Goal: Task Accomplishment & Management: Use online tool/utility

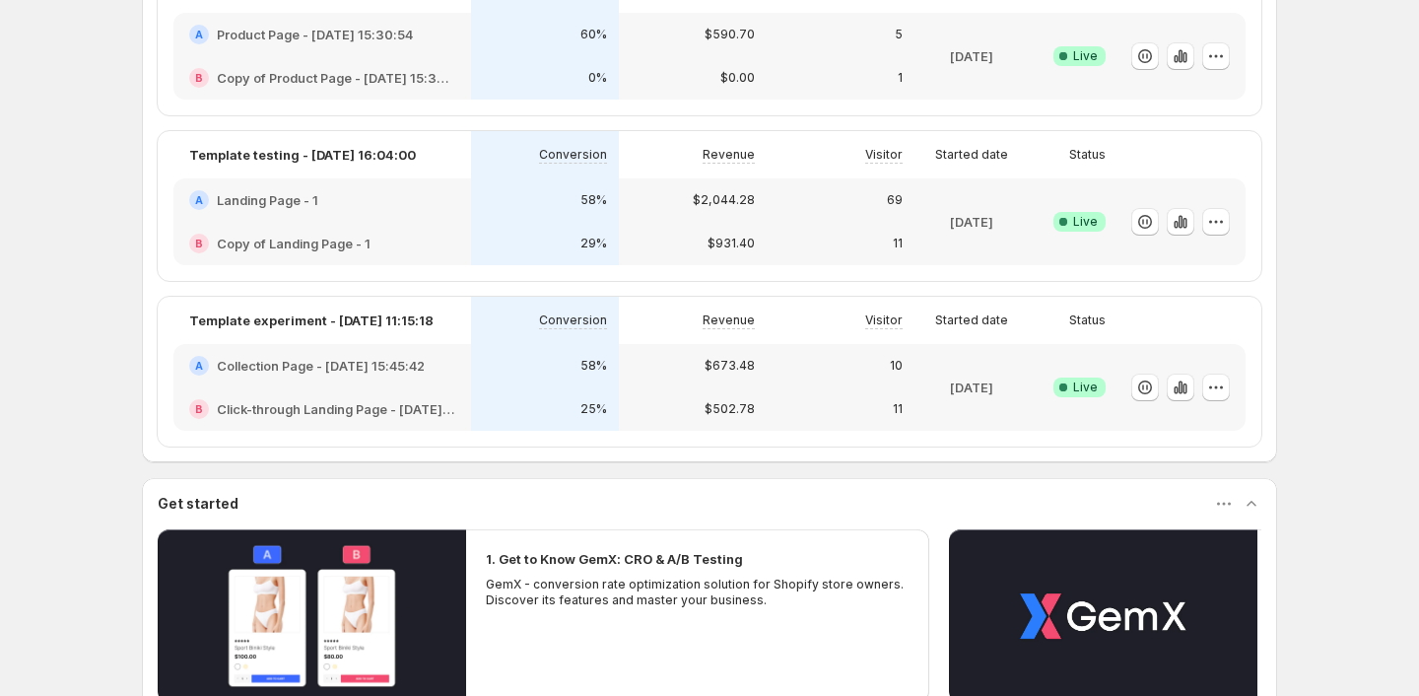
scroll to position [816, 0]
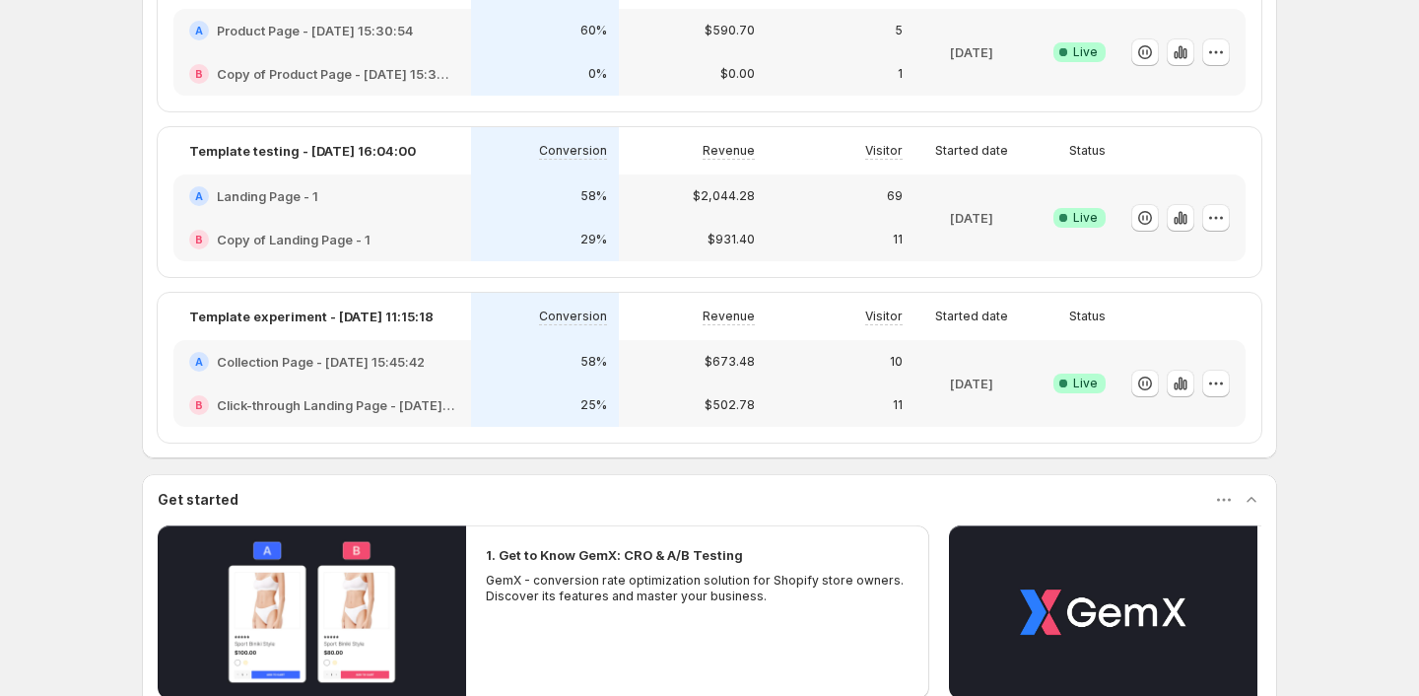
click at [604, 394] on div "25%" at bounding box center [545, 404] width 148 height 43
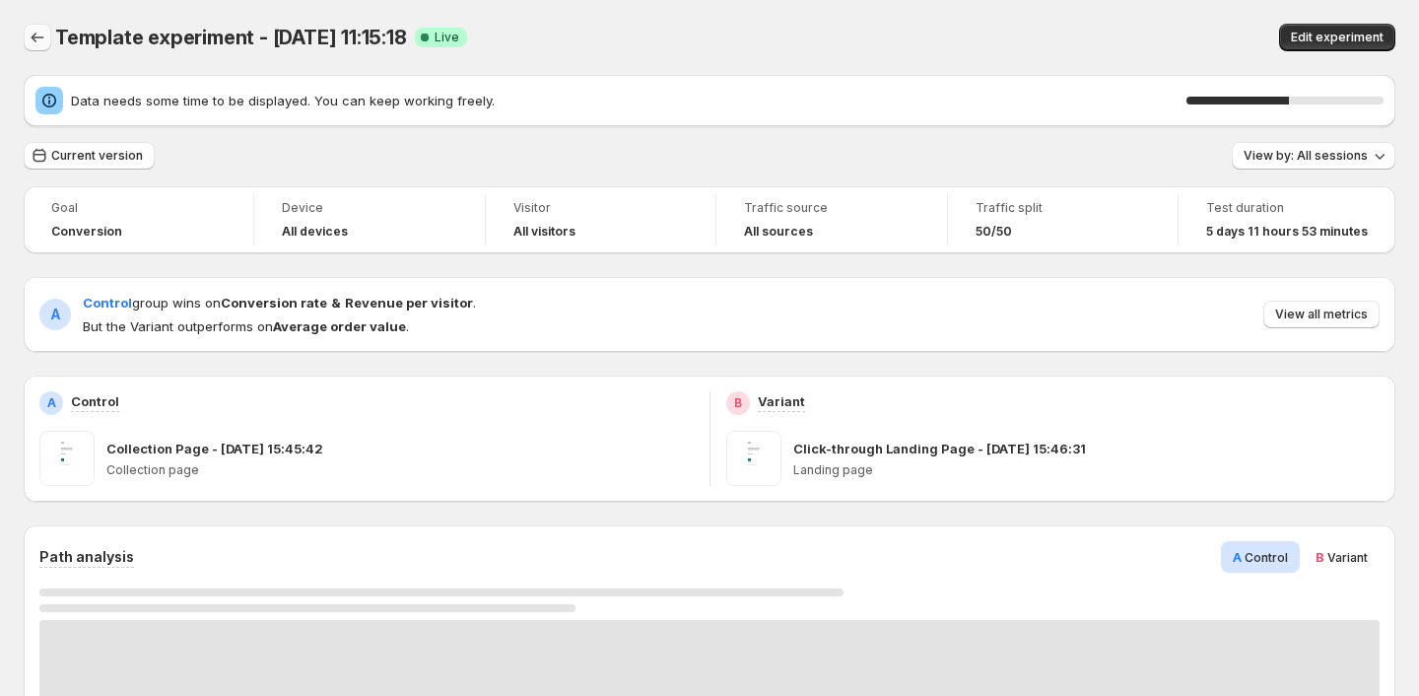
click at [35, 34] on icon "Back" at bounding box center [38, 38] width 20 height 20
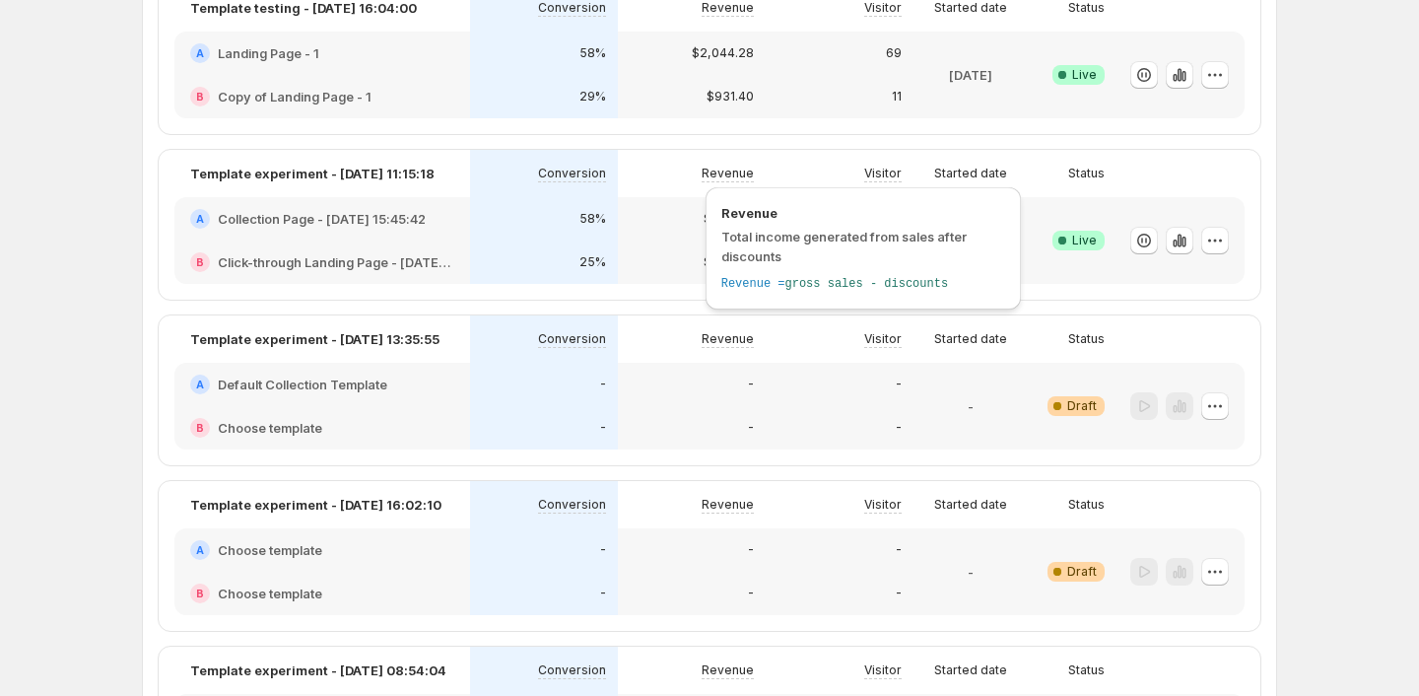
scroll to position [663, 0]
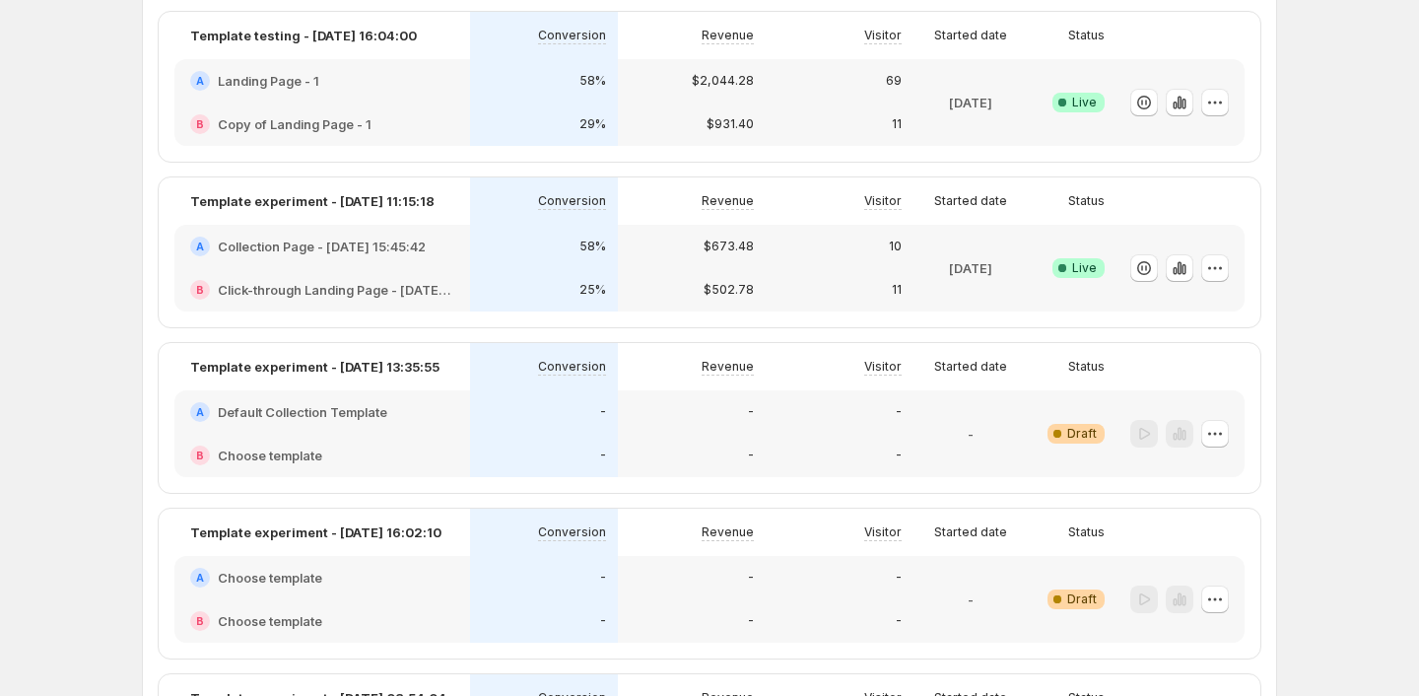
click at [618, 278] on div "$502.78" at bounding box center [692, 289] width 148 height 43
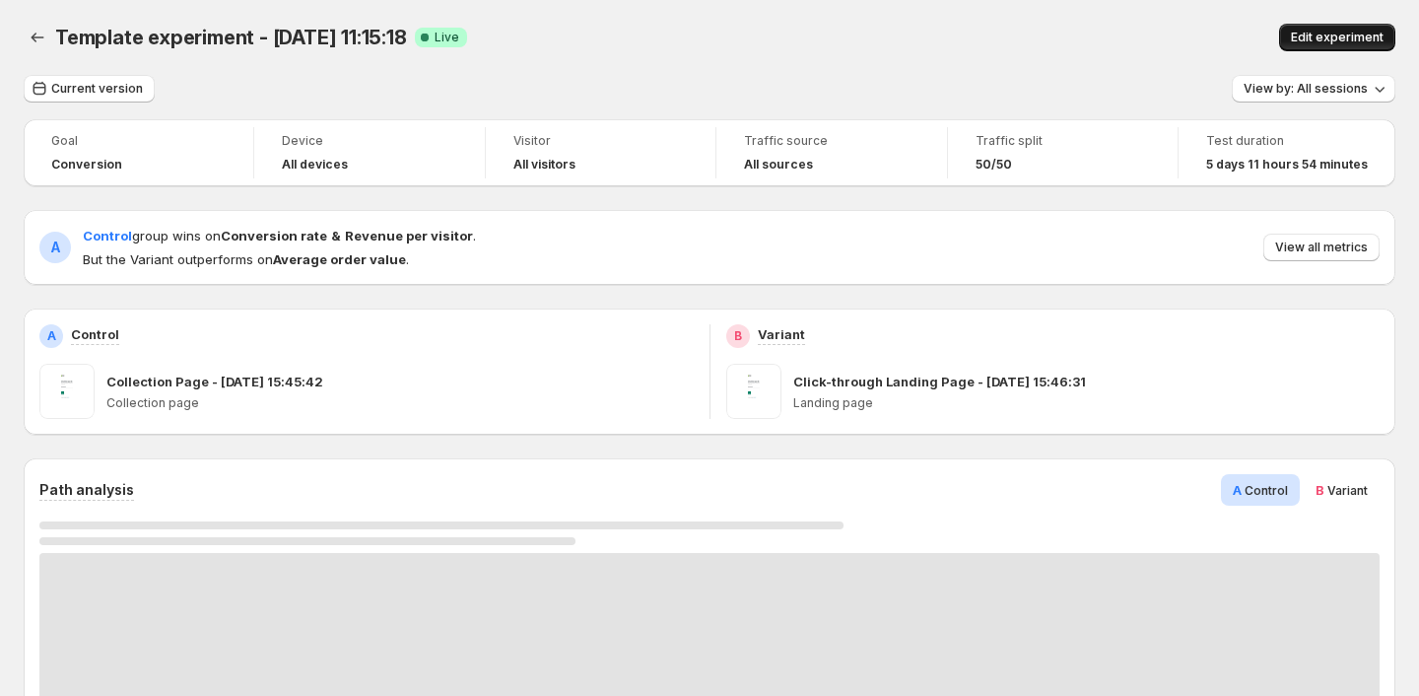
click at [1340, 39] on span "Edit experiment" at bounding box center [1337, 38] width 93 height 16
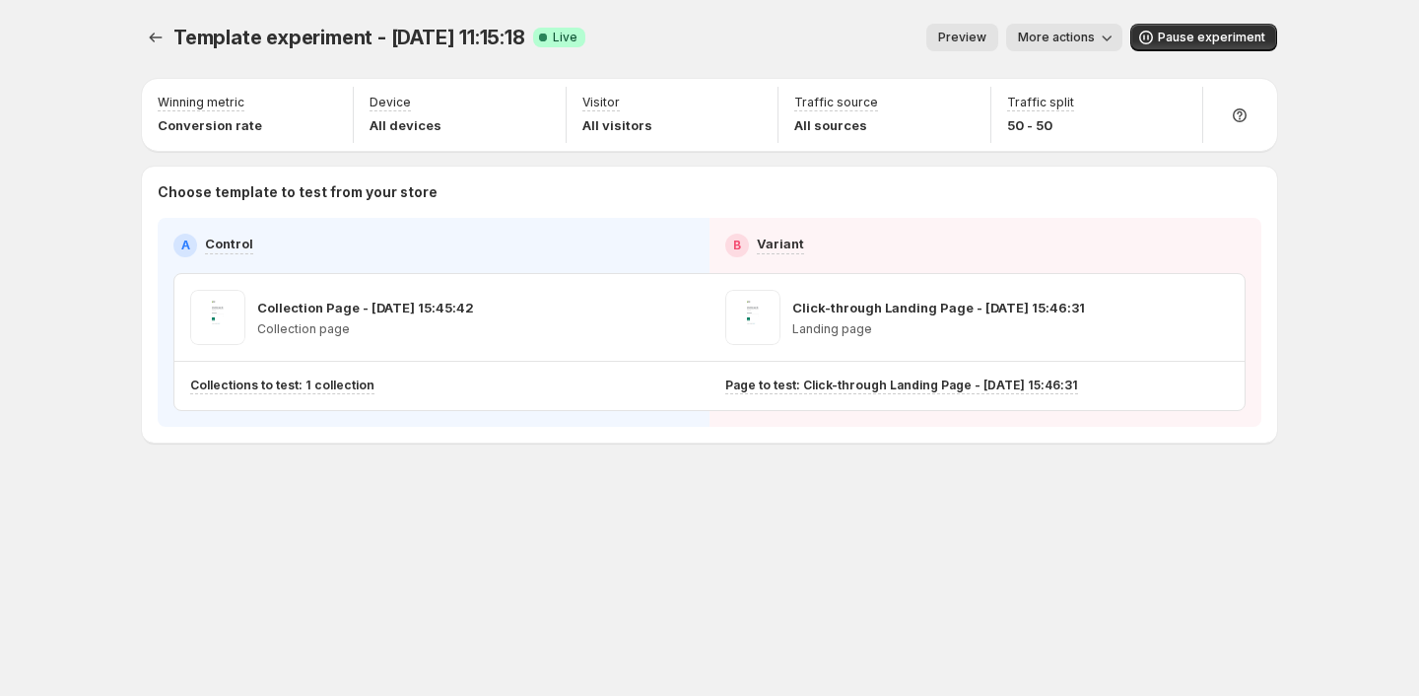
click at [959, 34] on span "Preview" at bounding box center [962, 38] width 48 height 16
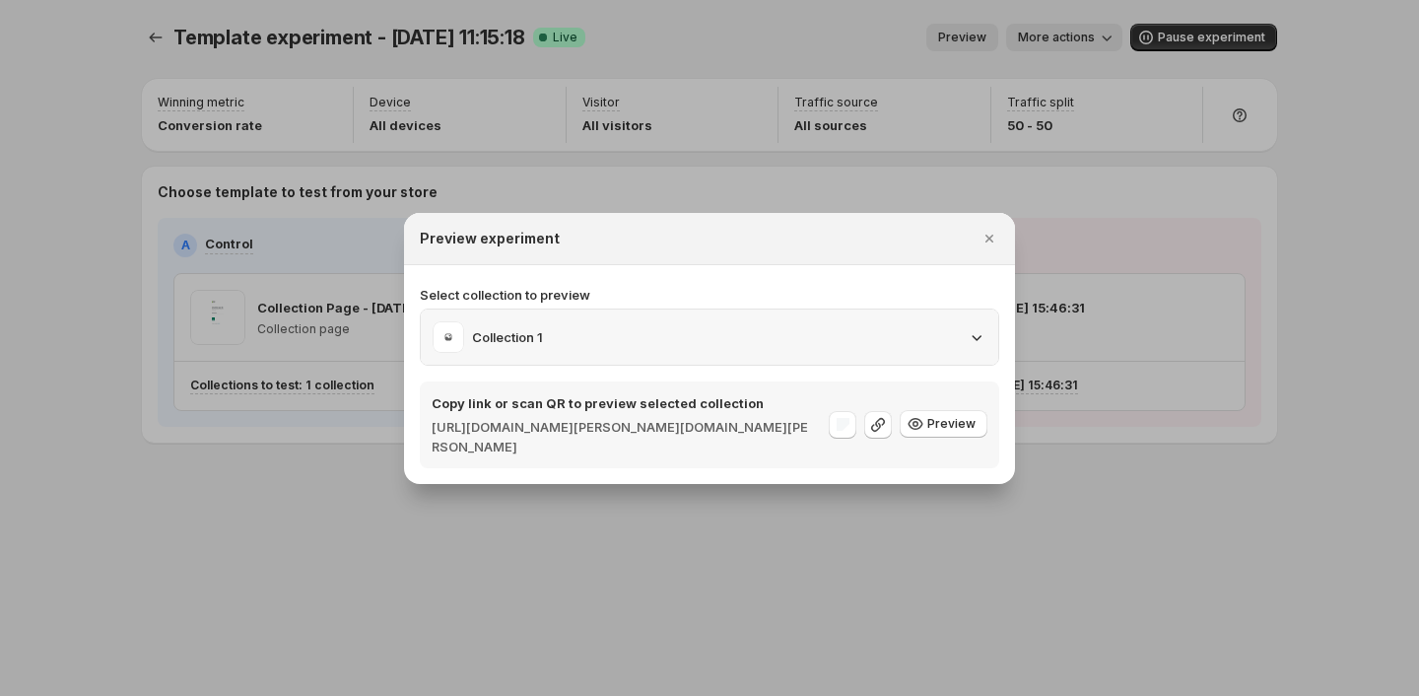
click at [980, 343] on icon ":rbs:" at bounding box center [977, 337] width 20 height 20
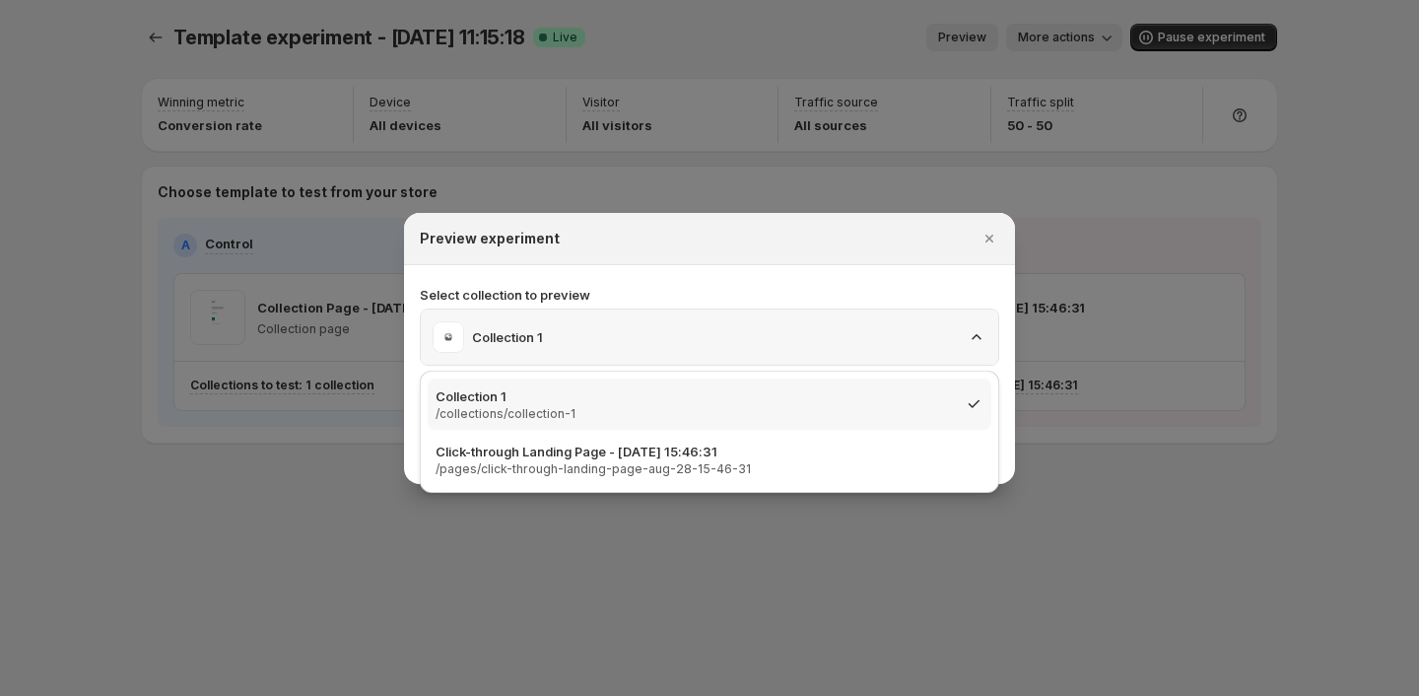
click at [980, 345] on icon ":rbs:" at bounding box center [977, 337] width 20 height 20
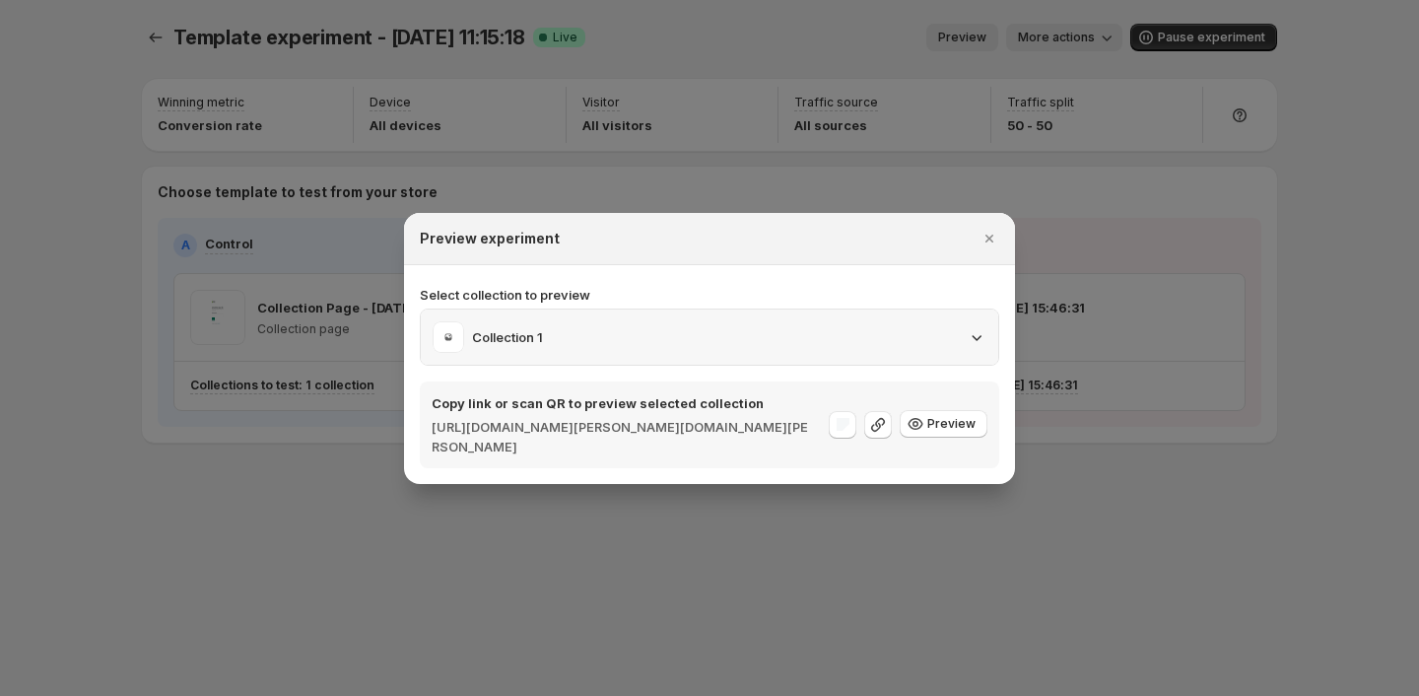
click at [979, 346] on div "Collection 1" at bounding box center [710, 337] width 554 height 32
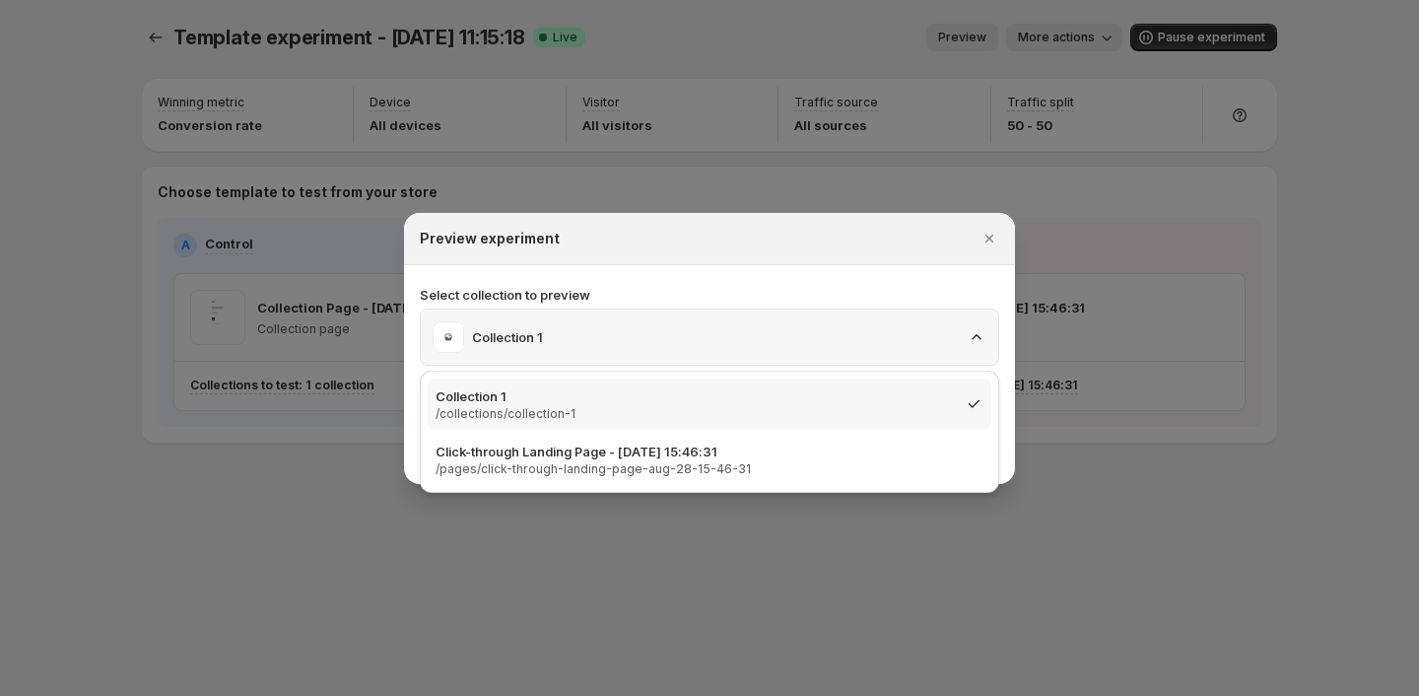
click at [979, 346] on icon ":rbs:" at bounding box center [977, 337] width 20 height 20
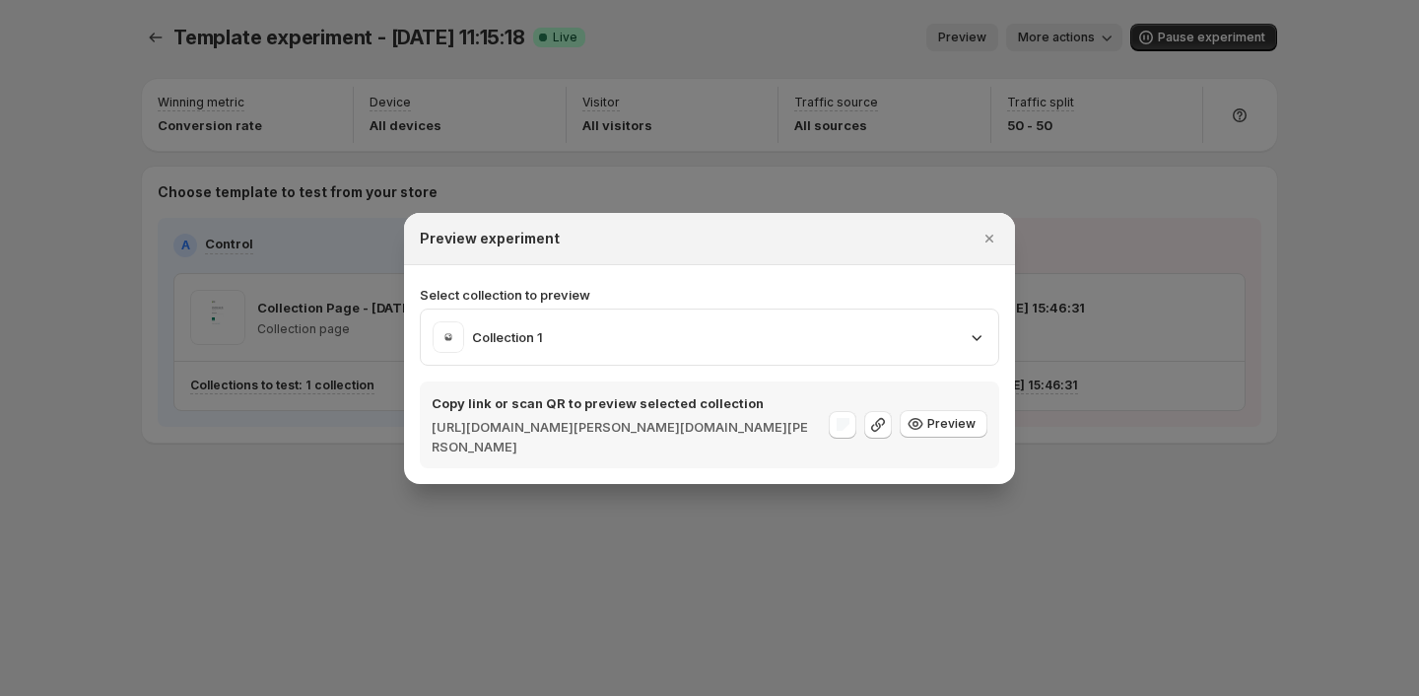
click at [880, 287] on p "Select collection to preview" at bounding box center [710, 295] width 580 height 20
click at [1089, 283] on div at bounding box center [709, 348] width 1419 height 696
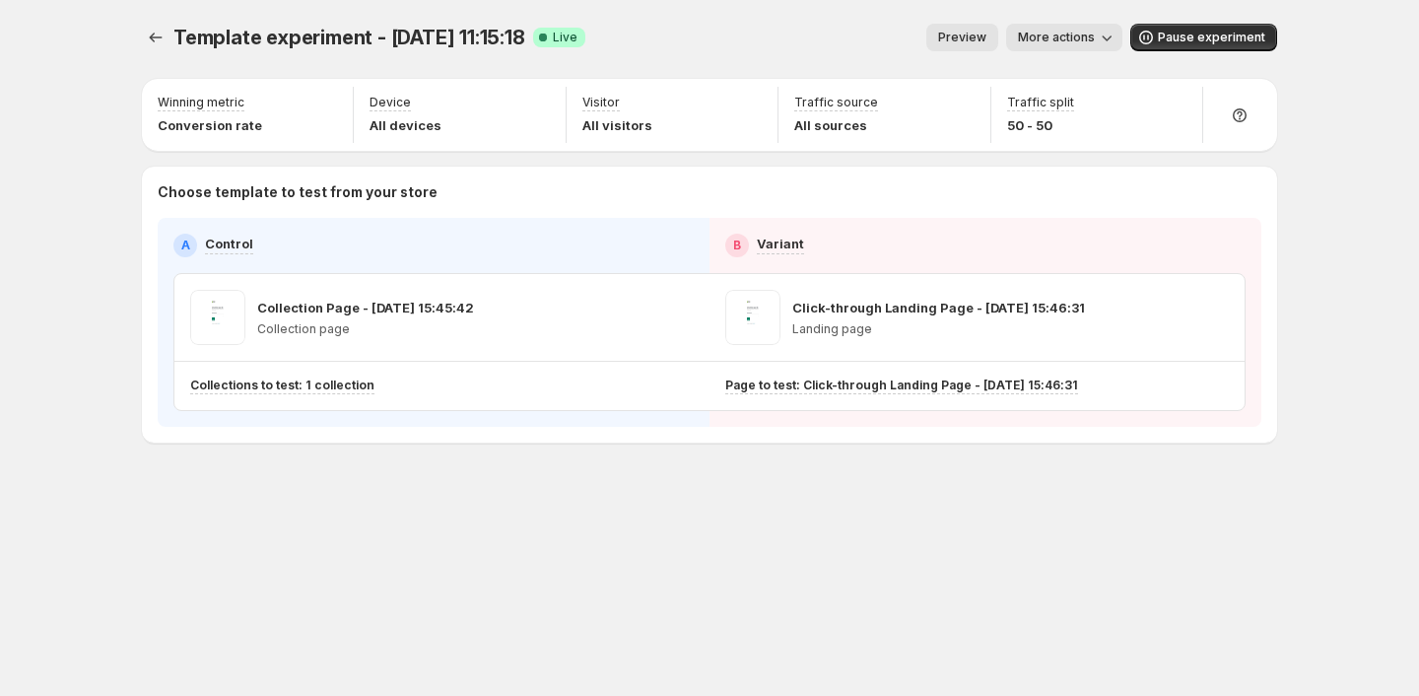
click at [975, 32] on span "Preview" at bounding box center [962, 38] width 48 height 16
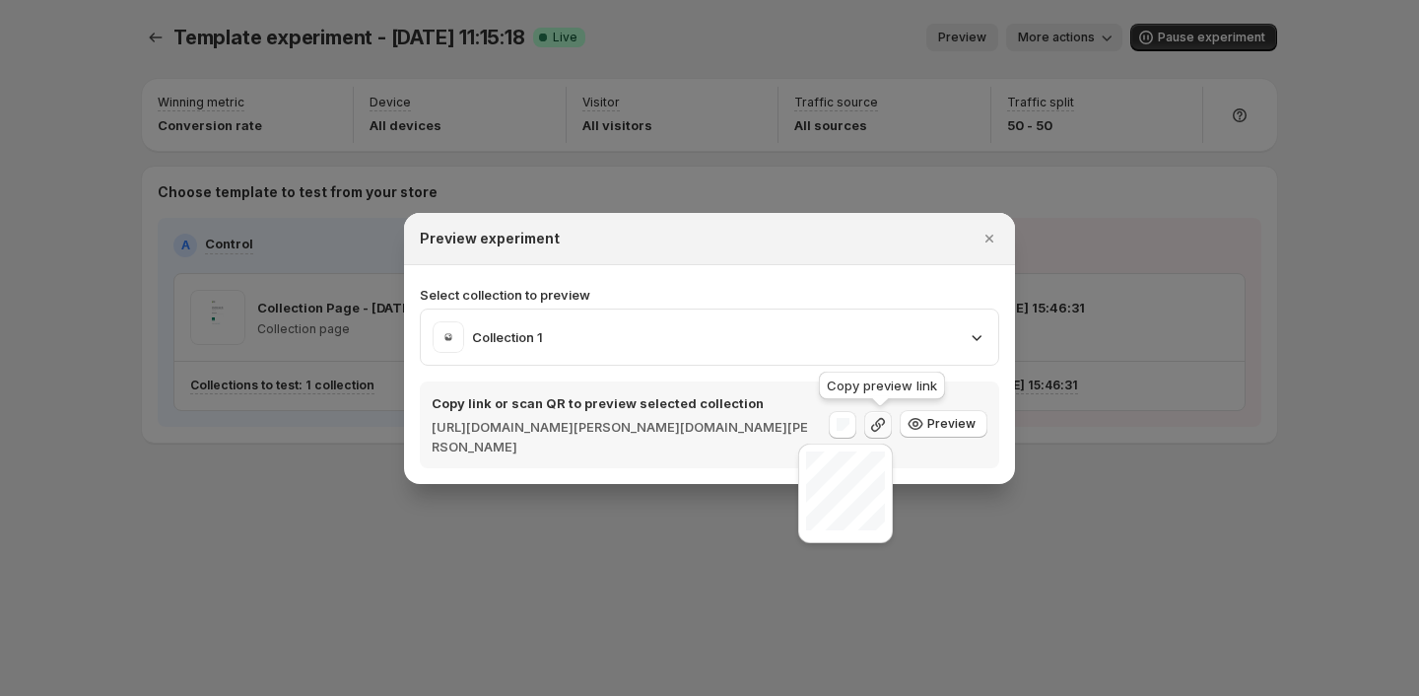
click at [892, 427] on button ":rcb:" at bounding box center [878, 425] width 28 height 28
click at [941, 424] on span "Preview" at bounding box center [952, 424] width 48 height 16
click at [855, 423] on div ":rcb:" at bounding box center [843, 425] width 28 height 28
click at [994, 240] on icon "Close" at bounding box center [990, 239] width 20 height 20
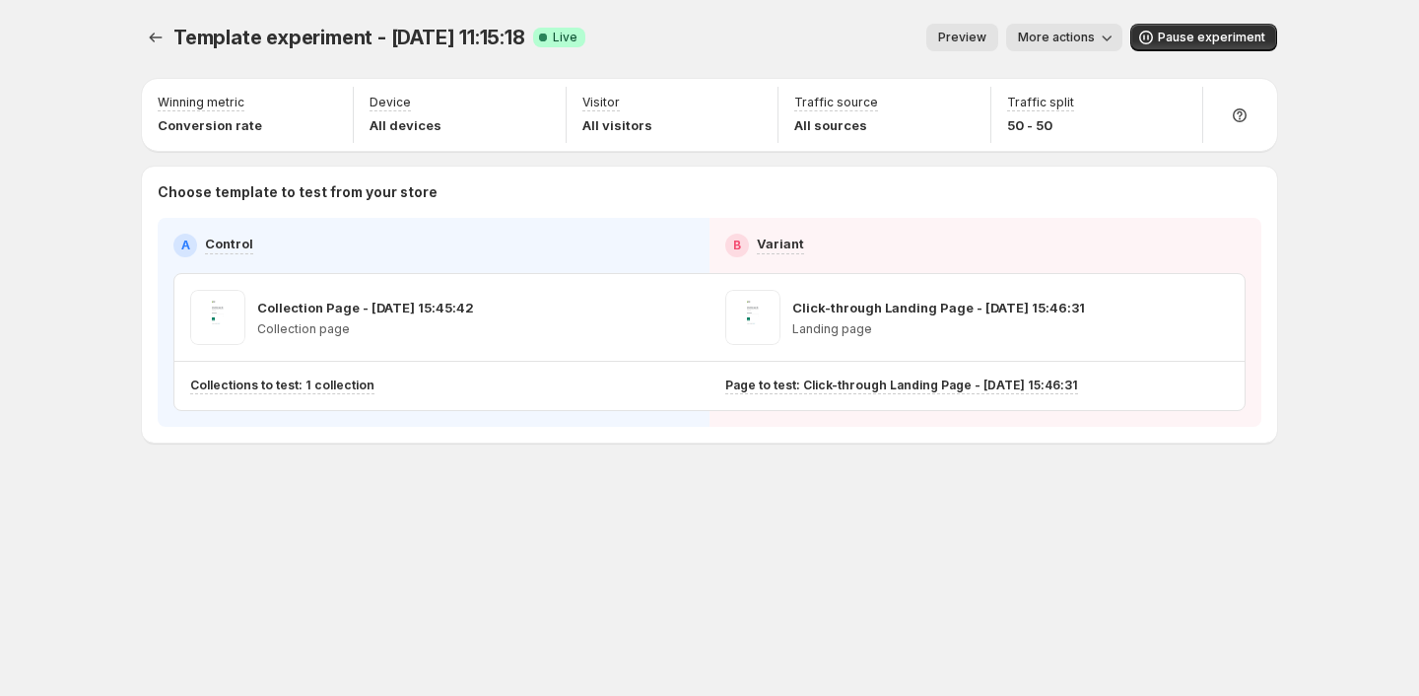
click at [1089, 40] on span "More actions" at bounding box center [1056, 38] width 77 height 16
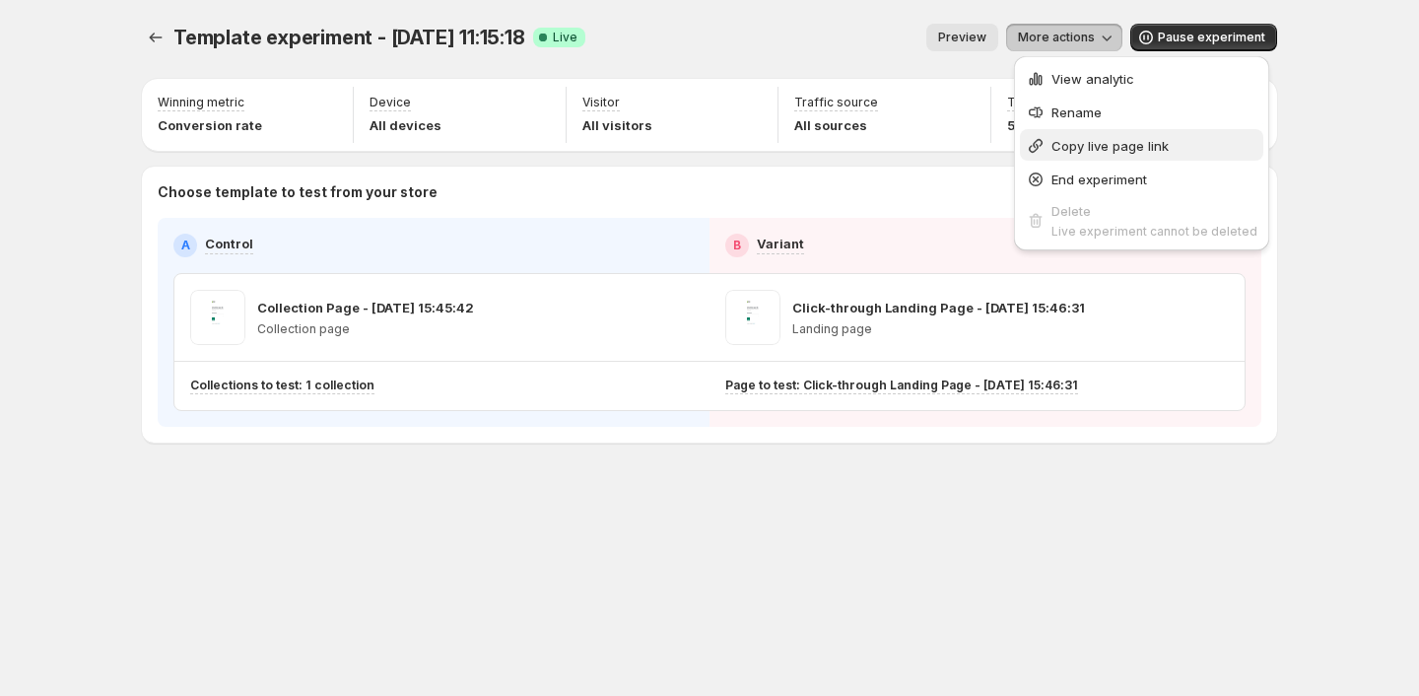
click at [1117, 131] on button "Copy live page link" at bounding box center [1141, 145] width 243 height 32
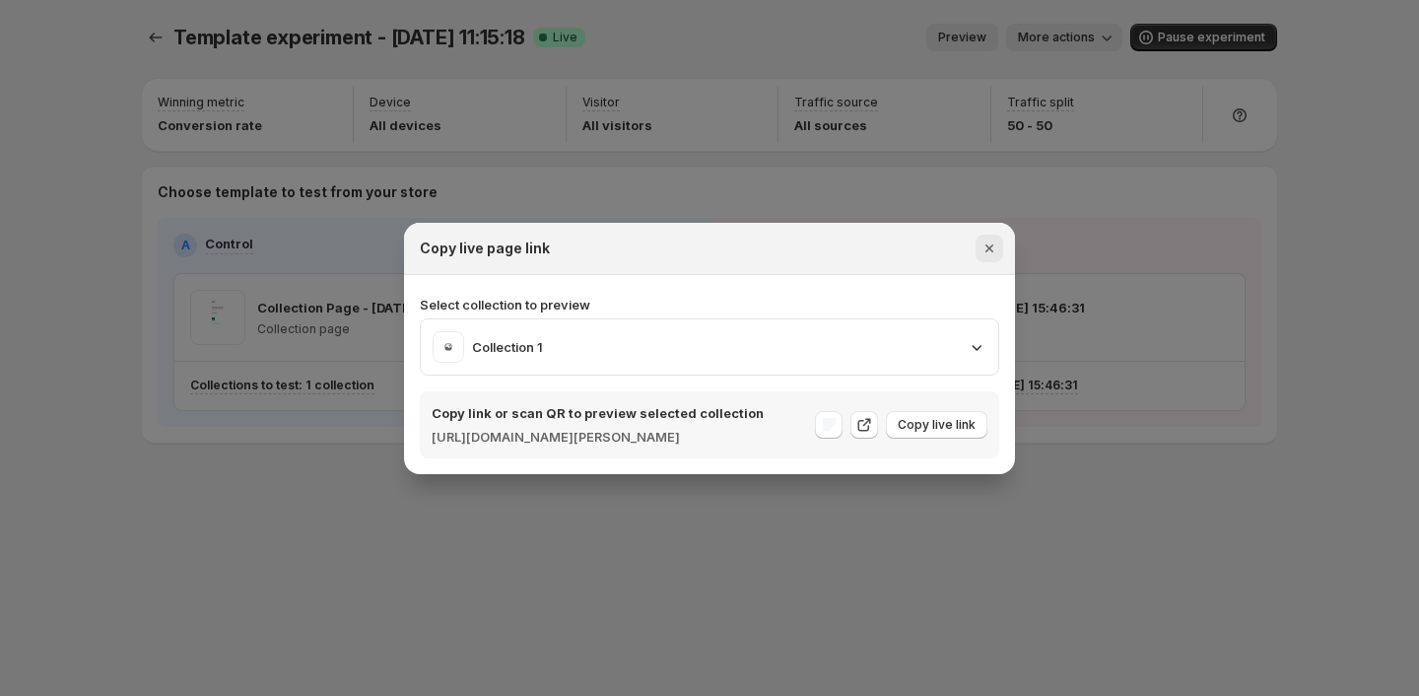
click at [999, 240] on div "Copy live page link" at bounding box center [709, 249] width 611 height 52
click at [999, 240] on button "Close" at bounding box center [990, 249] width 28 height 28
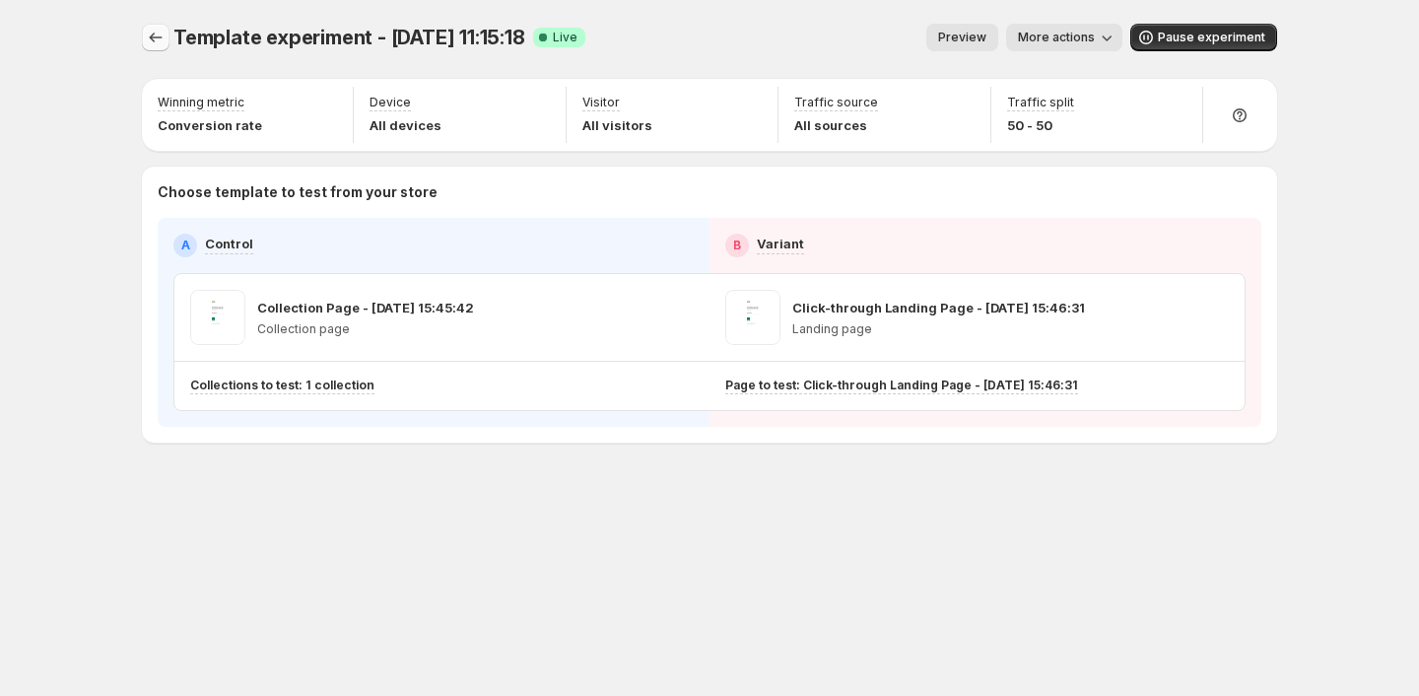
click at [163, 41] on icon "Experiments" at bounding box center [156, 38] width 20 height 20
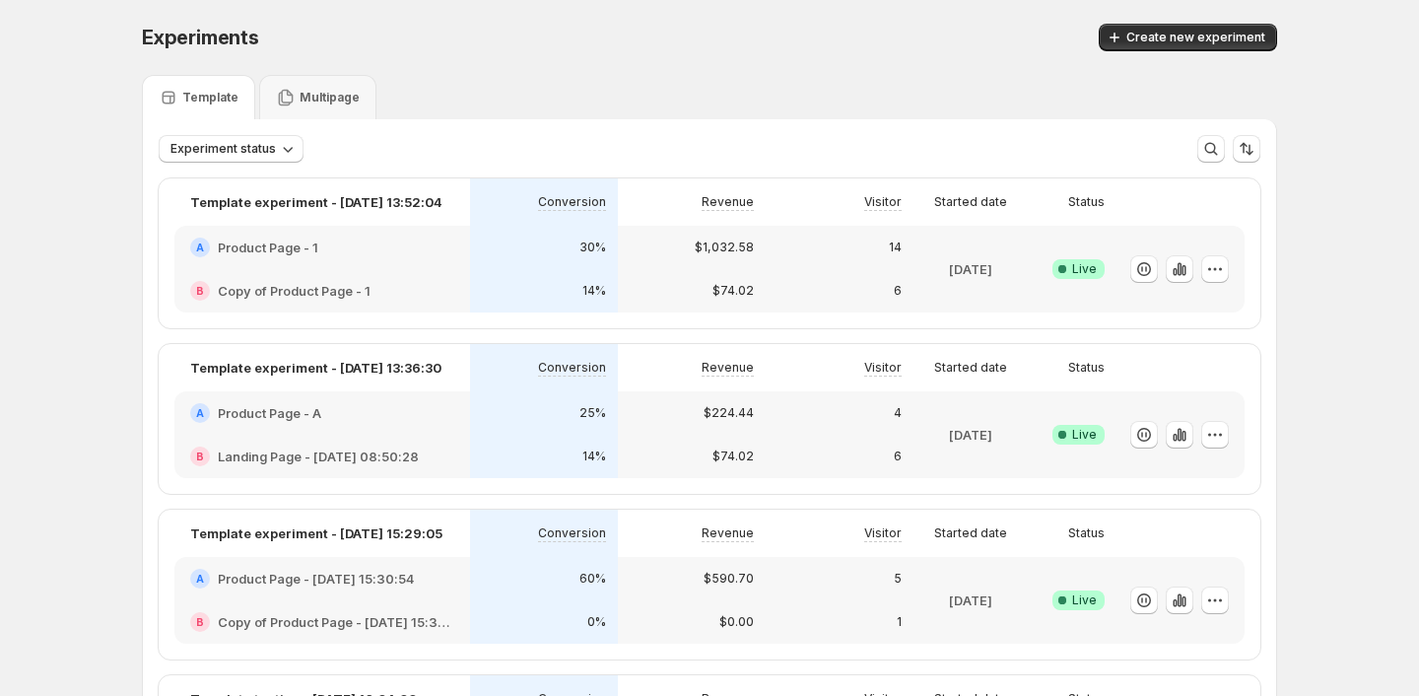
click at [415, 434] on div "A Product Page - A" at bounding box center [322, 412] width 296 height 43
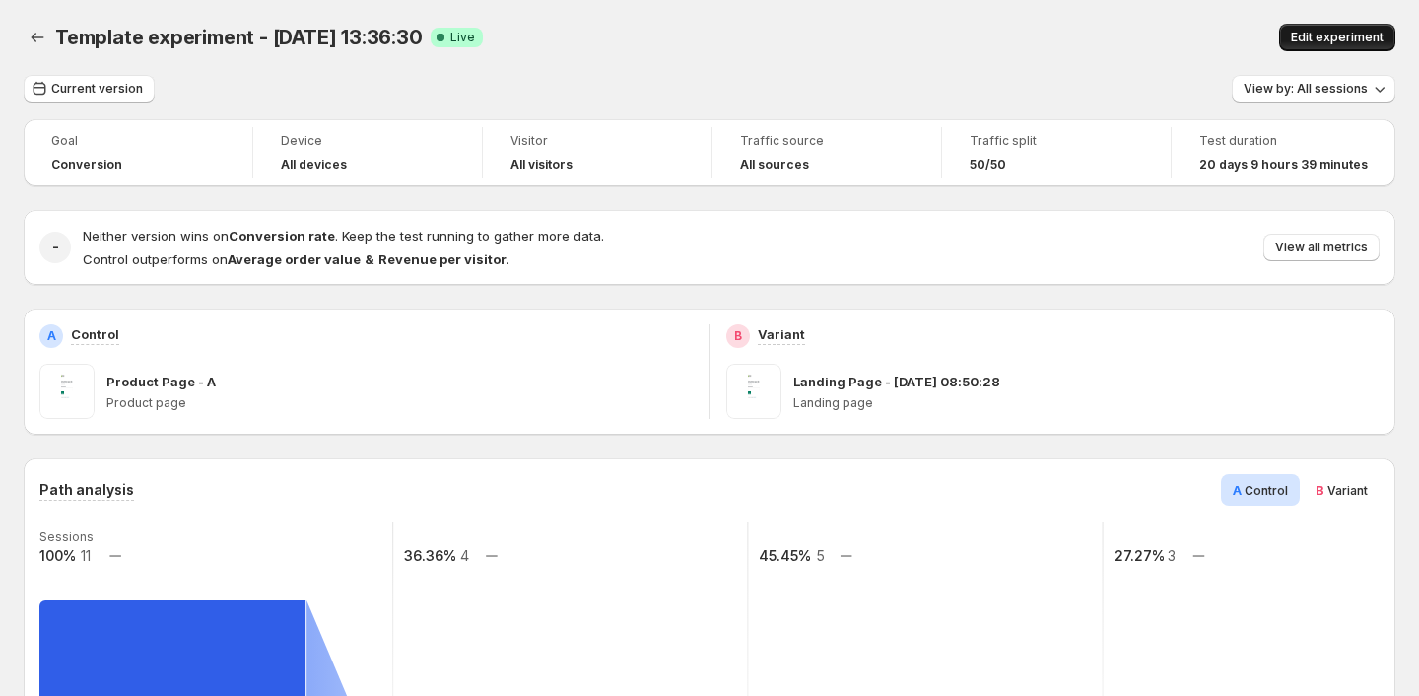
click at [1339, 34] on span "Edit experiment" at bounding box center [1337, 38] width 93 height 16
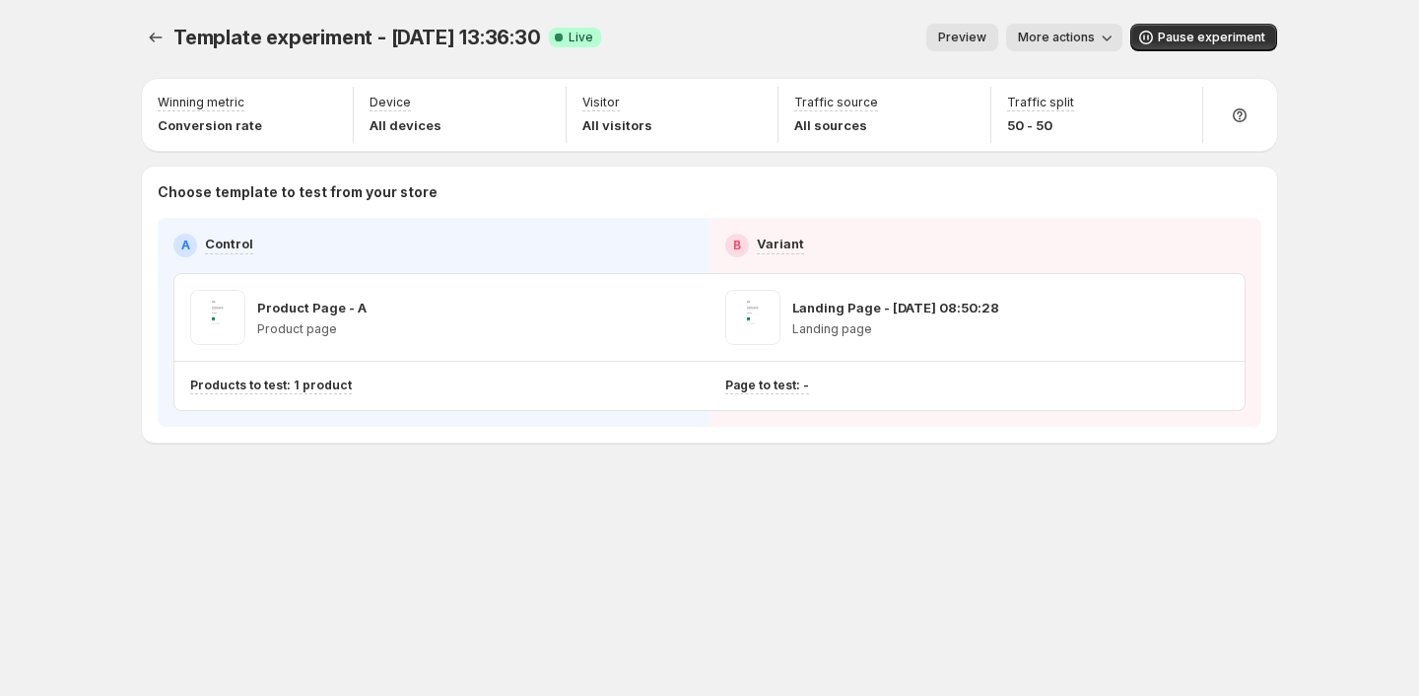
click at [1054, 47] on button "More actions" at bounding box center [1064, 38] width 116 height 28
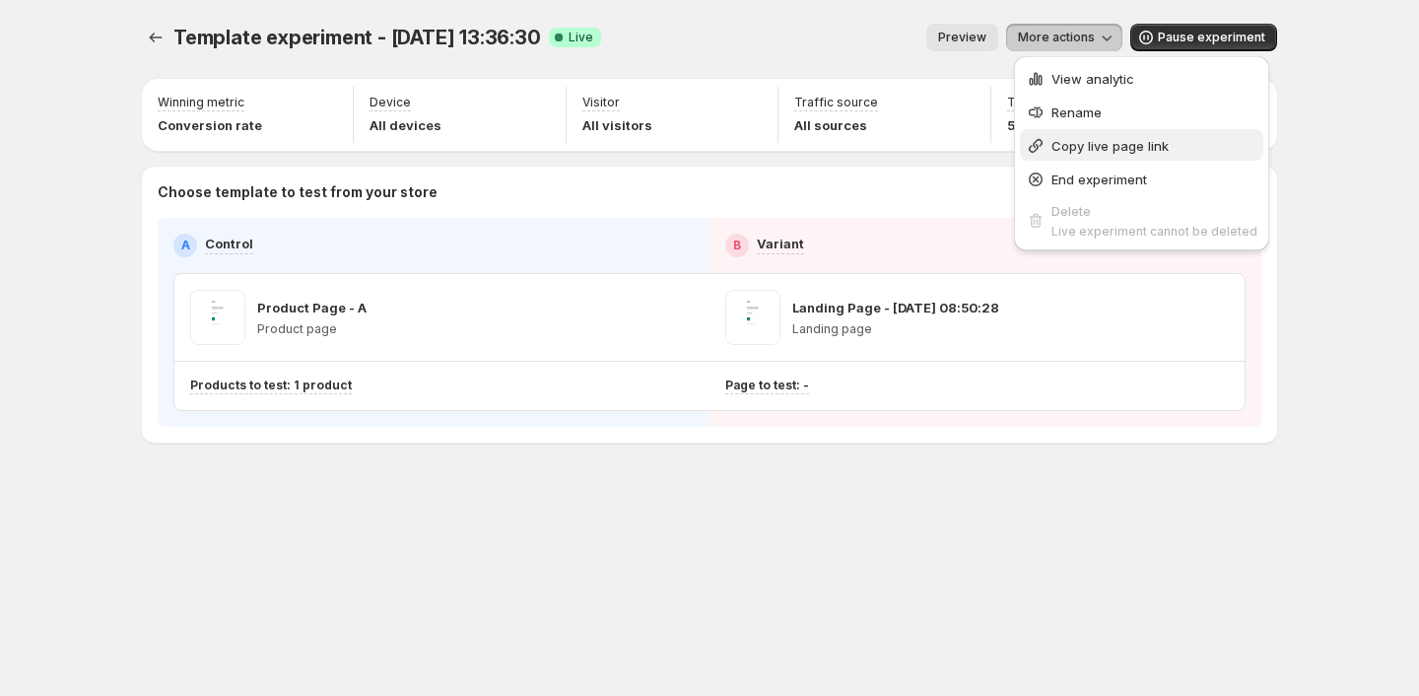
click at [1062, 151] on span "Copy live page link" at bounding box center [1110, 146] width 117 height 16
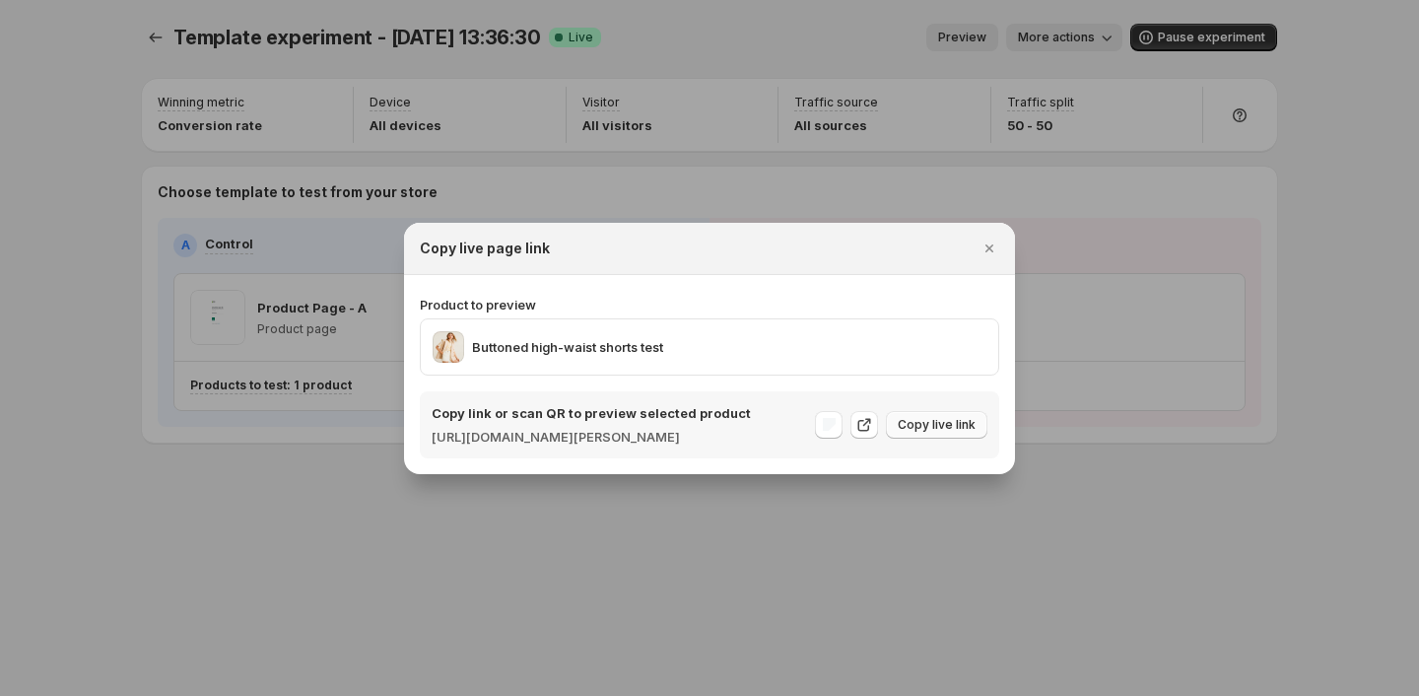
click at [936, 424] on span "Copy live link" at bounding box center [937, 425] width 78 height 16
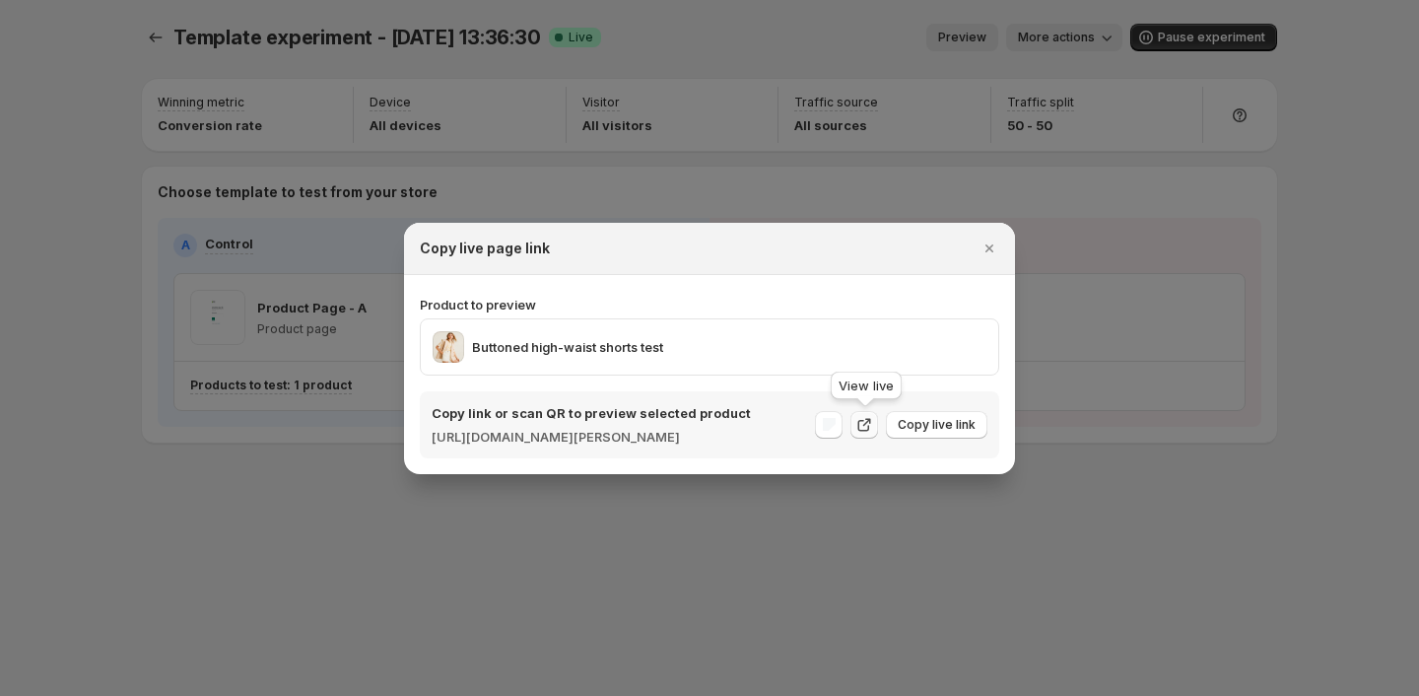
click at [872, 424] on icon ":rk9:" at bounding box center [865, 425] width 20 height 20
click at [997, 239] on icon "Close" at bounding box center [990, 249] width 20 height 20
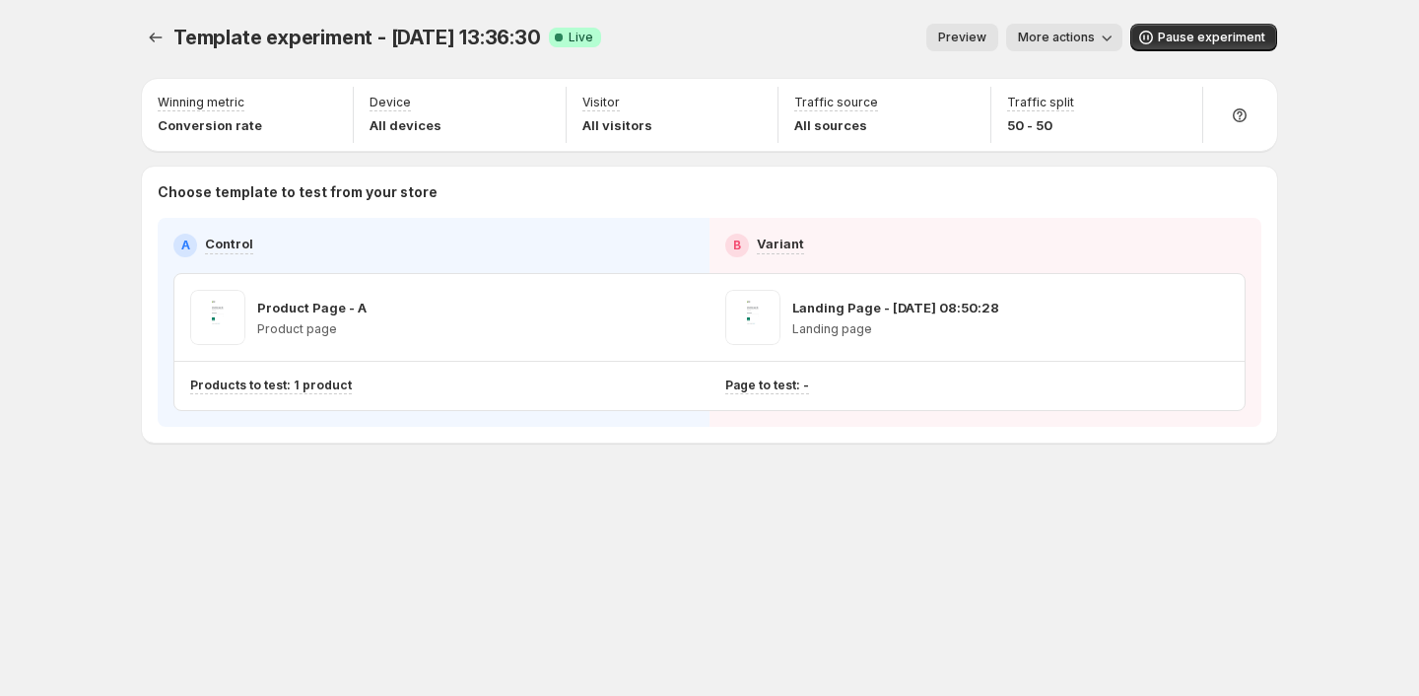
click at [1066, 35] on span "More actions" at bounding box center [1056, 38] width 77 height 16
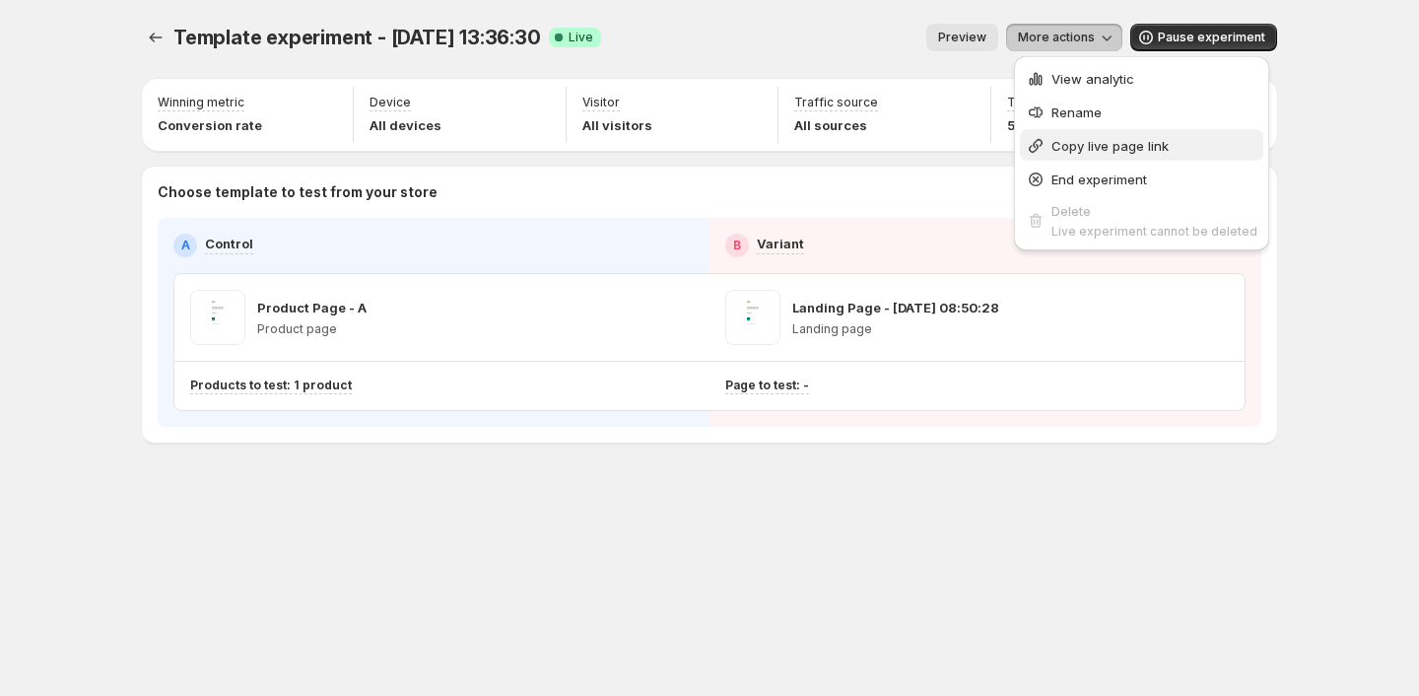
click at [1106, 146] on span "Copy live page link" at bounding box center [1110, 146] width 117 height 16
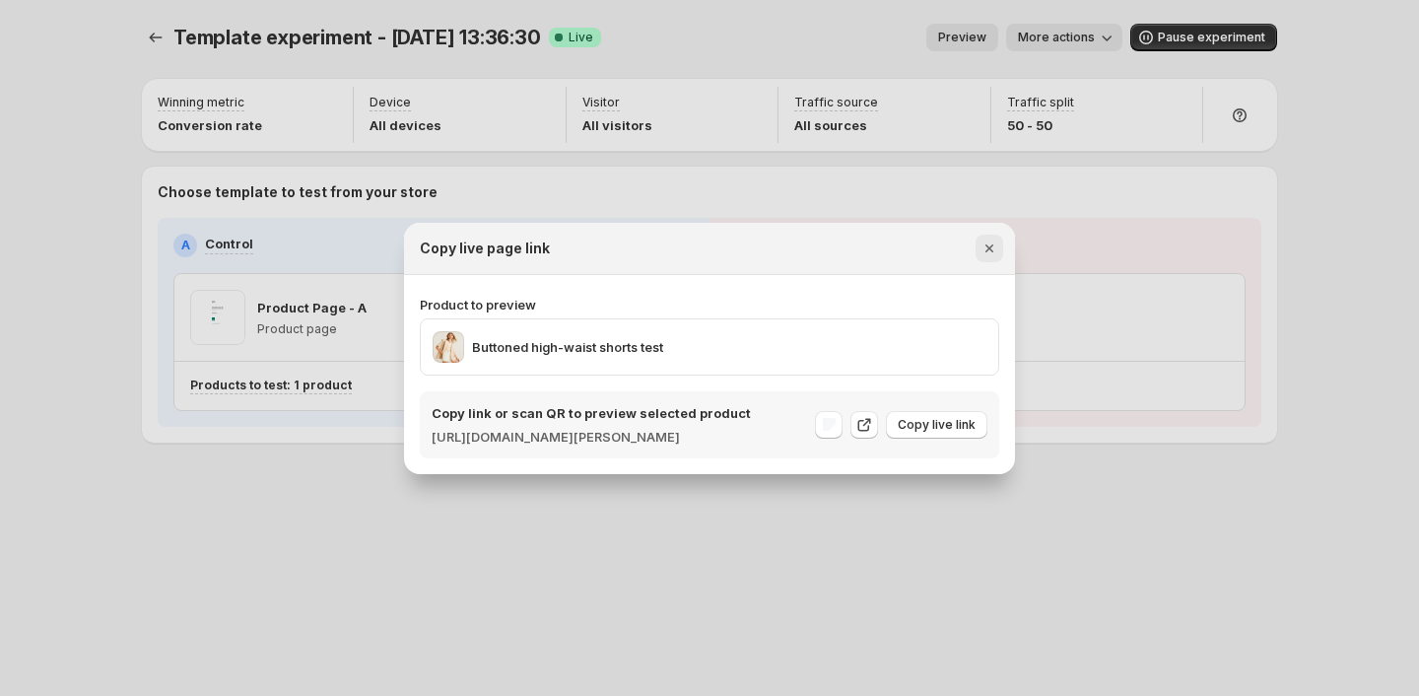
click at [990, 239] on icon "Close" at bounding box center [990, 249] width 20 height 20
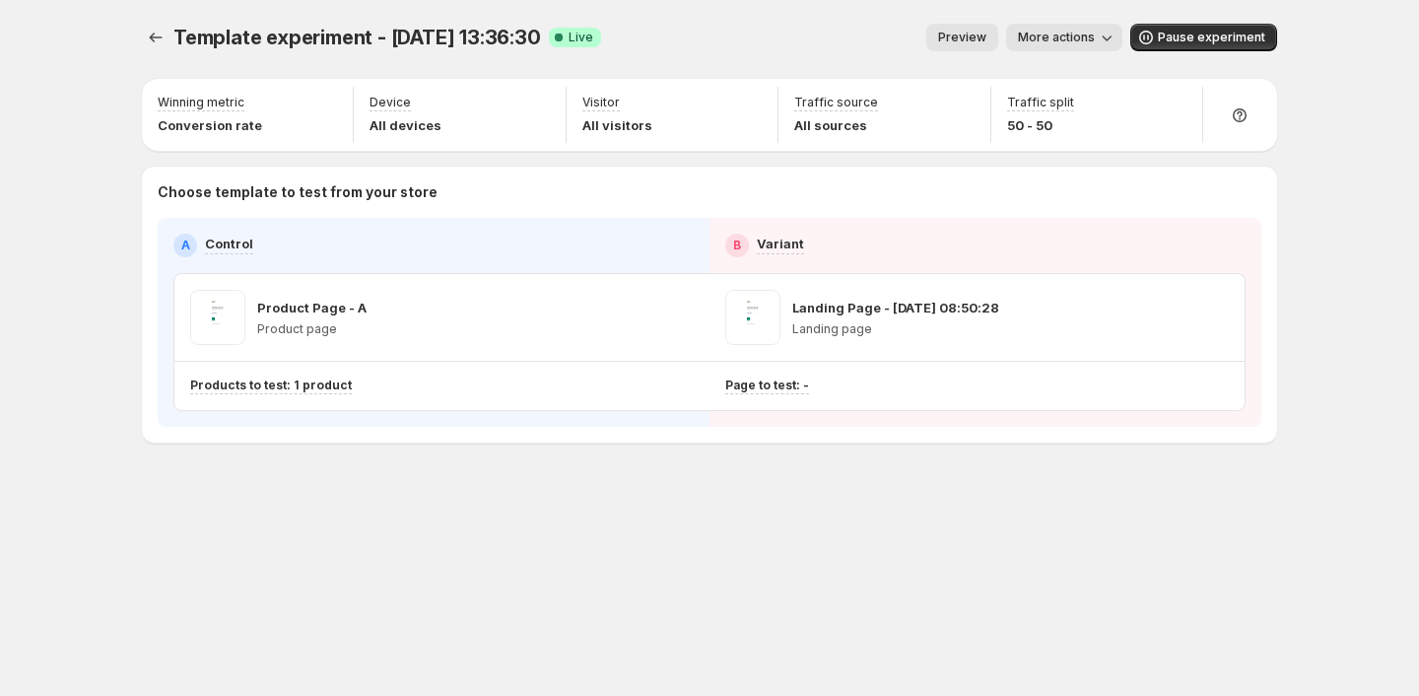
click at [981, 44] on span "Preview" at bounding box center [962, 38] width 48 height 16
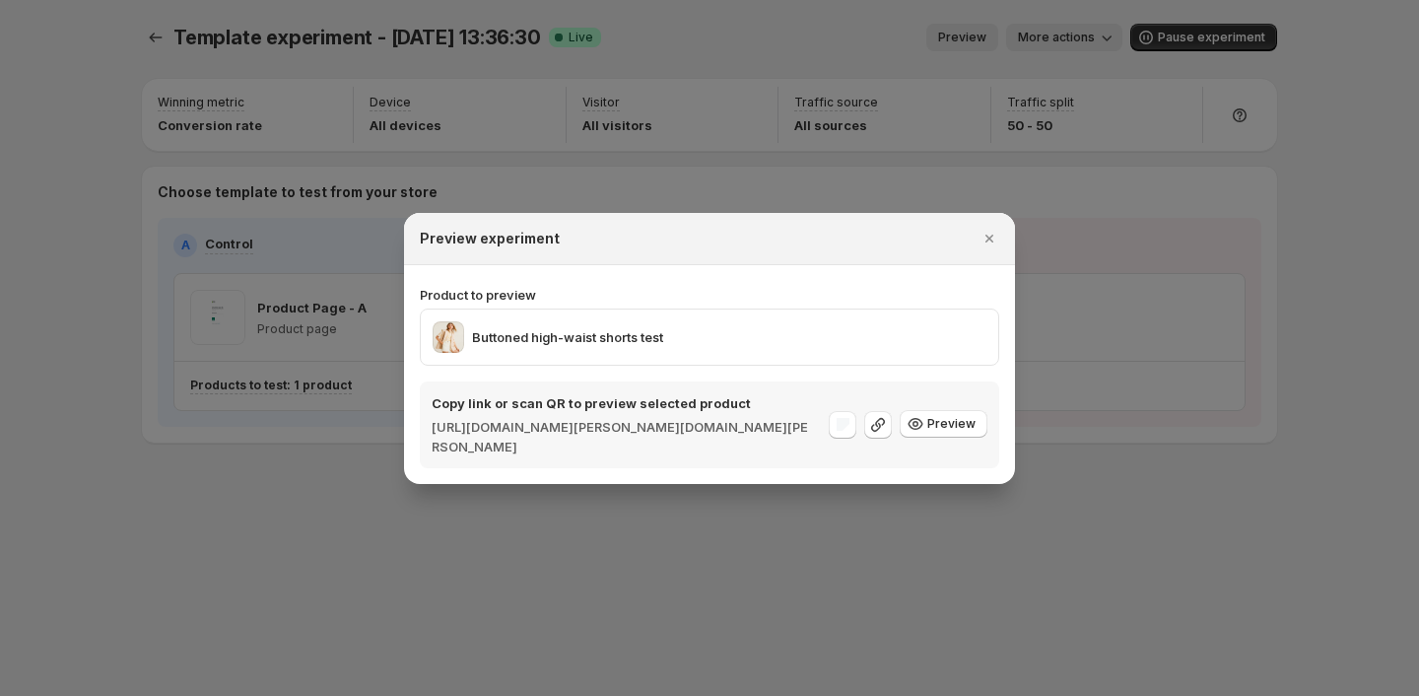
click at [932, 96] on div at bounding box center [709, 348] width 1419 height 696
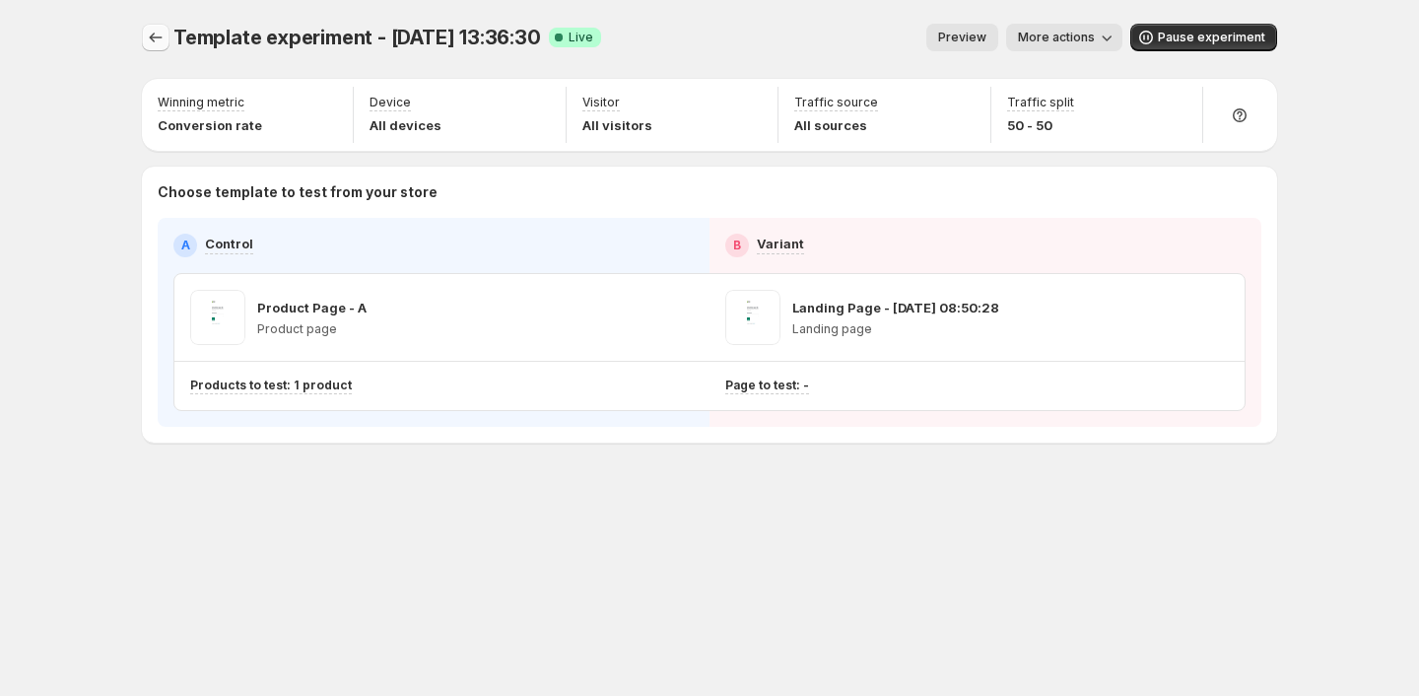
click at [149, 41] on icon "Experiments" at bounding box center [156, 38] width 20 height 20
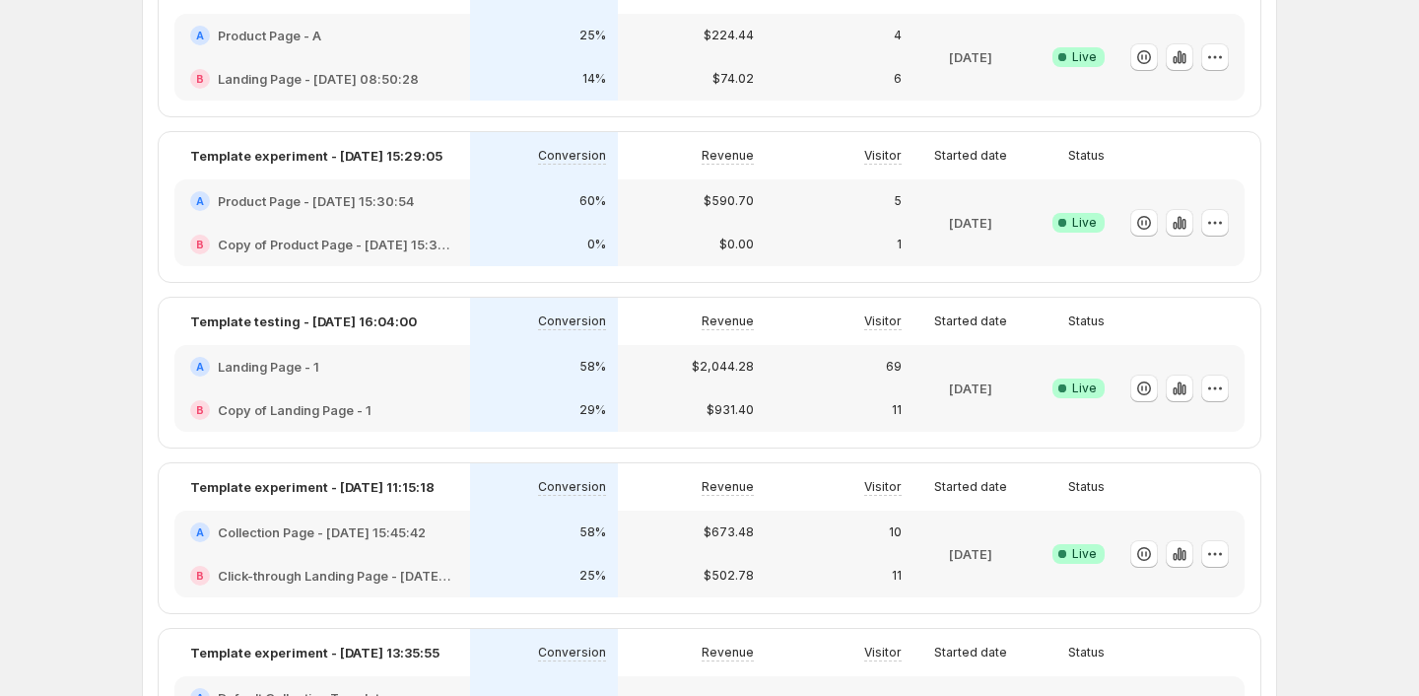
scroll to position [378, 0]
click at [491, 384] on div "58%" at bounding box center [544, 365] width 148 height 43
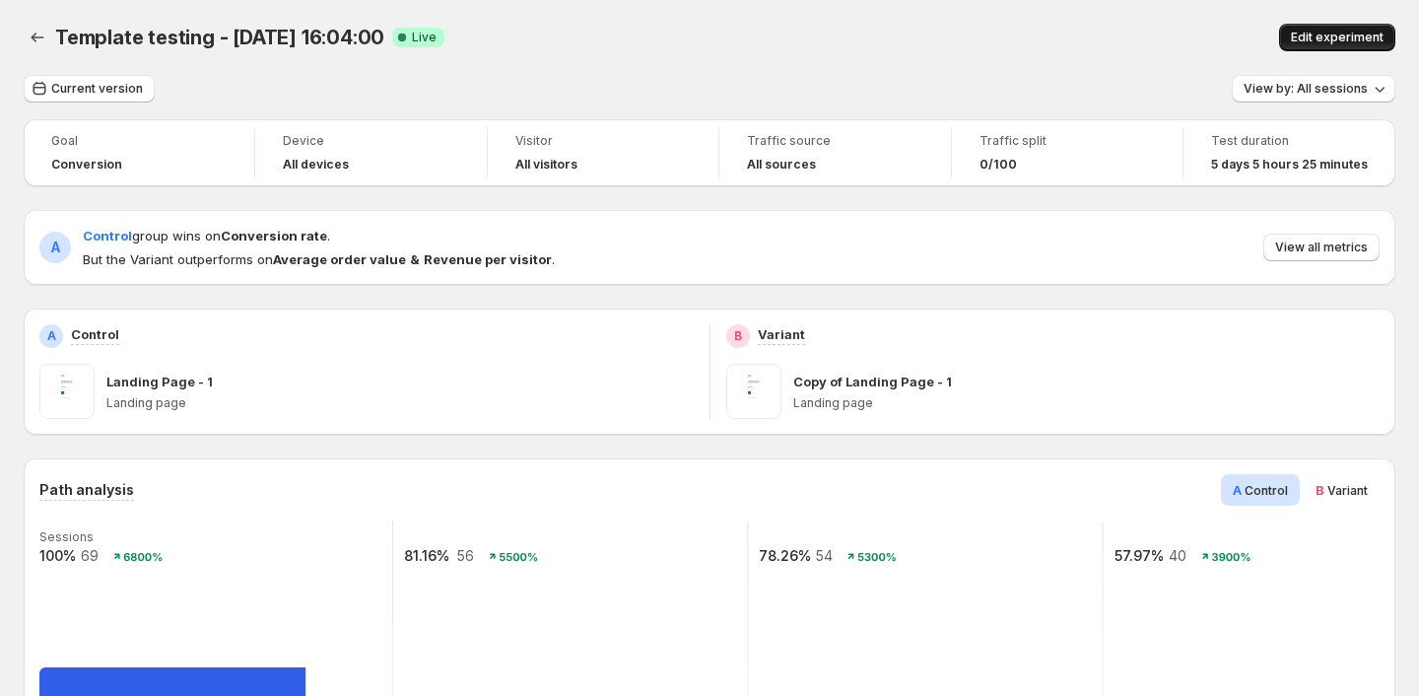
click at [1306, 43] on span "Edit experiment" at bounding box center [1337, 38] width 93 height 16
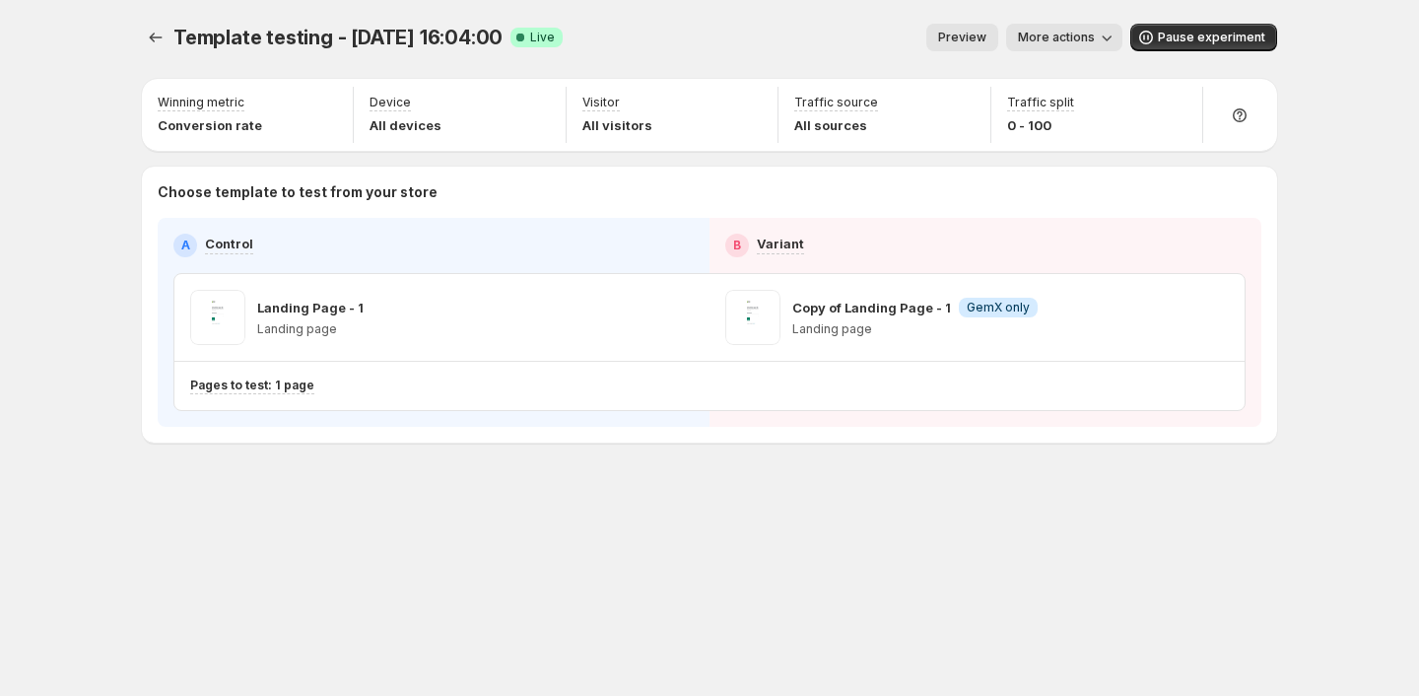
click at [1035, 28] on button "More actions" at bounding box center [1064, 38] width 116 height 28
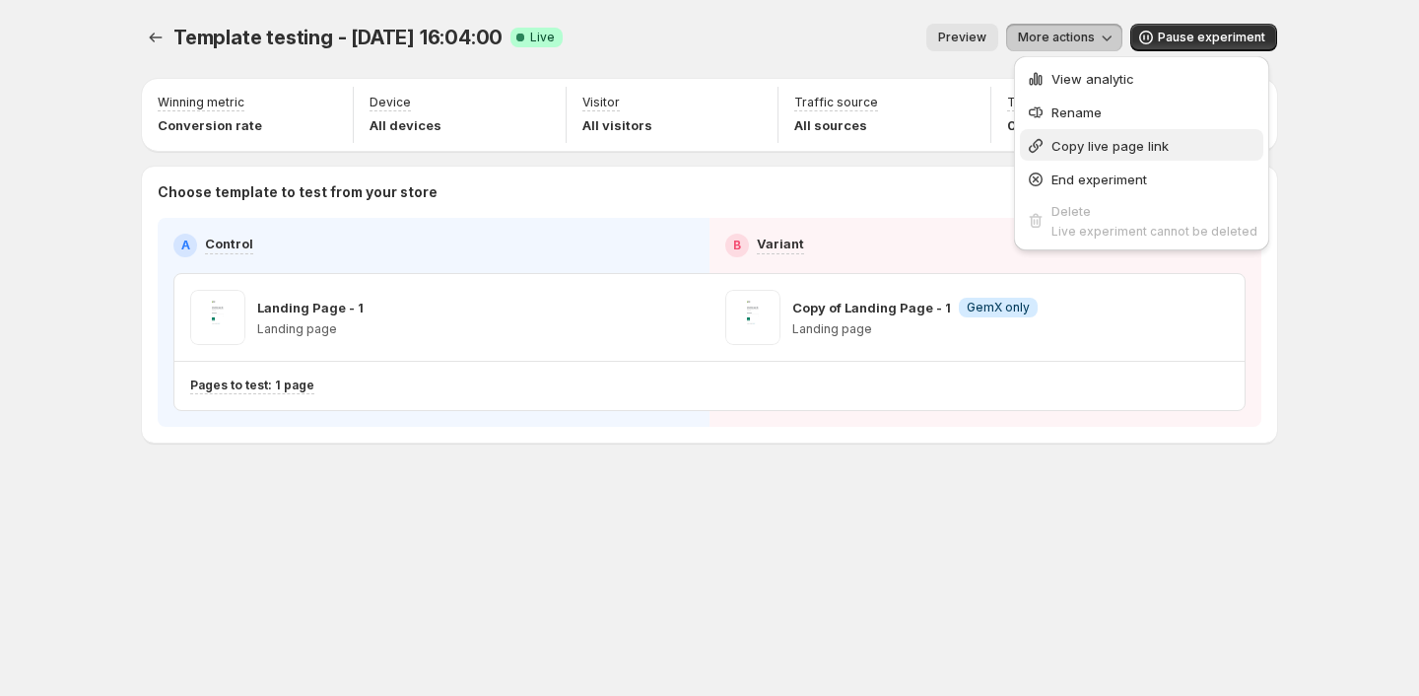
click at [1074, 151] on span "Copy live page link" at bounding box center [1110, 146] width 117 height 16
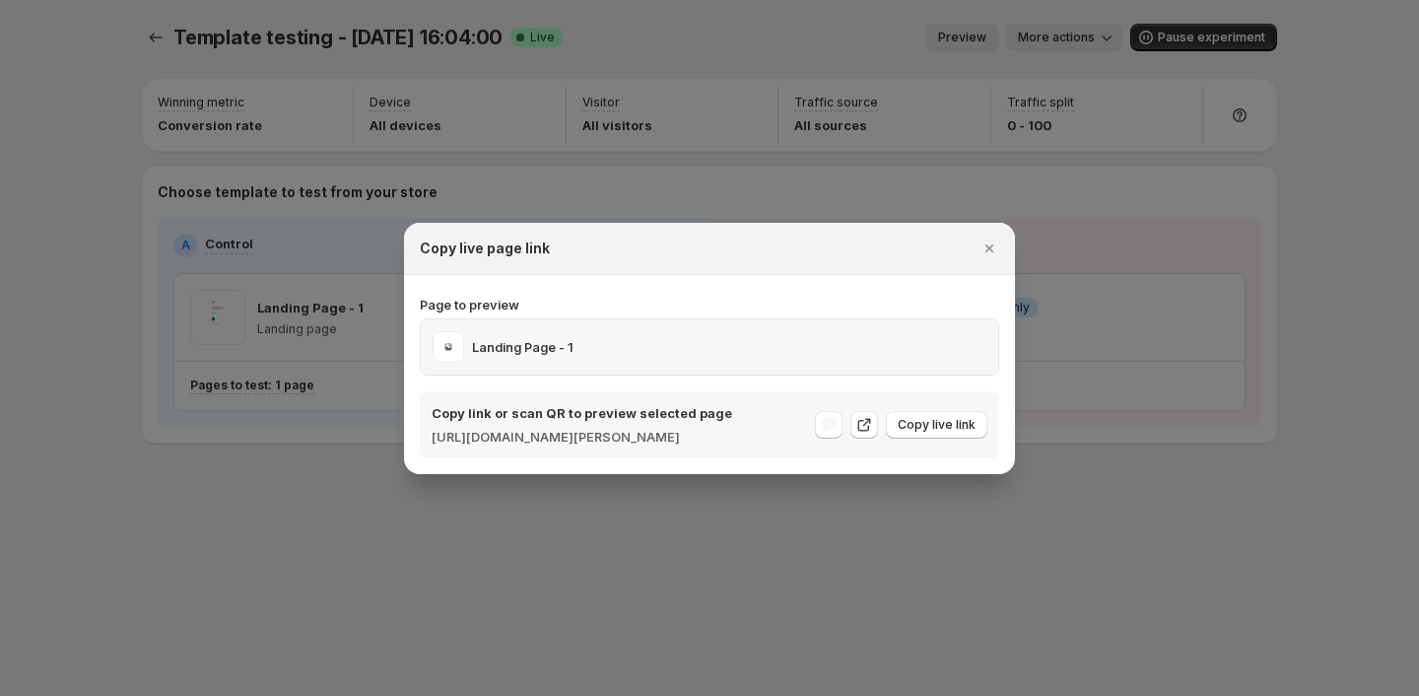
click at [714, 340] on div "Landing Page - 1" at bounding box center [710, 347] width 554 height 32
click at [1000, 239] on button "Close" at bounding box center [990, 249] width 28 height 28
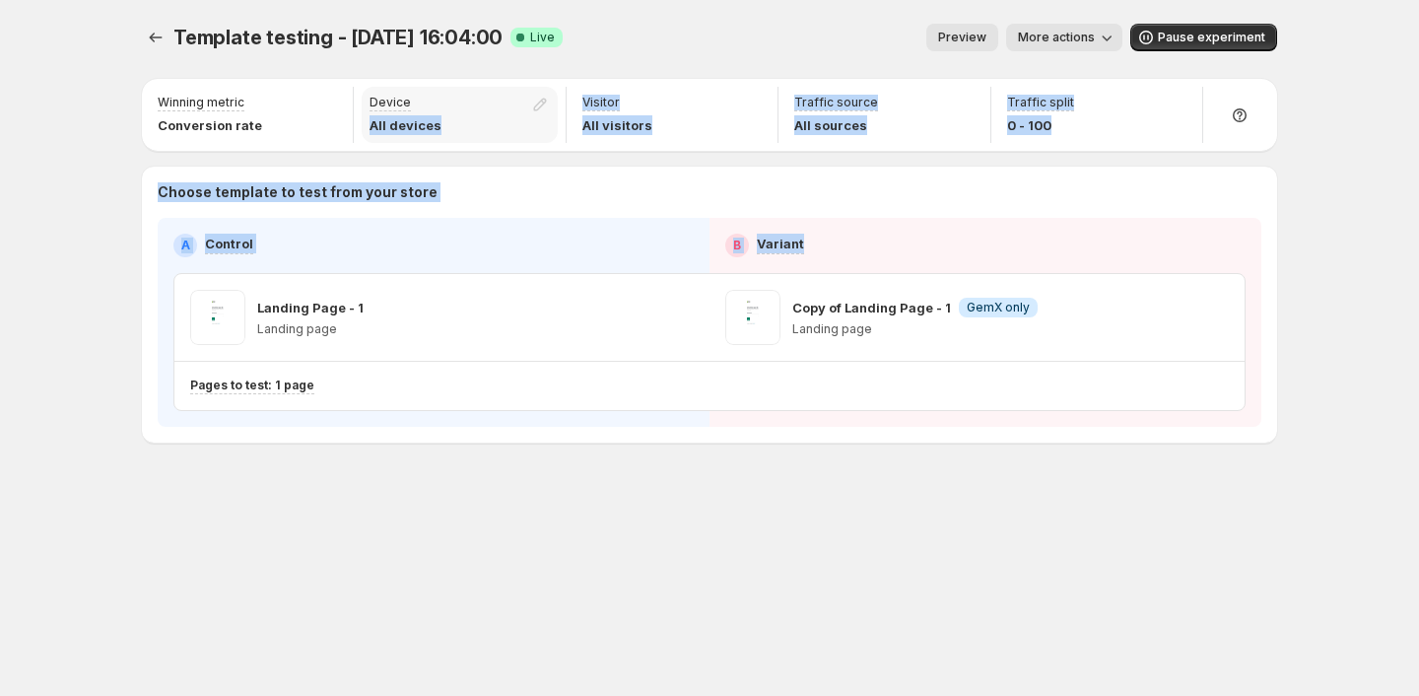
drag, startPoint x: 991, startPoint y: 239, endPoint x: 443, endPoint y: 103, distance: 564.7
click at [444, 105] on div "Winning metric Conversion rate Device All devices Visitor All visitors Traffic …" at bounding box center [709, 261] width 1135 height 364
click at [152, 40] on icon "Experiments" at bounding box center [156, 38] width 13 height 10
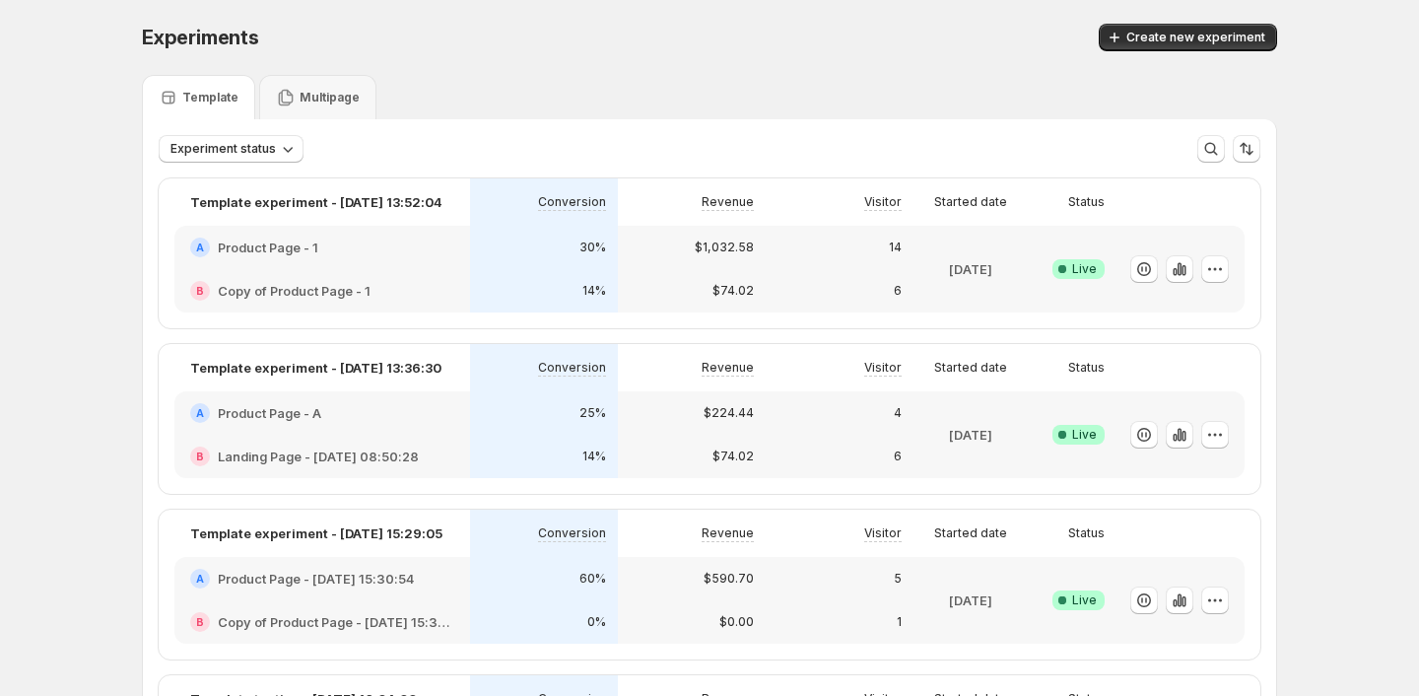
drag, startPoint x: 419, startPoint y: 285, endPoint x: 457, endPoint y: 513, distance: 230.9
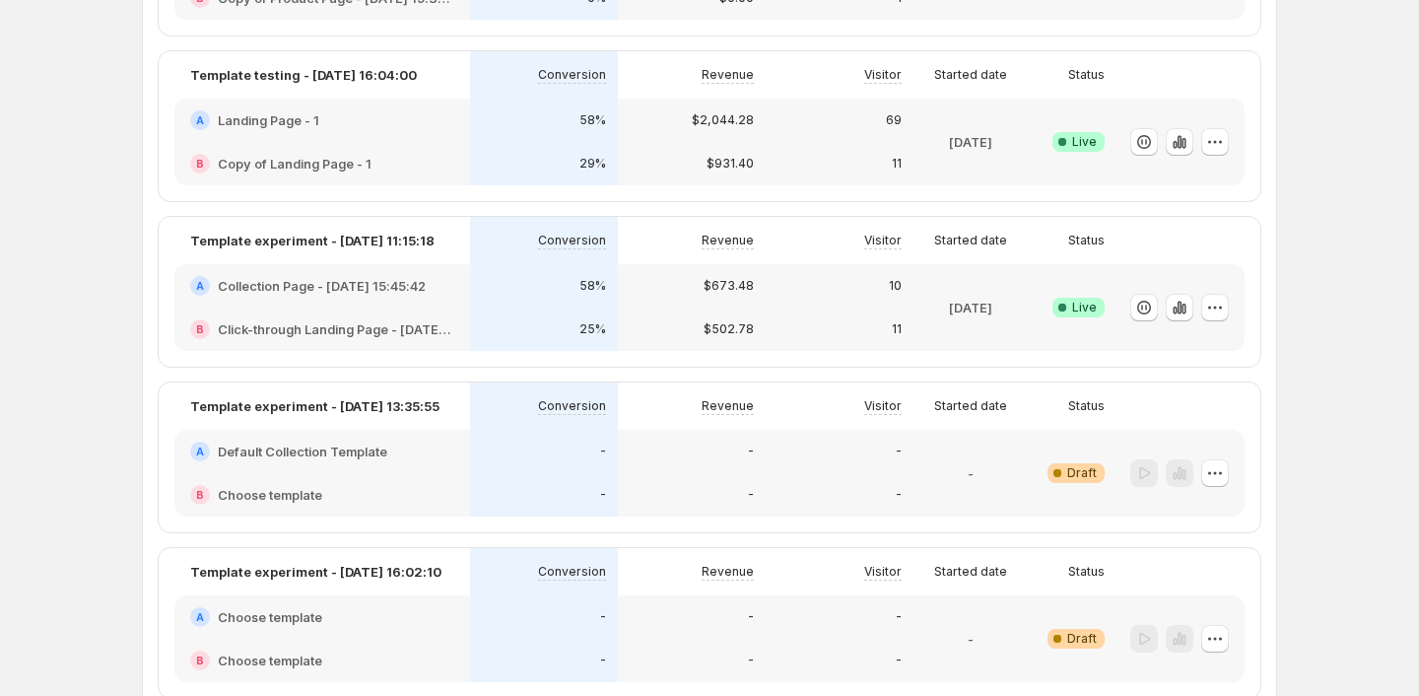
scroll to position [625, 0]
click at [509, 299] on div "58%" at bounding box center [544, 284] width 148 height 43
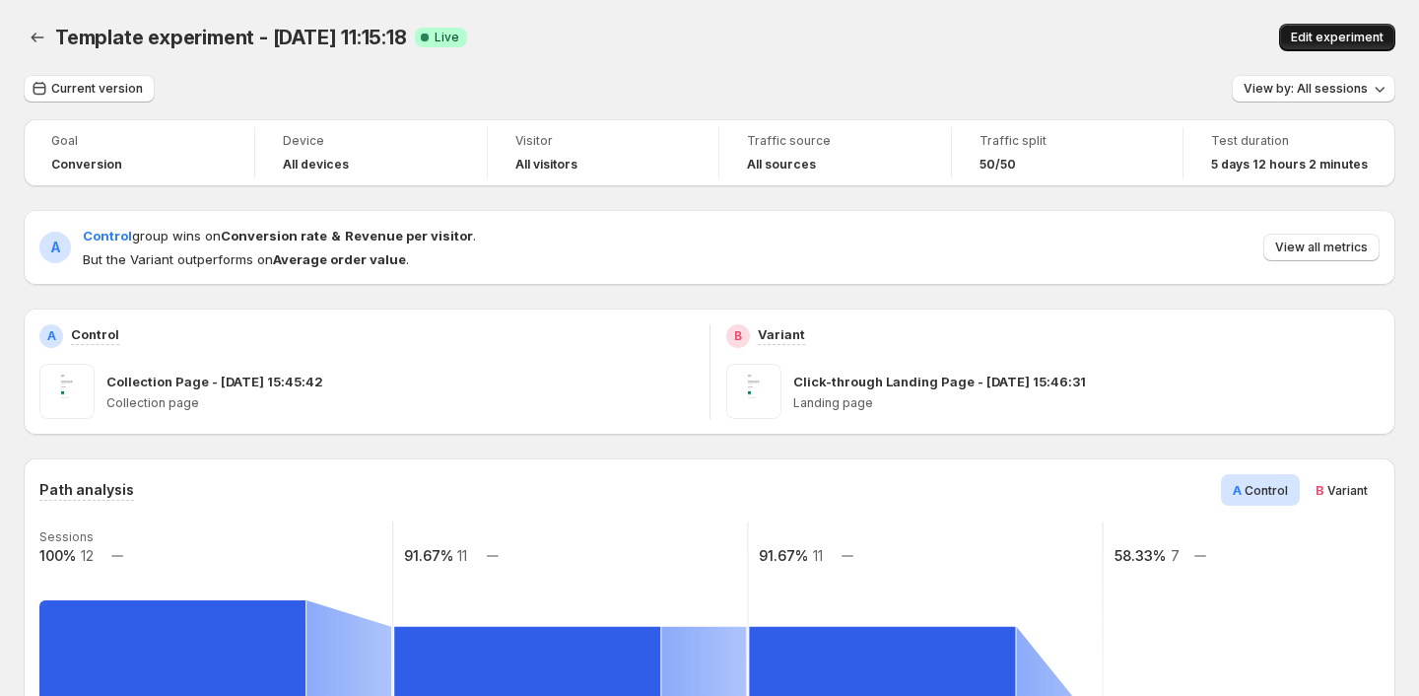
click at [1309, 27] on button "Edit experiment" at bounding box center [1337, 38] width 116 height 28
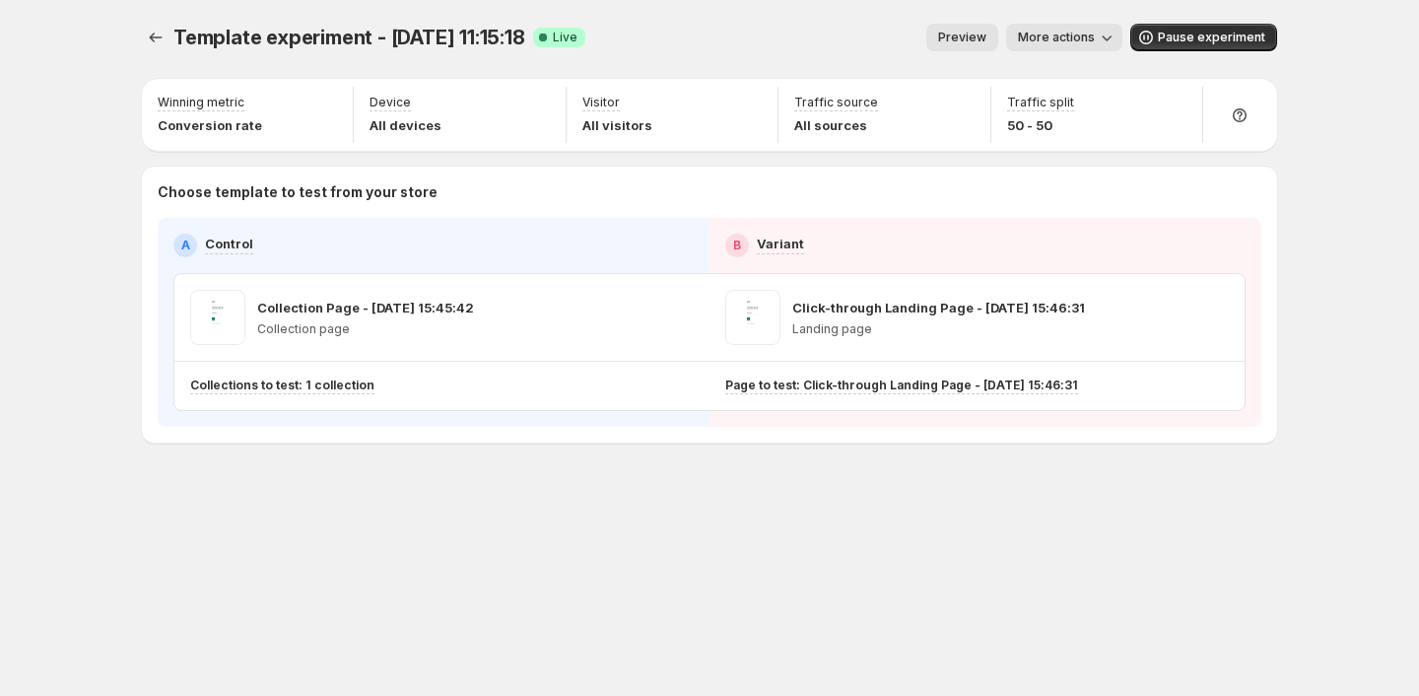
click at [977, 31] on span "Preview" at bounding box center [962, 38] width 48 height 16
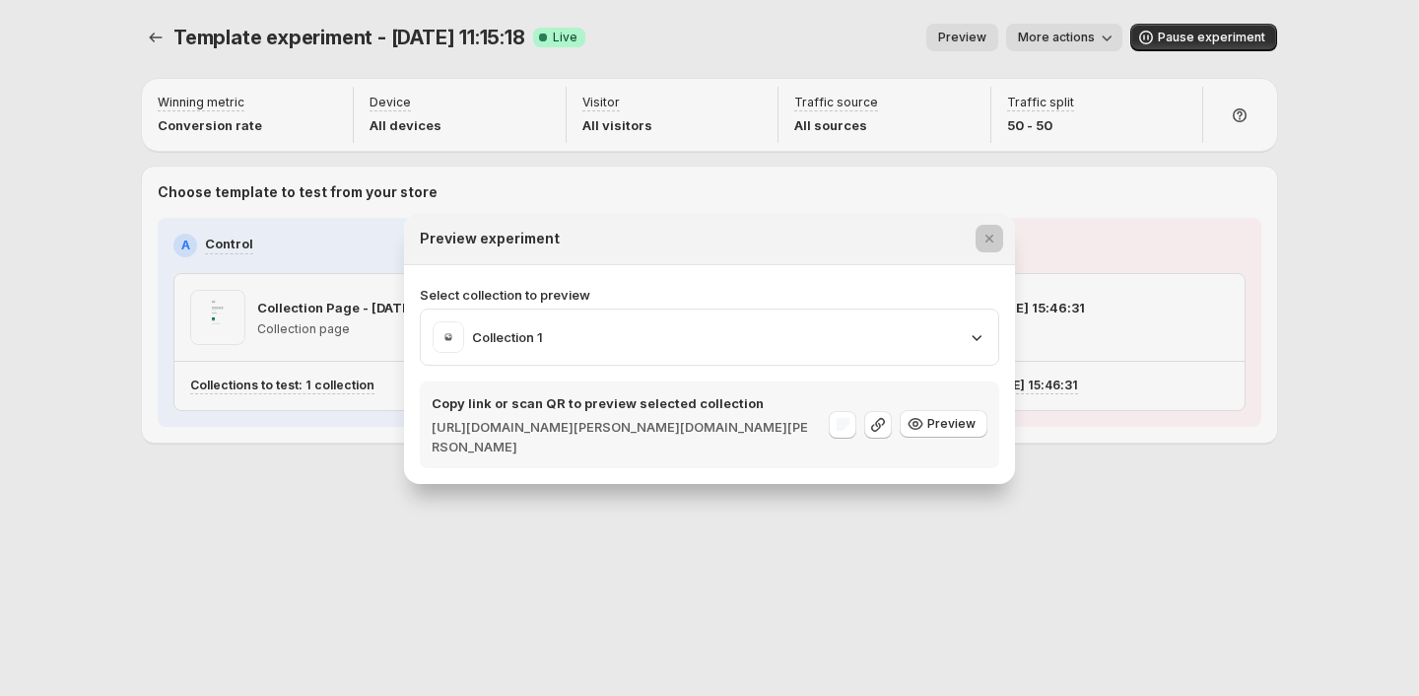
click at [1018, 141] on div at bounding box center [709, 348] width 1419 height 696
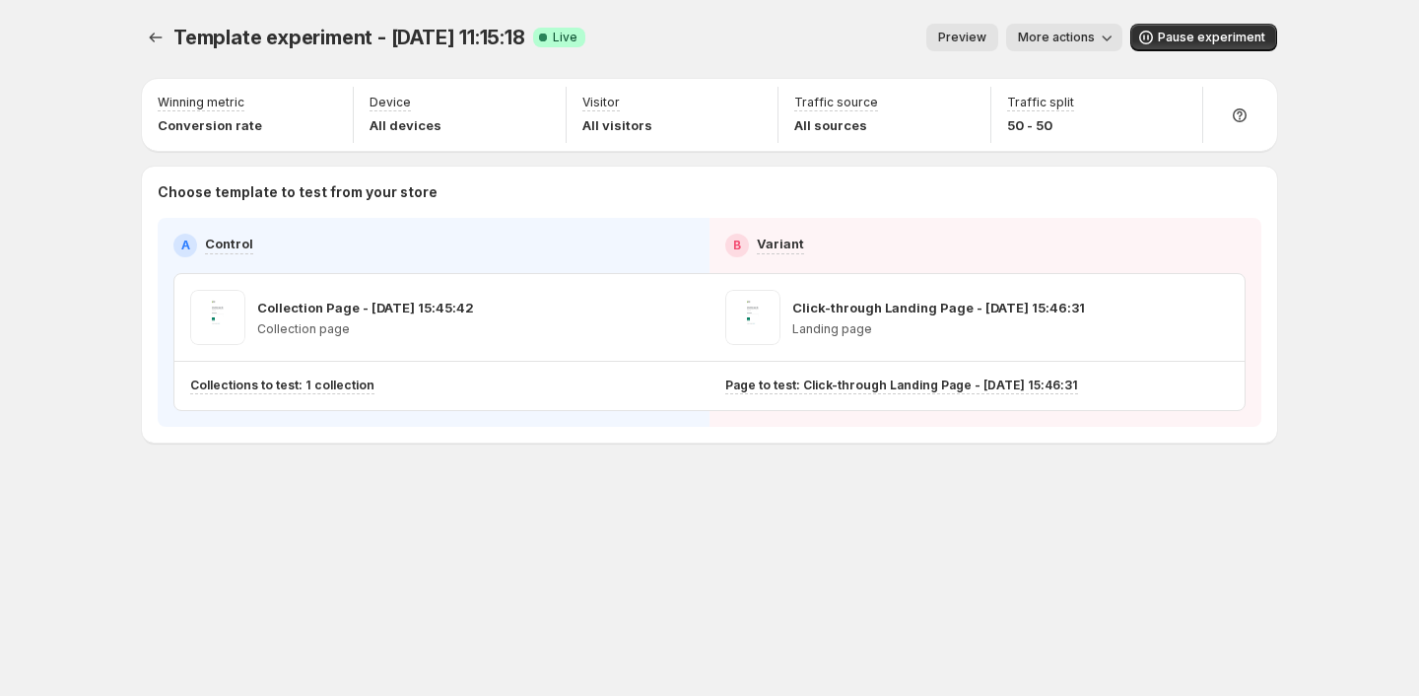
click at [1093, 39] on span "More actions" at bounding box center [1056, 38] width 77 height 16
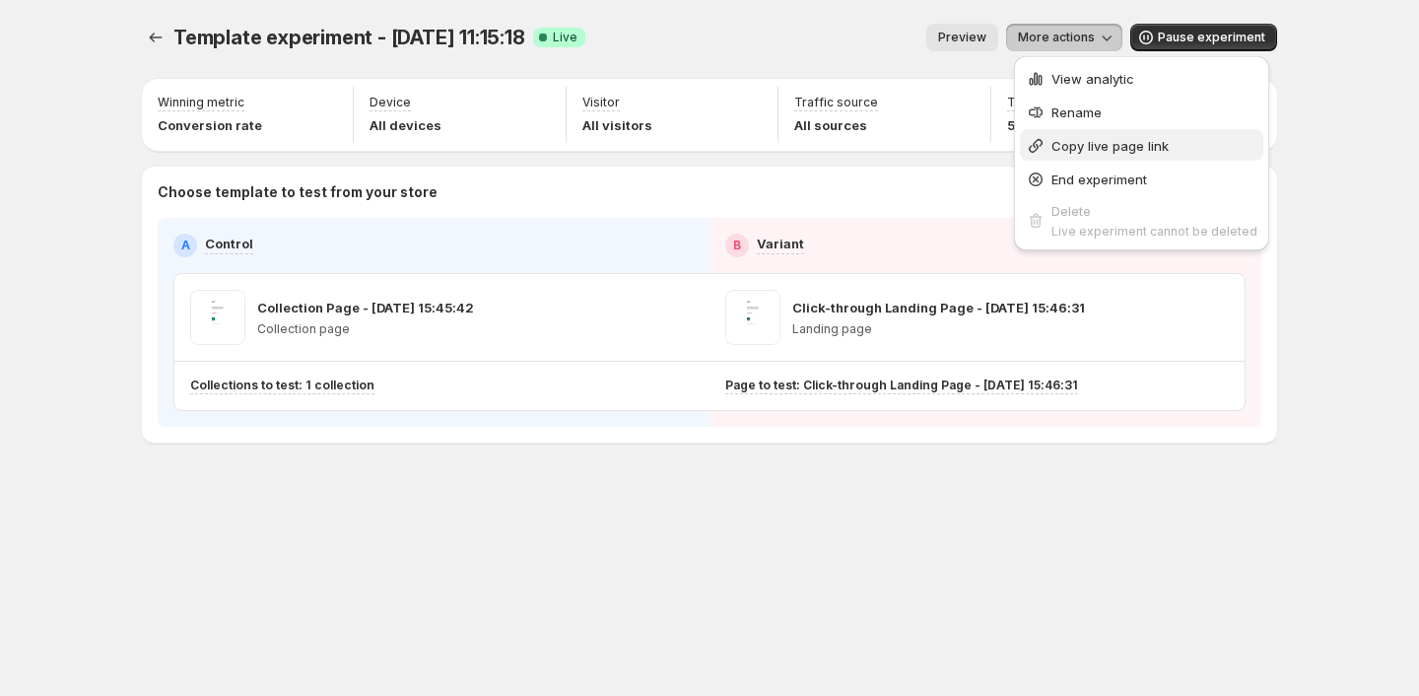
click at [1146, 148] on span "Copy live page link" at bounding box center [1110, 146] width 117 height 16
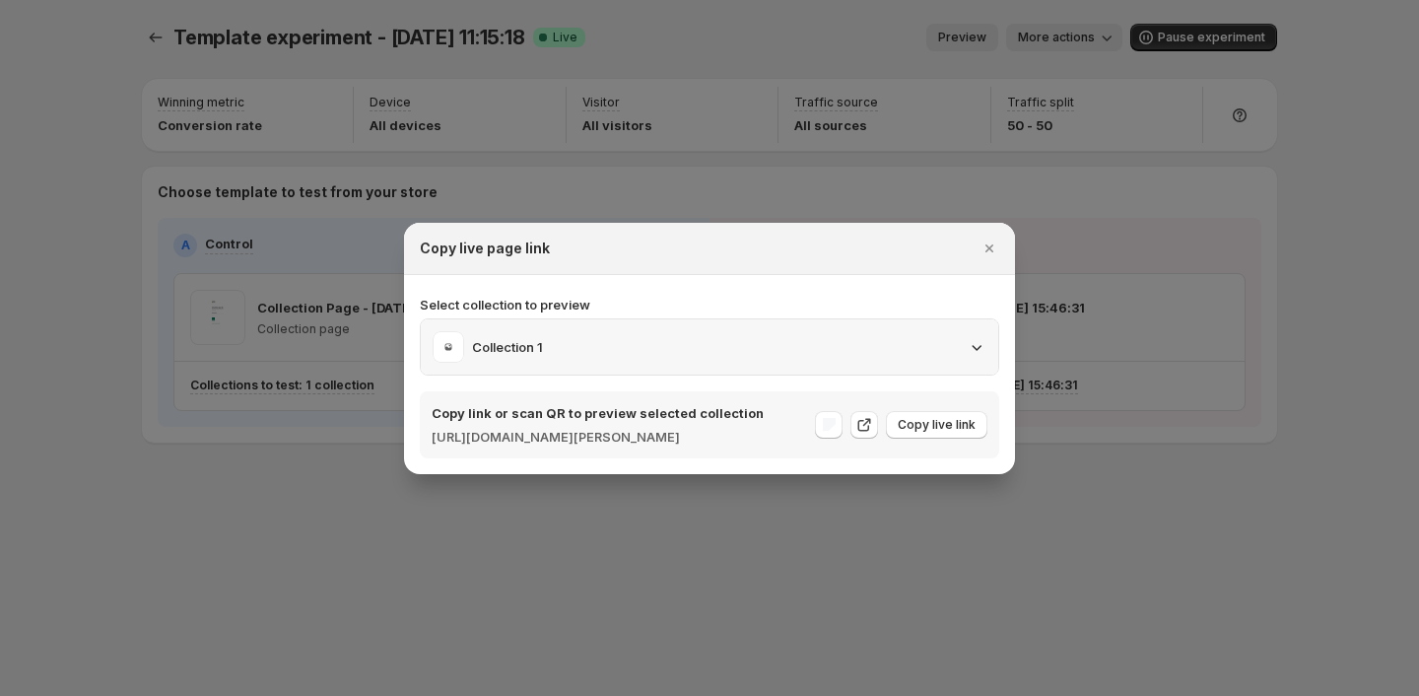
click at [970, 337] on icon ":r14e:" at bounding box center [977, 347] width 20 height 20
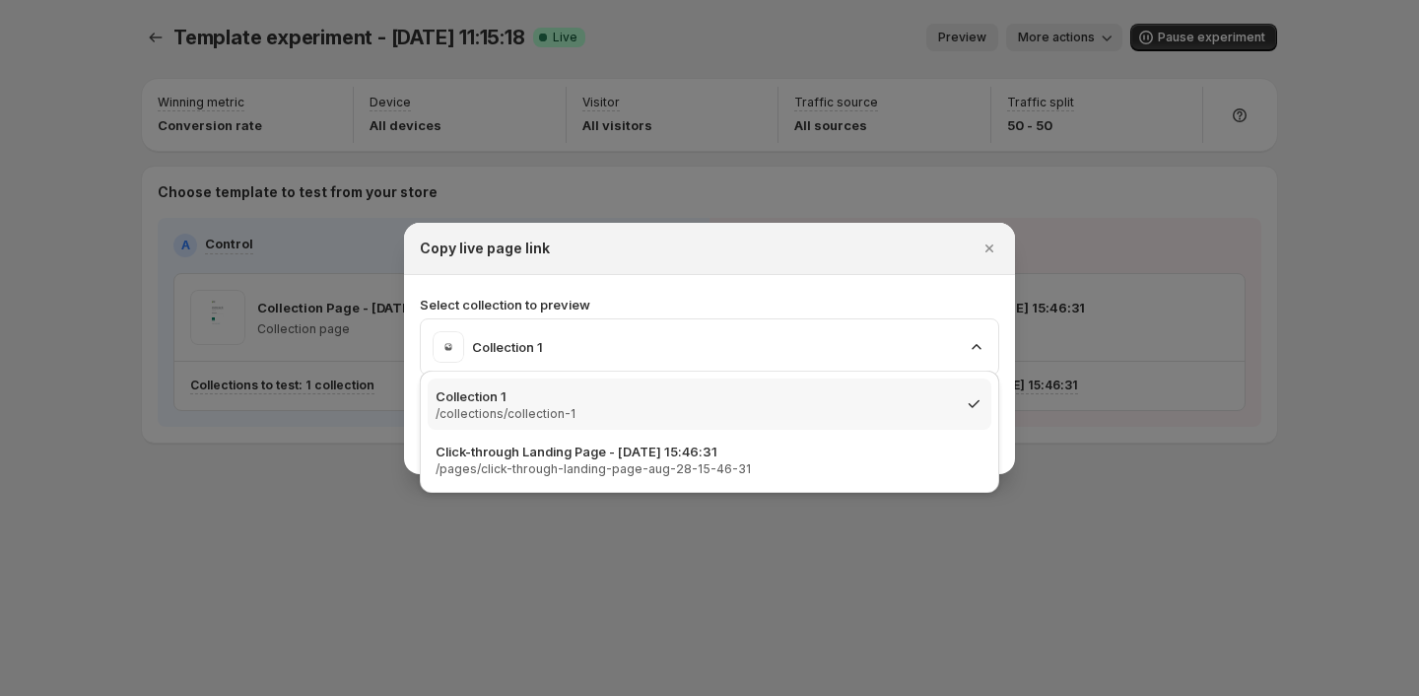
click at [646, 207] on div at bounding box center [709, 348] width 1419 height 696
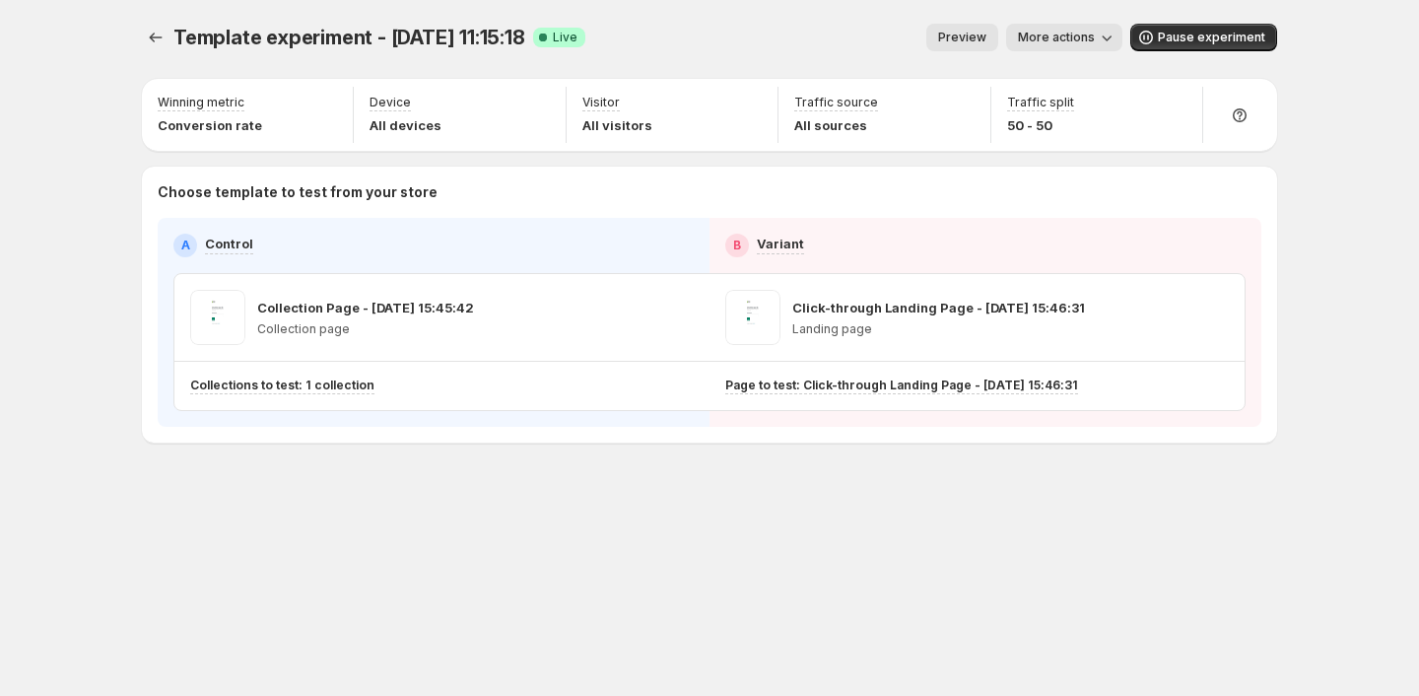
click at [1036, 44] on span "More actions" at bounding box center [1056, 38] width 77 height 16
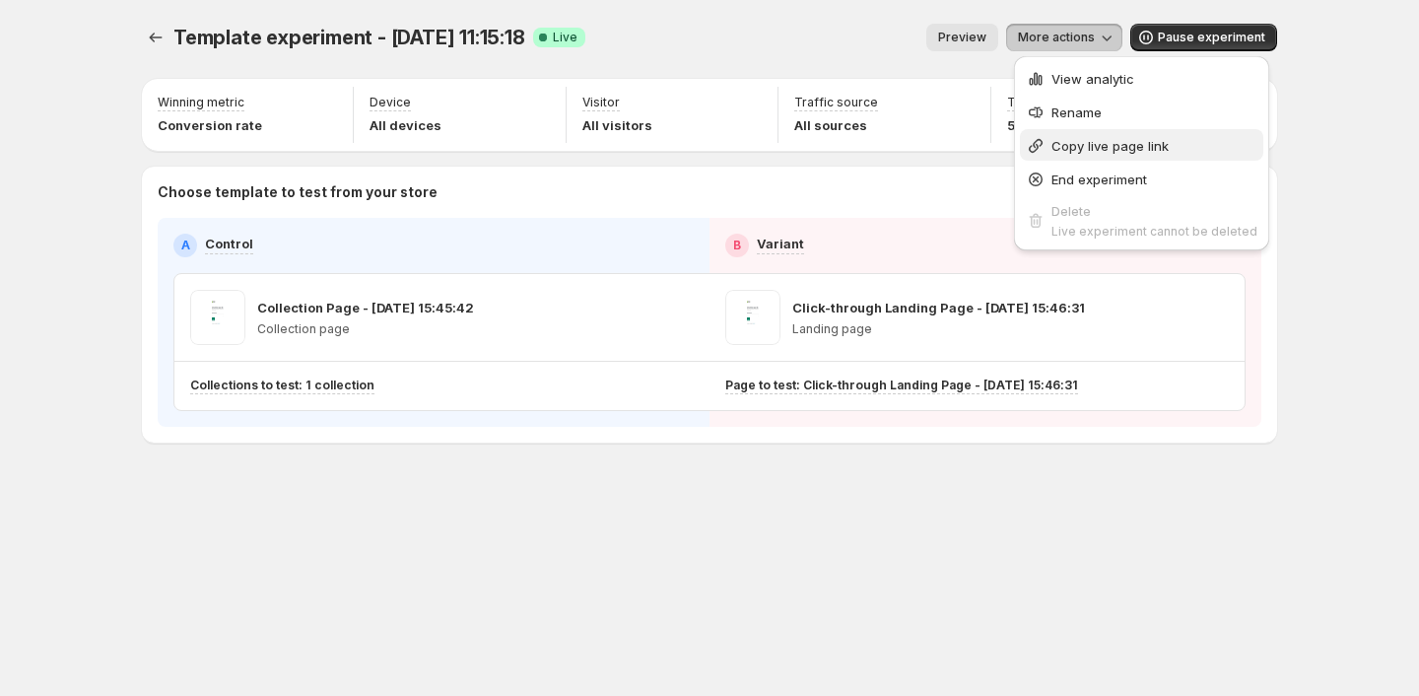
click at [1068, 142] on span "Copy live page link" at bounding box center [1110, 146] width 117 height 16
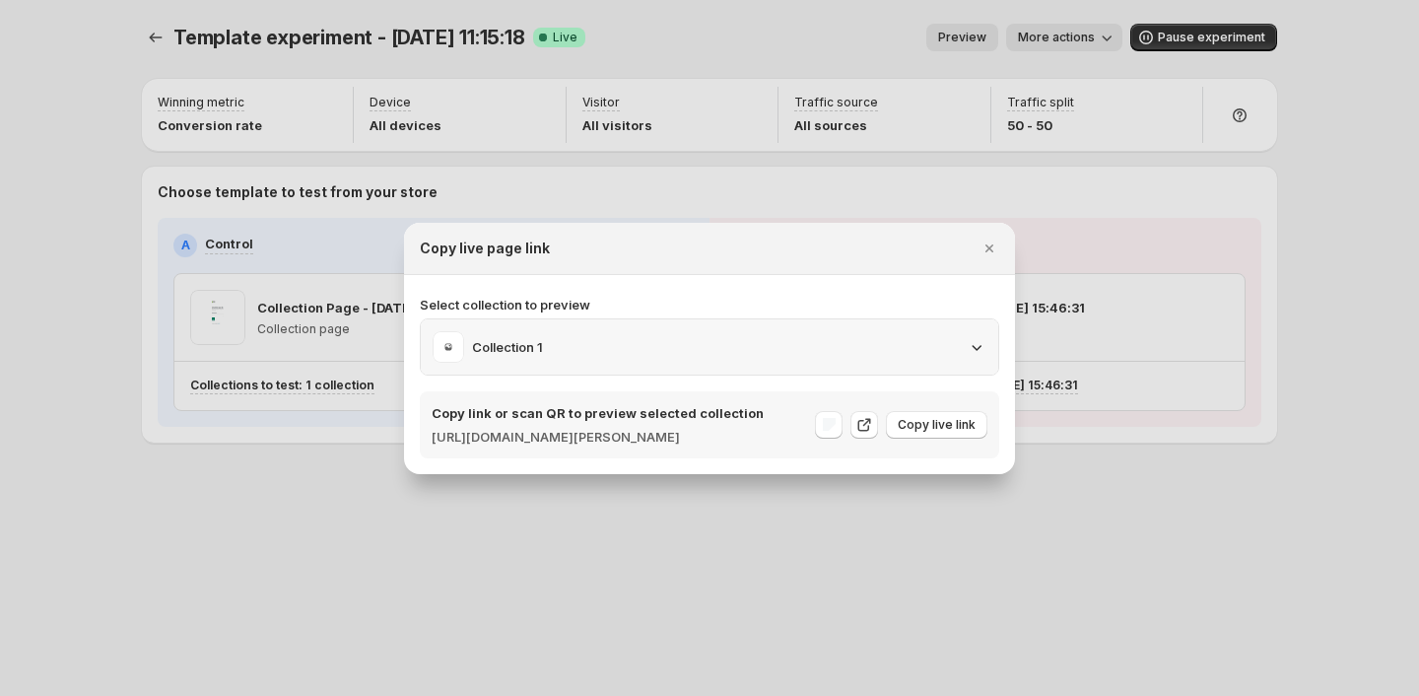
click at [985, 331] on div "Collection 1" at bounding box center [710, 347] width 554 height 32
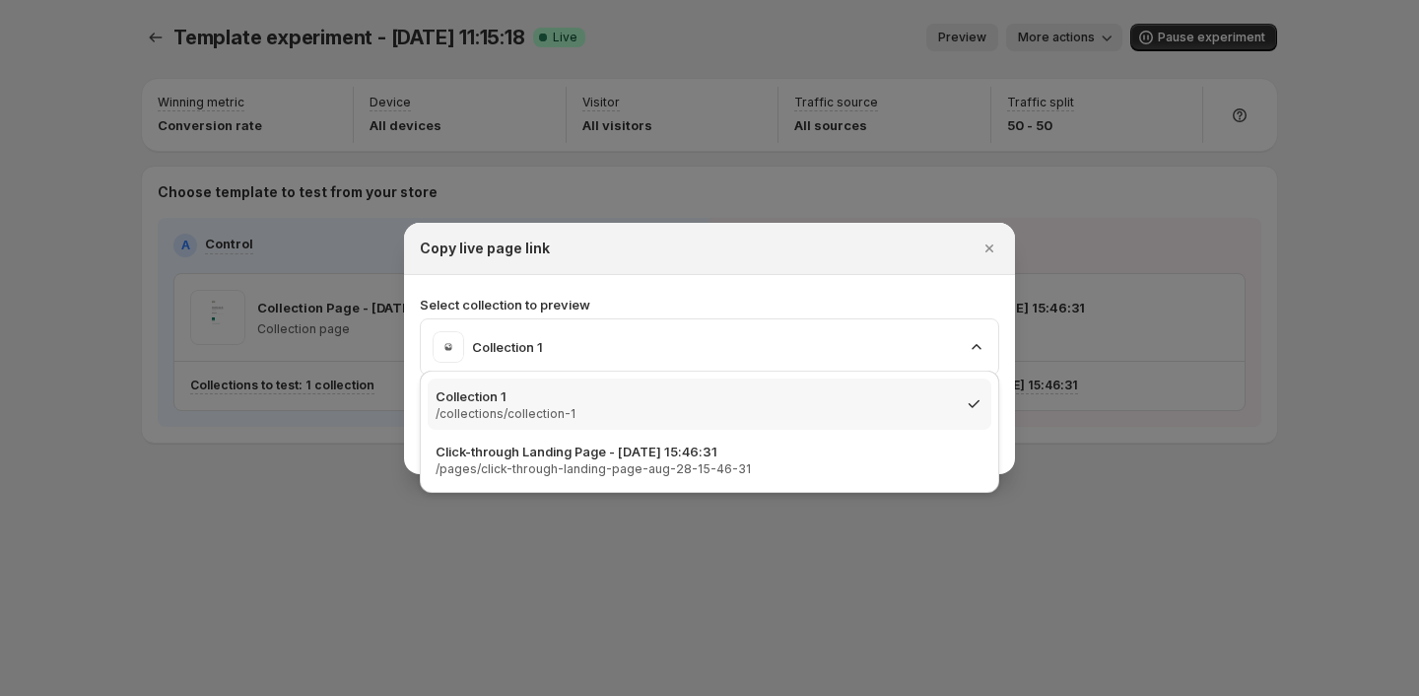
click at [1261, 333] on div at bounding box center [709, 348] width 1419 height 696
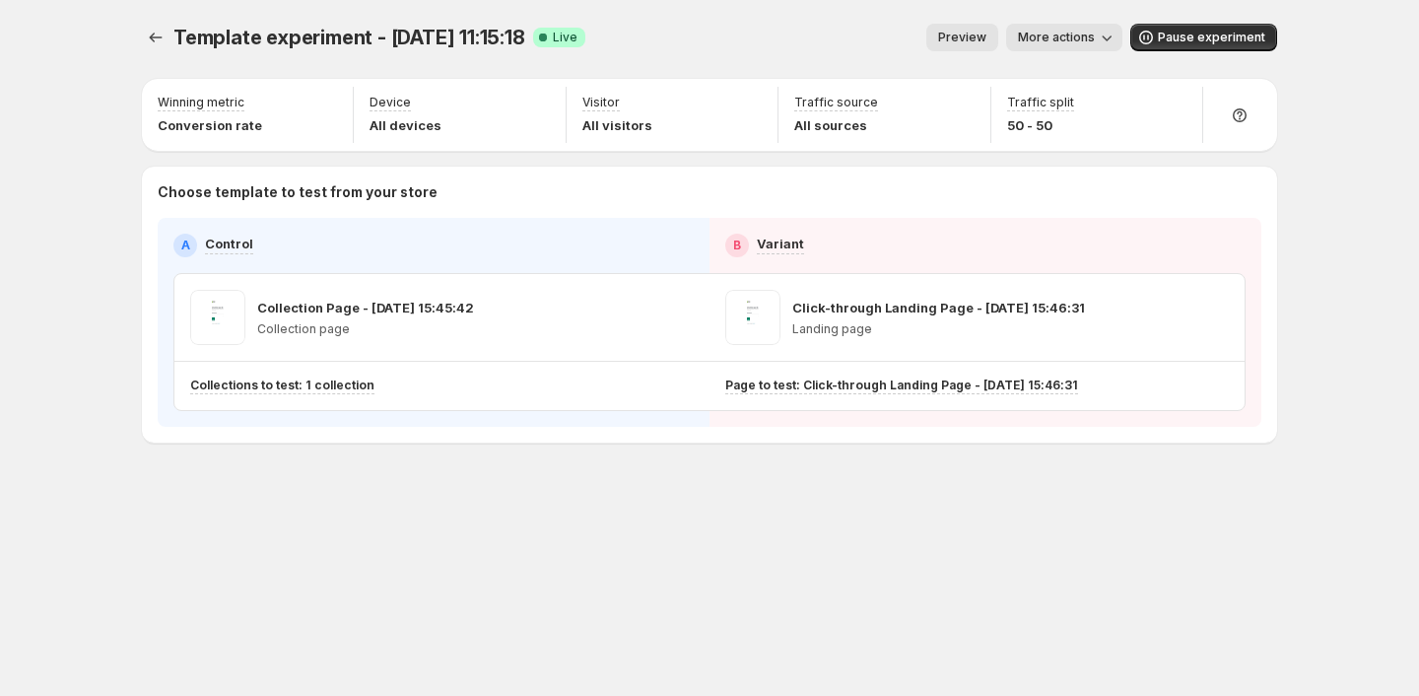
click at [1076, 33] on span "More actions" at bounding box center [1056, 38] width 77 height 16
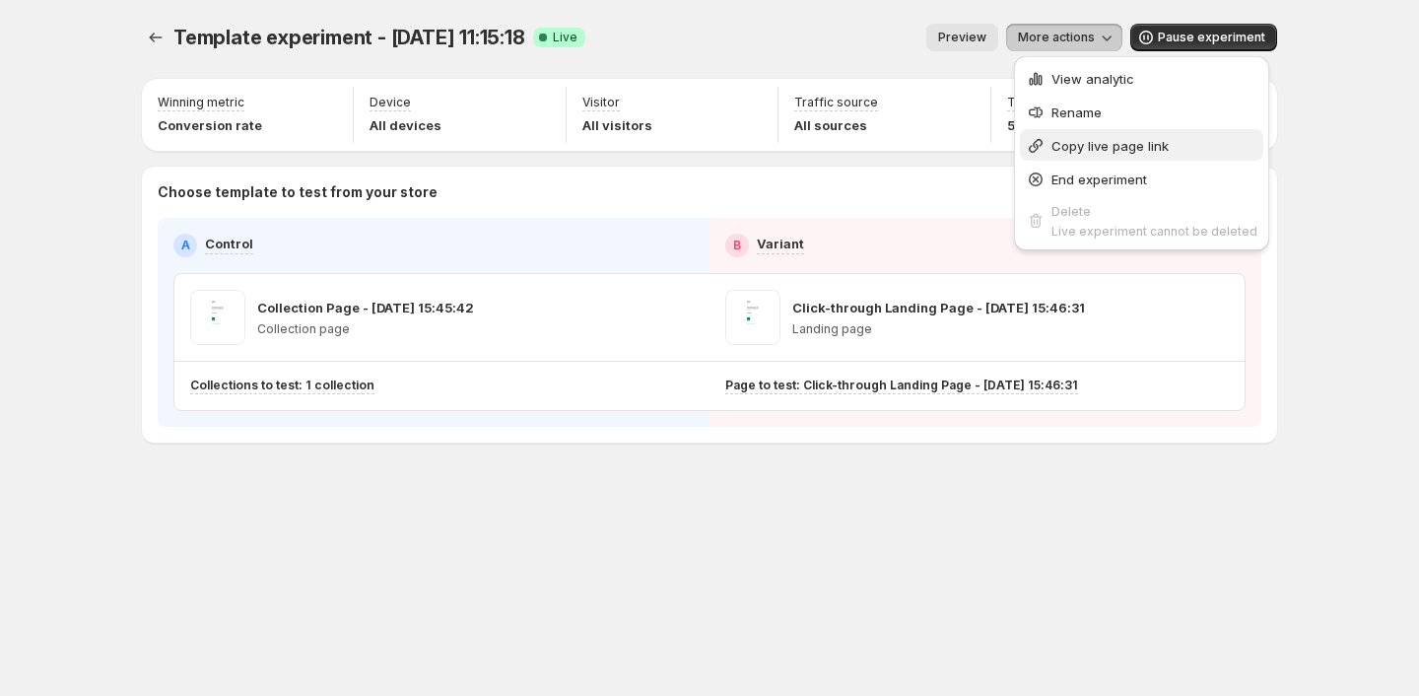
click at [1104, 158] on button "Copy live page link" at bounding box center [1141, 145] width 243 height 32
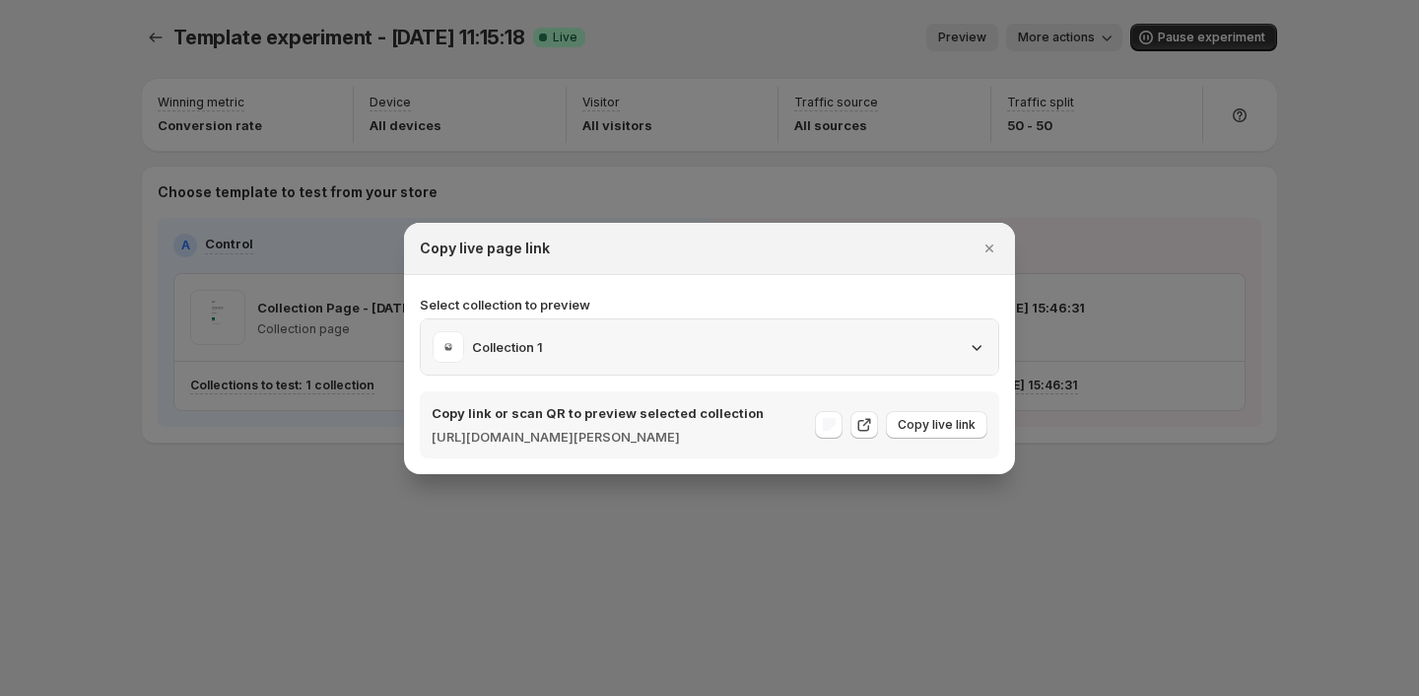
click at [948, 348] on div "Collection 1" at bounding box center [710, 347] width 554 height 32
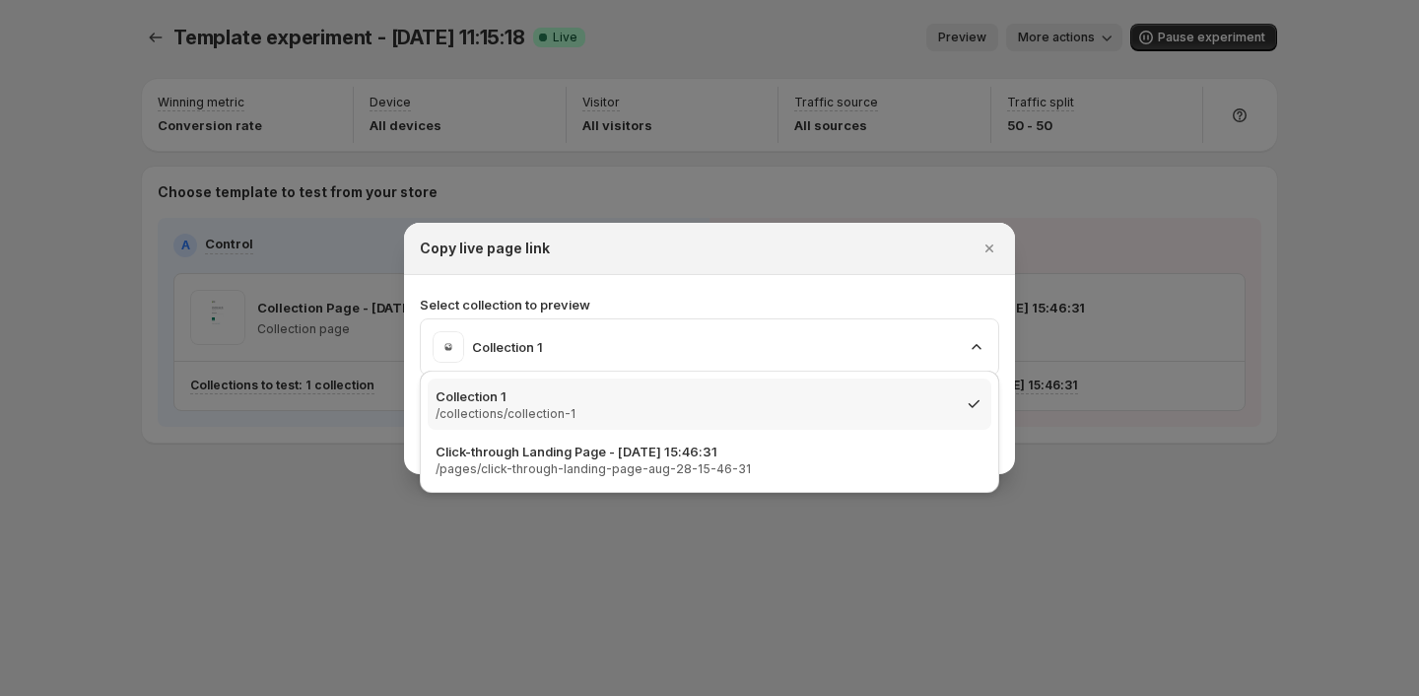
click at [858, 434] on div "Collection 1 /collections/collection-1 Click-through Landing Page - [DATE] 15:4…" at bounding box center [710, 431] width 564 height 106
click at [858, 442] on p "Click-through Landing Page - [DATE] 15:46:31" at bounding box center [704, 452] width 536 height 20
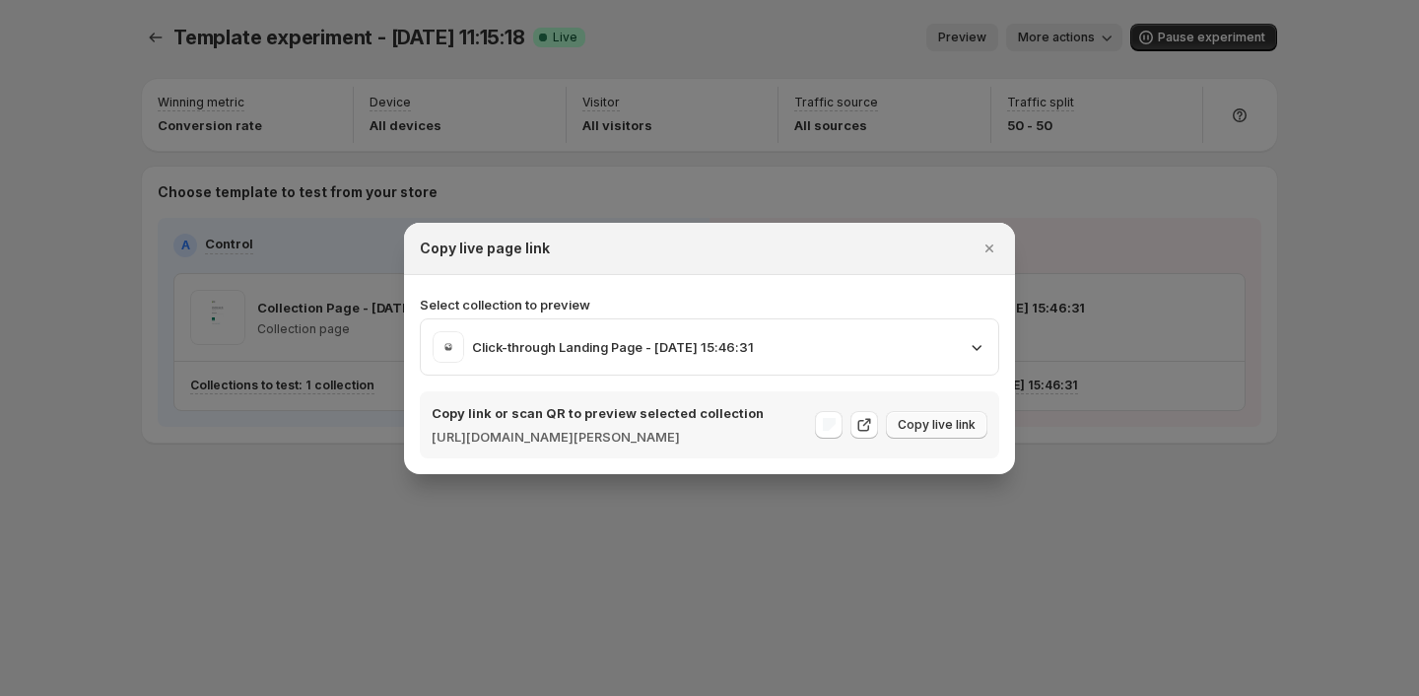
click at [931, 424] on span "Copy live link" at bounding box center [937, 425] width 78 height 16
click at [866, 545] on div at bounding box center [709, 348] width 1419 height 696
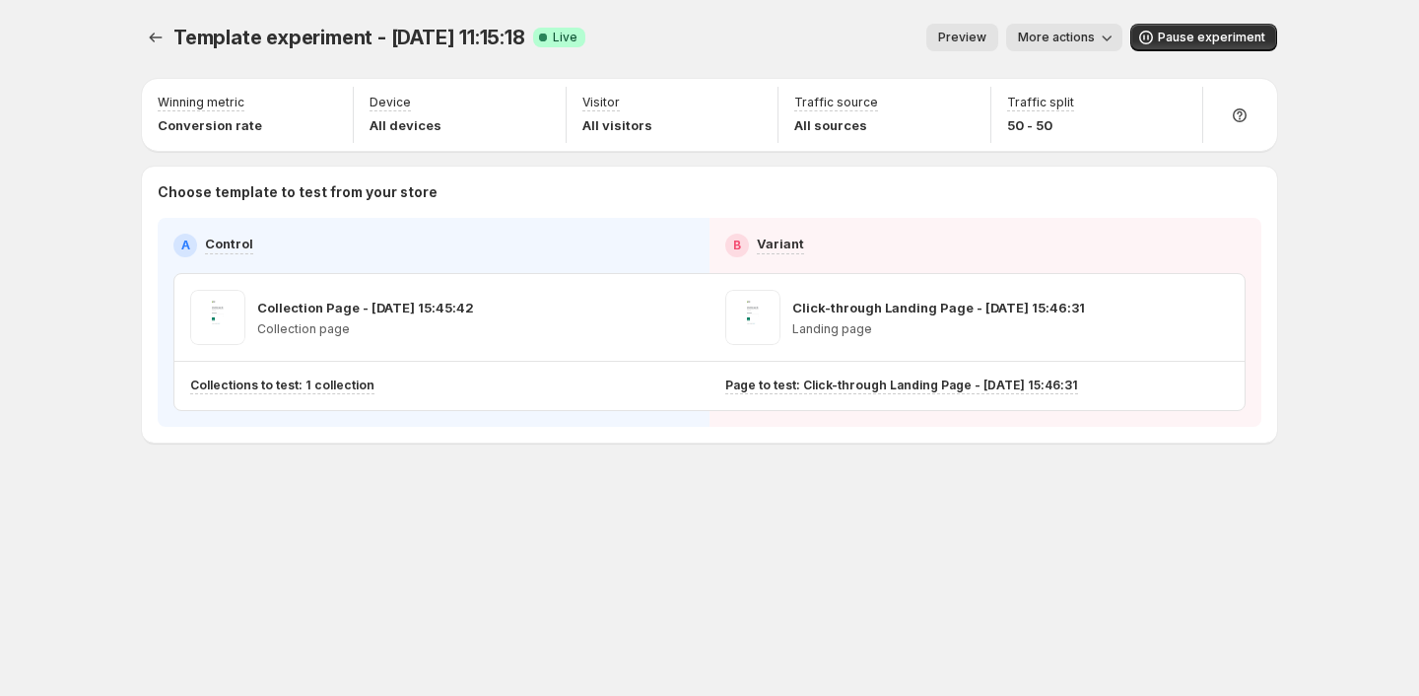
click at [866, 545] on div "Template experiment - [DATE] 11:15:18. This page is ready Template experiment -…" at bounding box center [709, 274] width 1183 height 549
click at [943, 34] on button "Preview" at bounding box center [963, 38] width 72 height 28
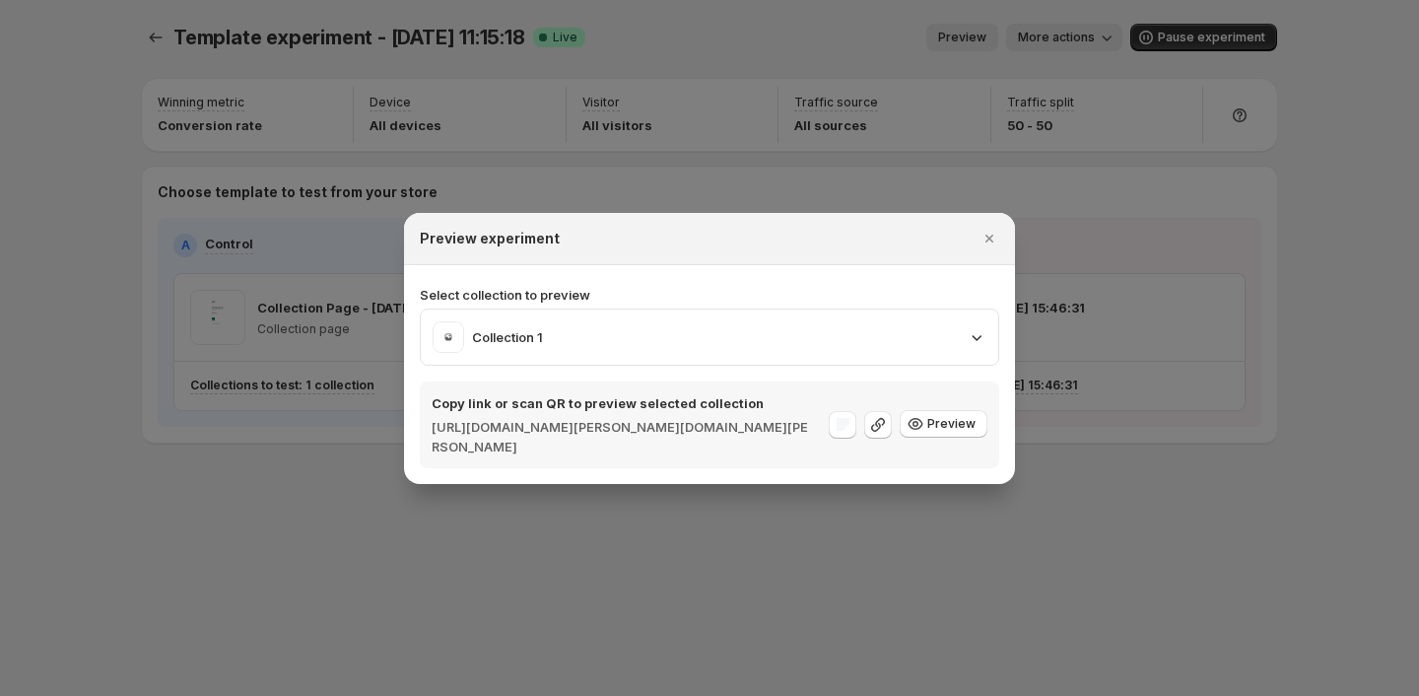
click at [1250, 461] on div at bounding box center [709, 348] width 1419 height 696
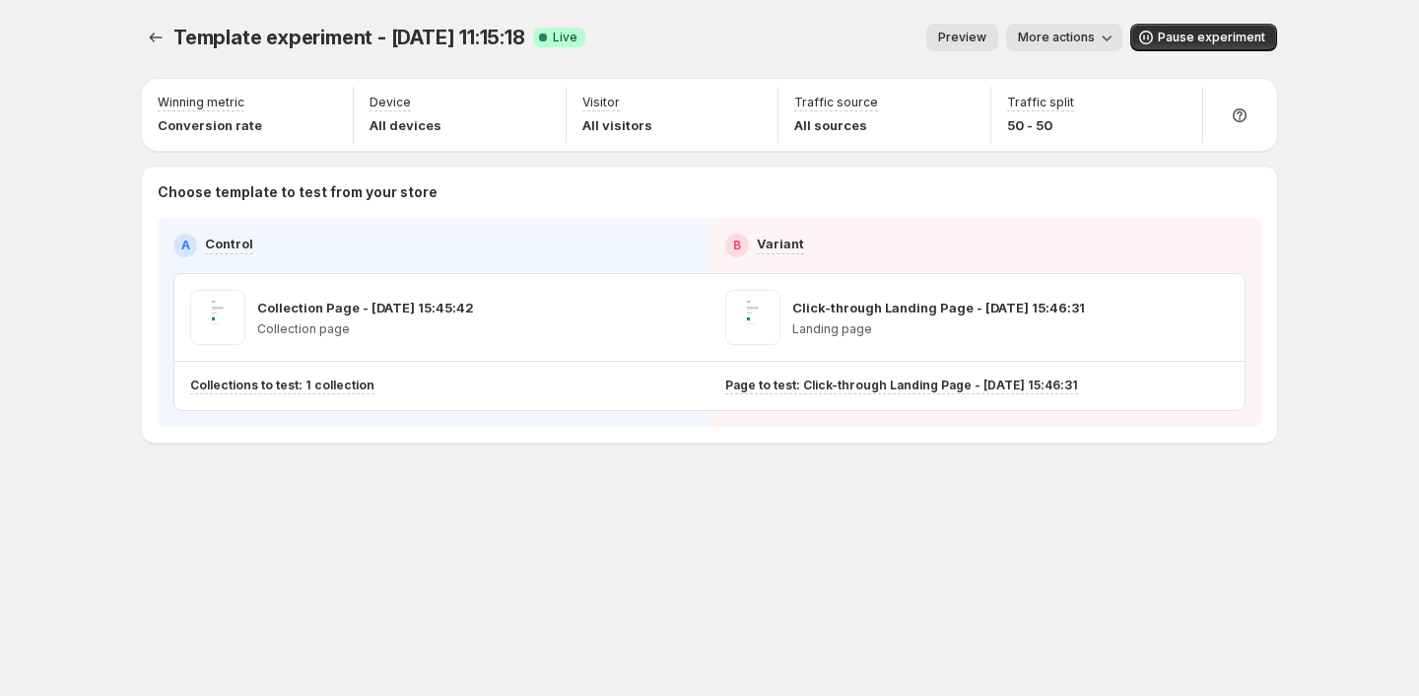
click at [966, 51] on div "Template experiment - [DATE] 11:15:18. This page is ready Template experiment -…" at bounding box center [709, 37] width 1135 height 75
click at [978, 35] on span "Preview" at bounding box center [962, 38] width 48 height 16
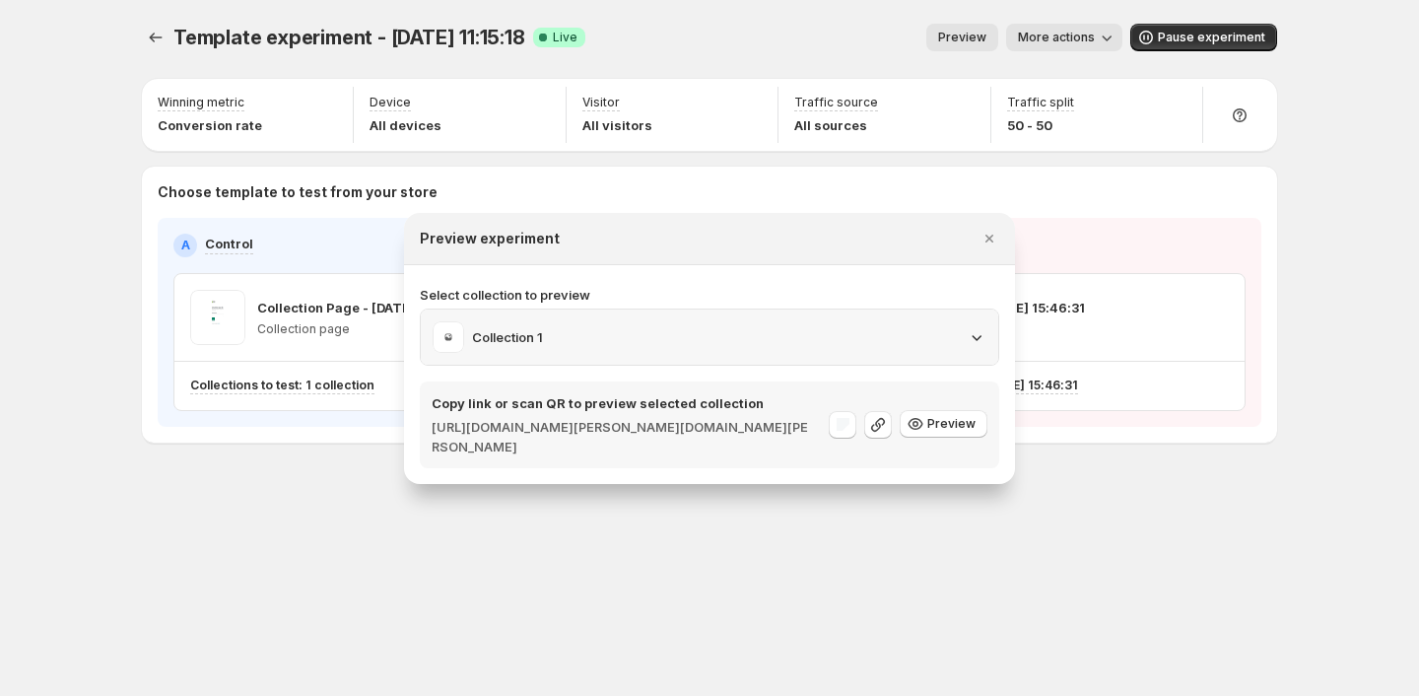
click at [924, 336] on div "Collection 1" at bounding box center [710, 337] width 554 height 32
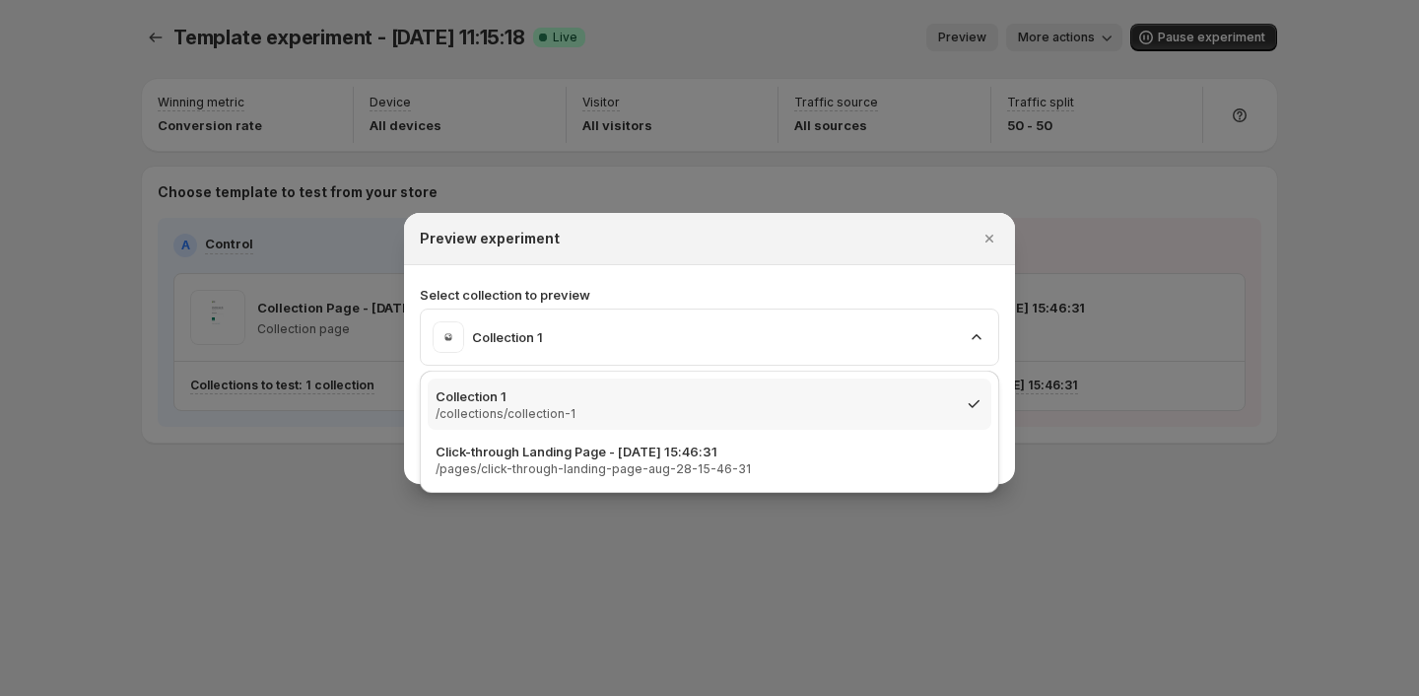
click at [928, 293] on p "Select collection to preview" at bounding box center [710, 295] width 580 height 20
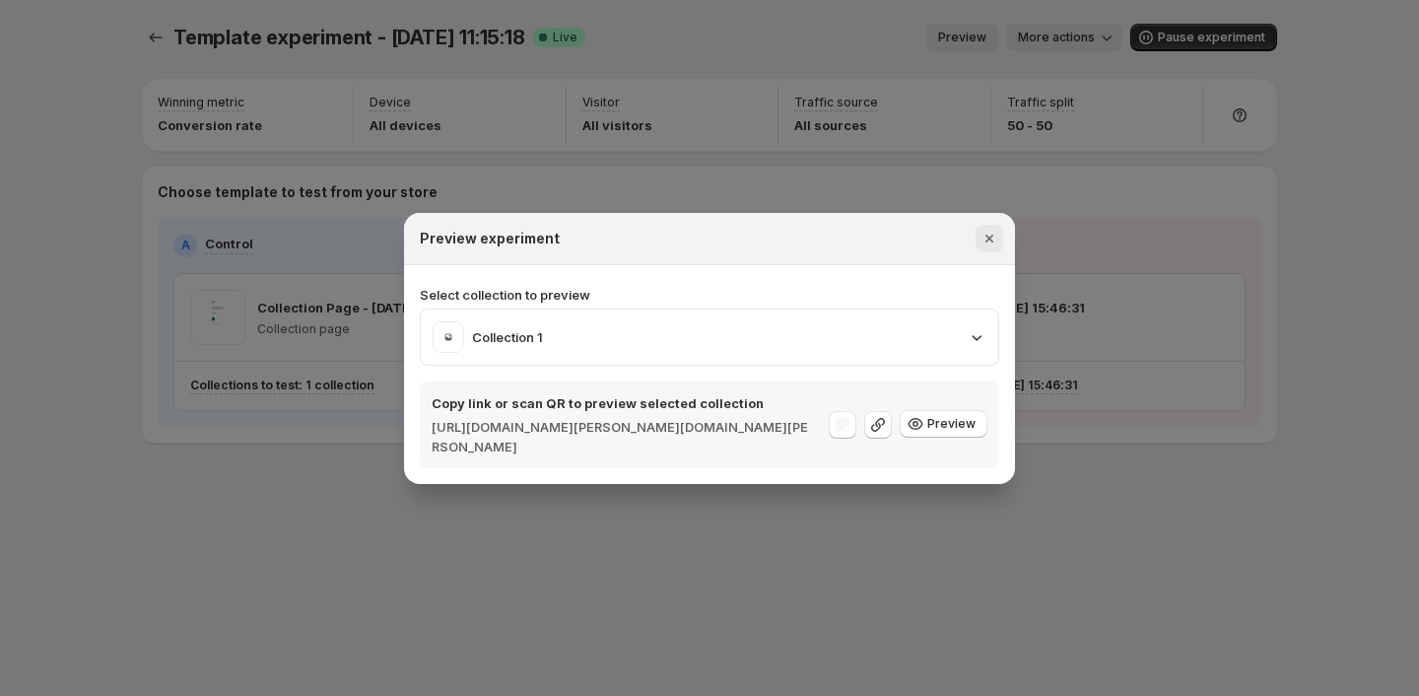
click at [990, 236] on icon "Close" at bounding box center [990, 239] width 20 height 20
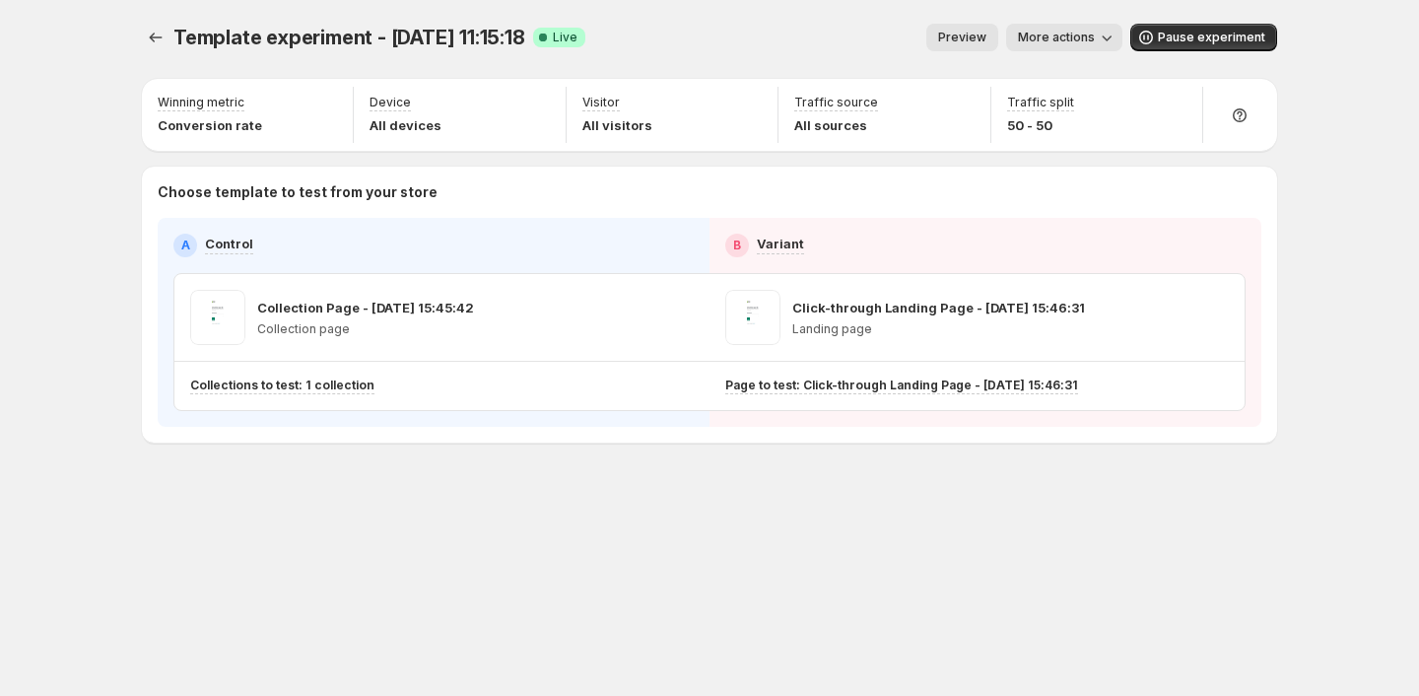
click at [998, 39] on button "Preview" at bounding box center [963, 38] width 72 height 28
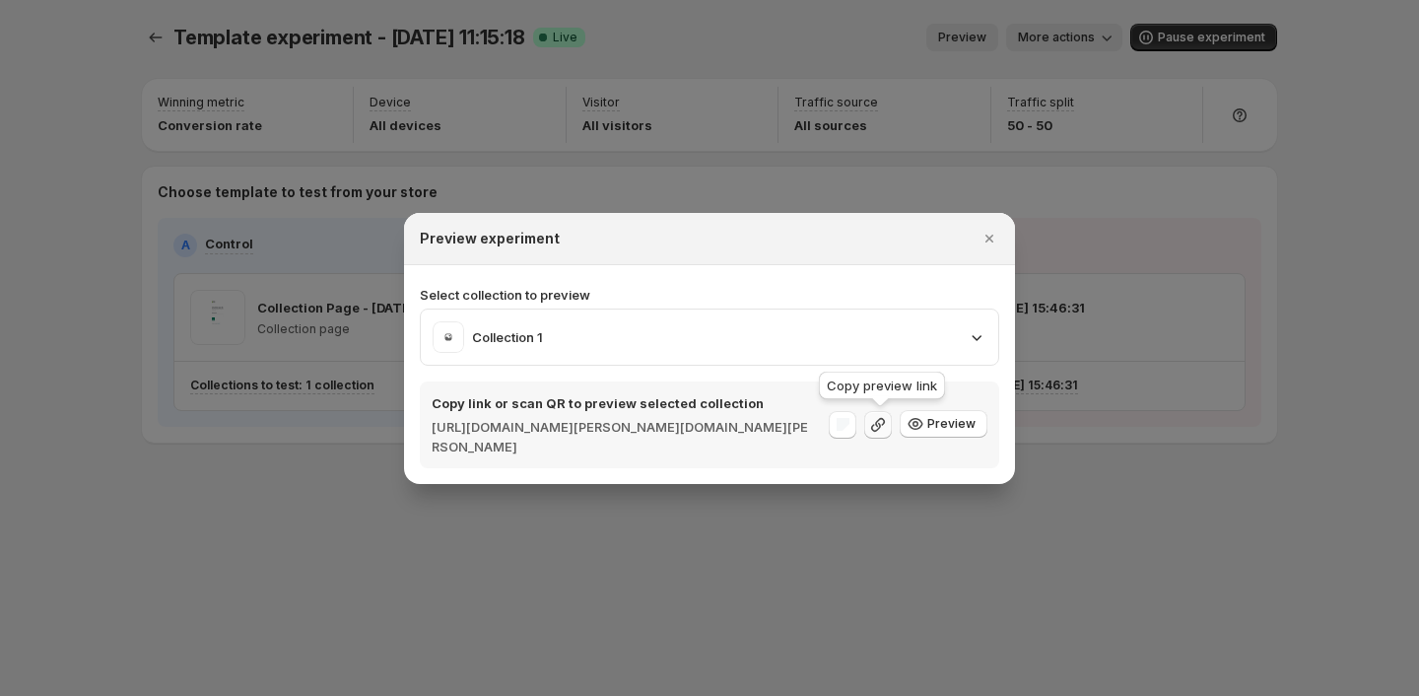
click at [879, 417] on icon ":r16l:" at bounding box center [878, 425] width 20 height 20
drag, startPoint x: 706, startPoint y: 450, endPoint x: 875, endPoint y: 475, distance: 171.3
click at [875, 475] on section "Select collection to preview Collection 1 Copy link or scan QR to preview selec…" at bounding box center [709, 374] width 611 height 219
click at [888, 417] on icon ":r16l:" at bounding box center [878, 425] width 20 height 20
click at [877, 424] on icon ":r16l:" at bounding box center [878, 425] width 20 height 20
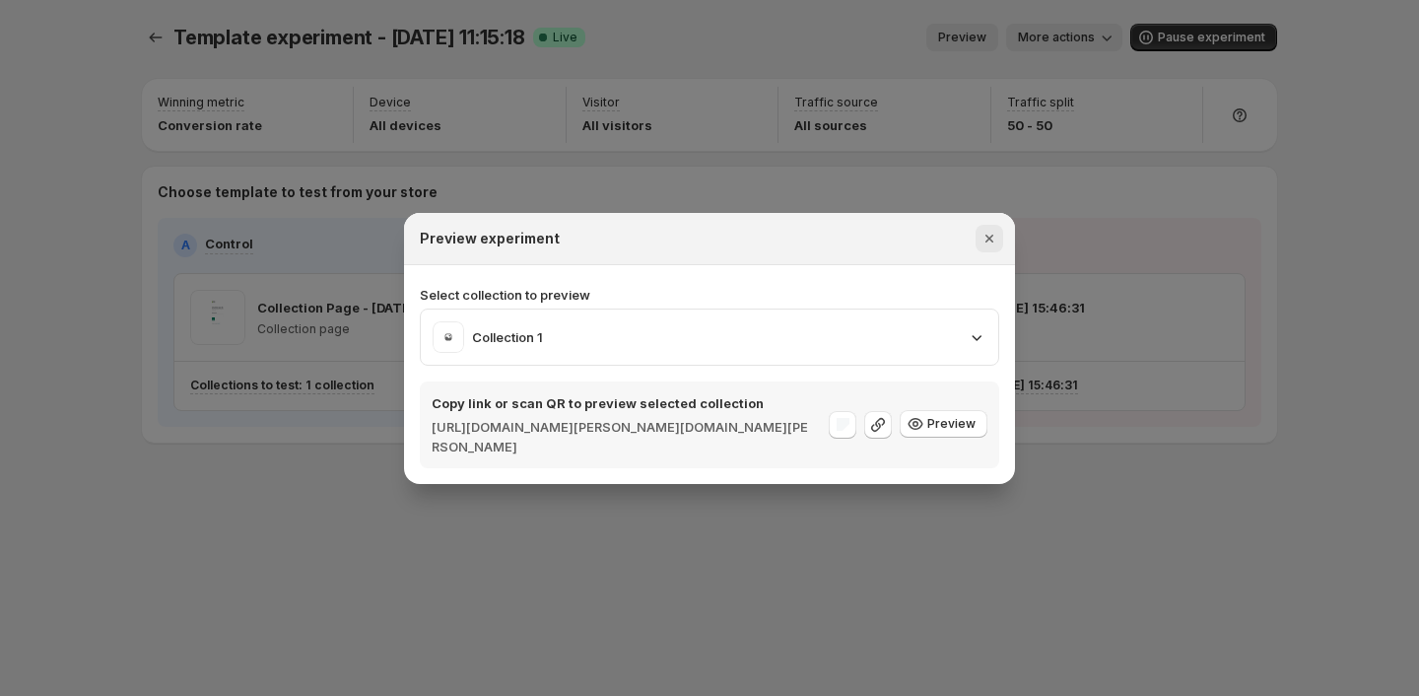
click at [999, 236] on button "Close" at bounding box center [990, 239] width 28 height 28
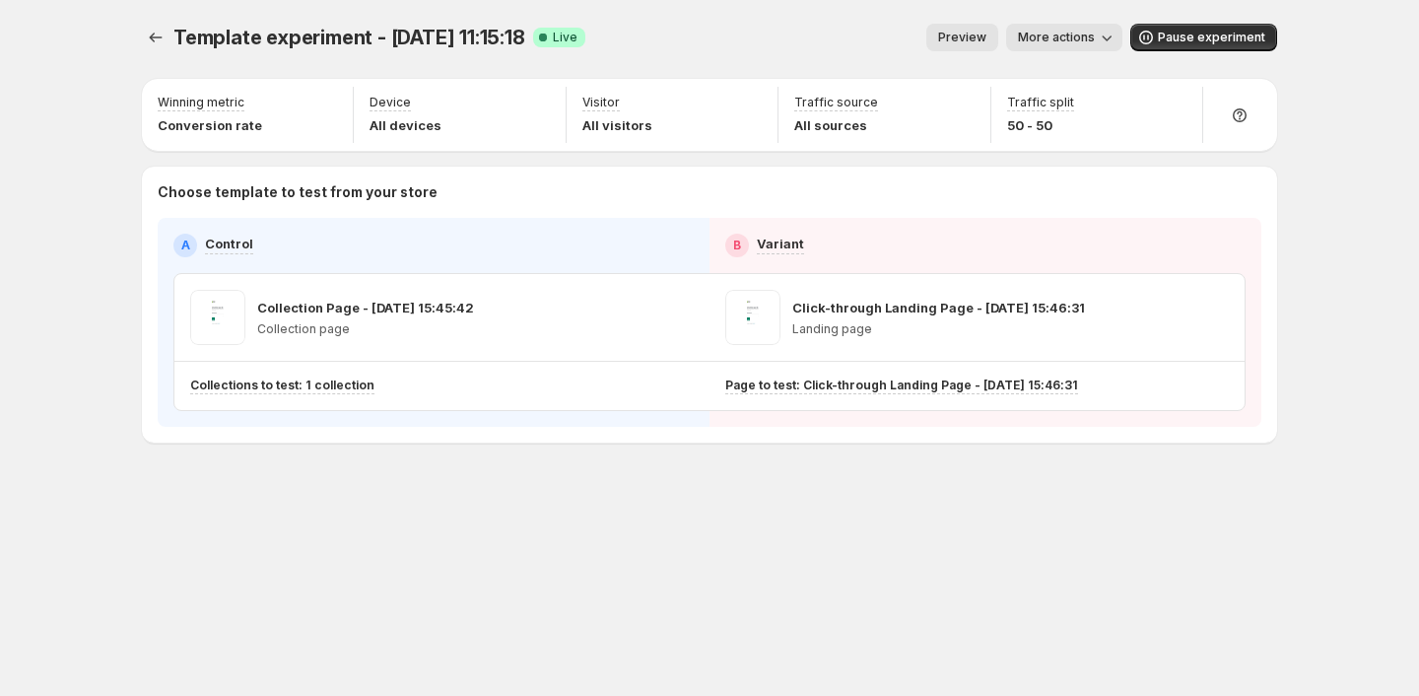
click at [984, 38] on span "Preview" at bounding box center [962, 38] width 48 height 16
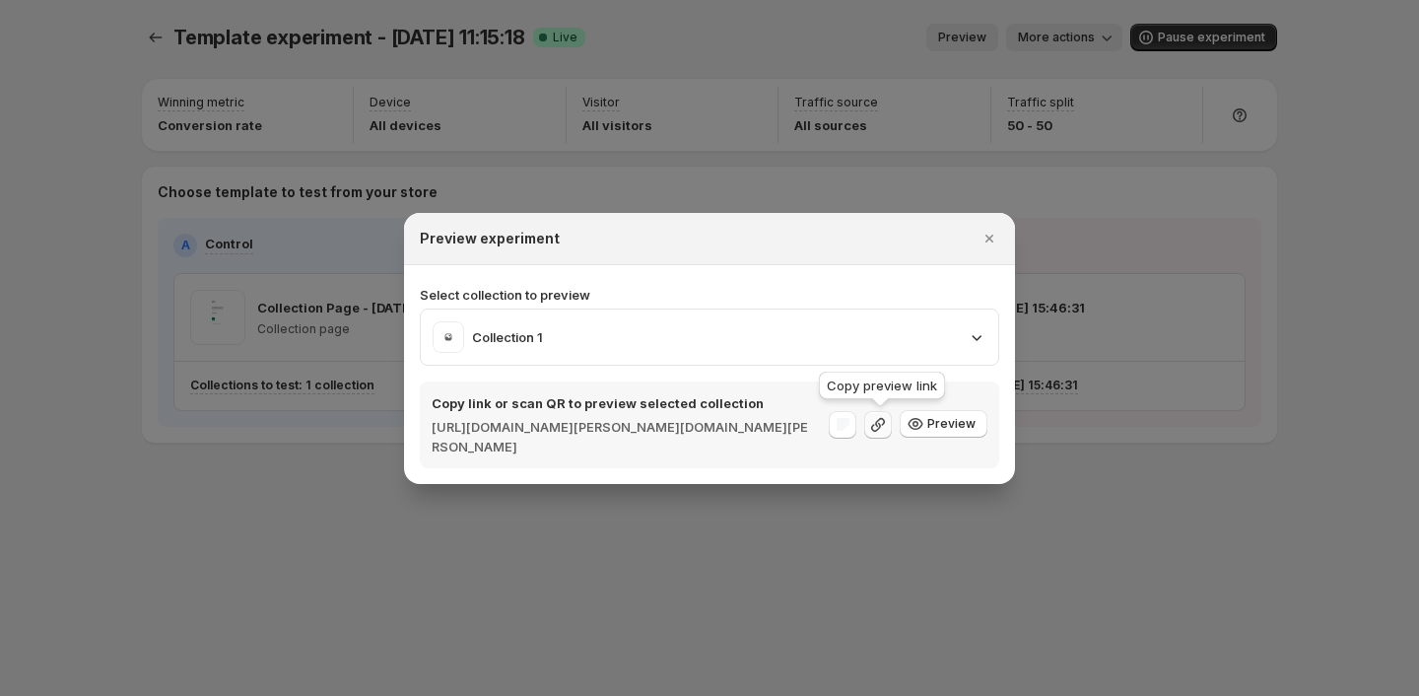
click at [873, 431] on icon ":r170:" at bounding box center [878, 425] width 20 height 20
click at [939, 428] on span "Preview" at bounding box center [952, 424] width 48 height 16
click at [923, 432] on icon ":r170:" at bounding box center [916, 424] width 20 height 20
click at [816, 557] on div at bounding box center [709, 348] width 1419 height 696
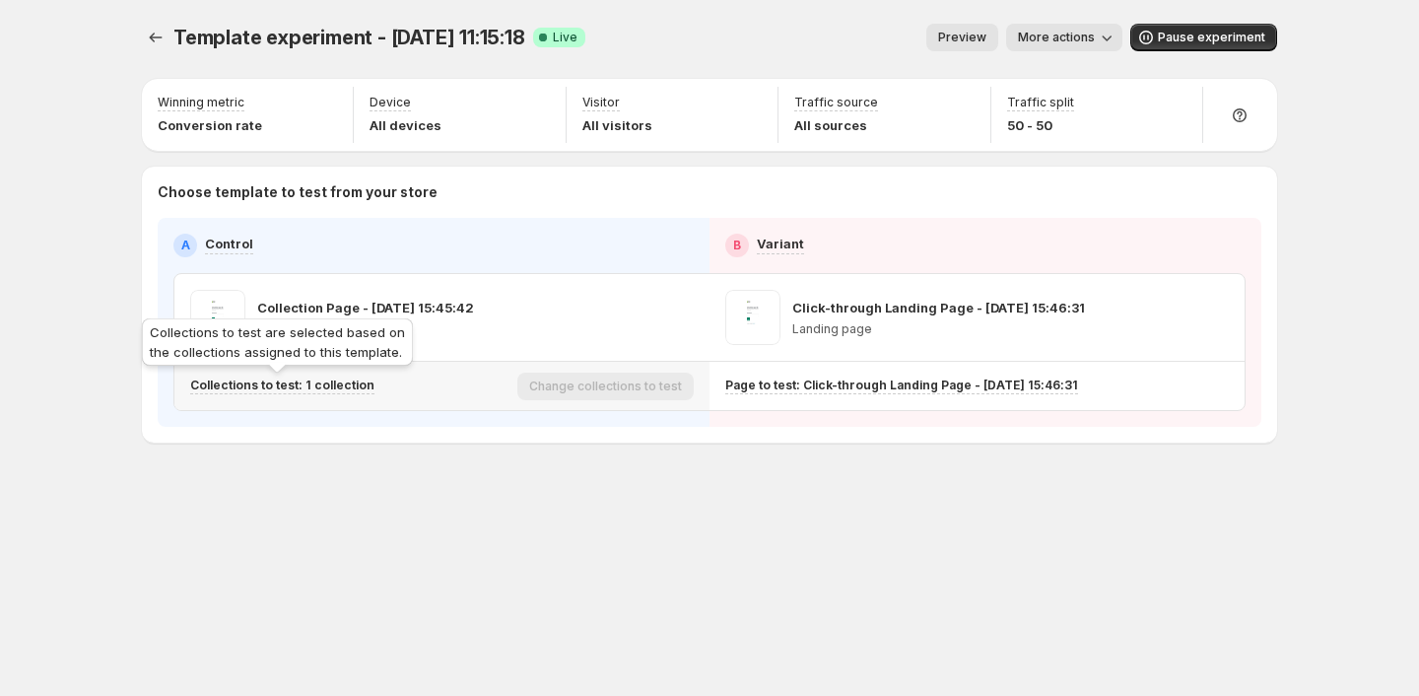
click at [354, 387] on p "Collections to test: 1 collection" at bounding box center [282, 386] width 184 height 16
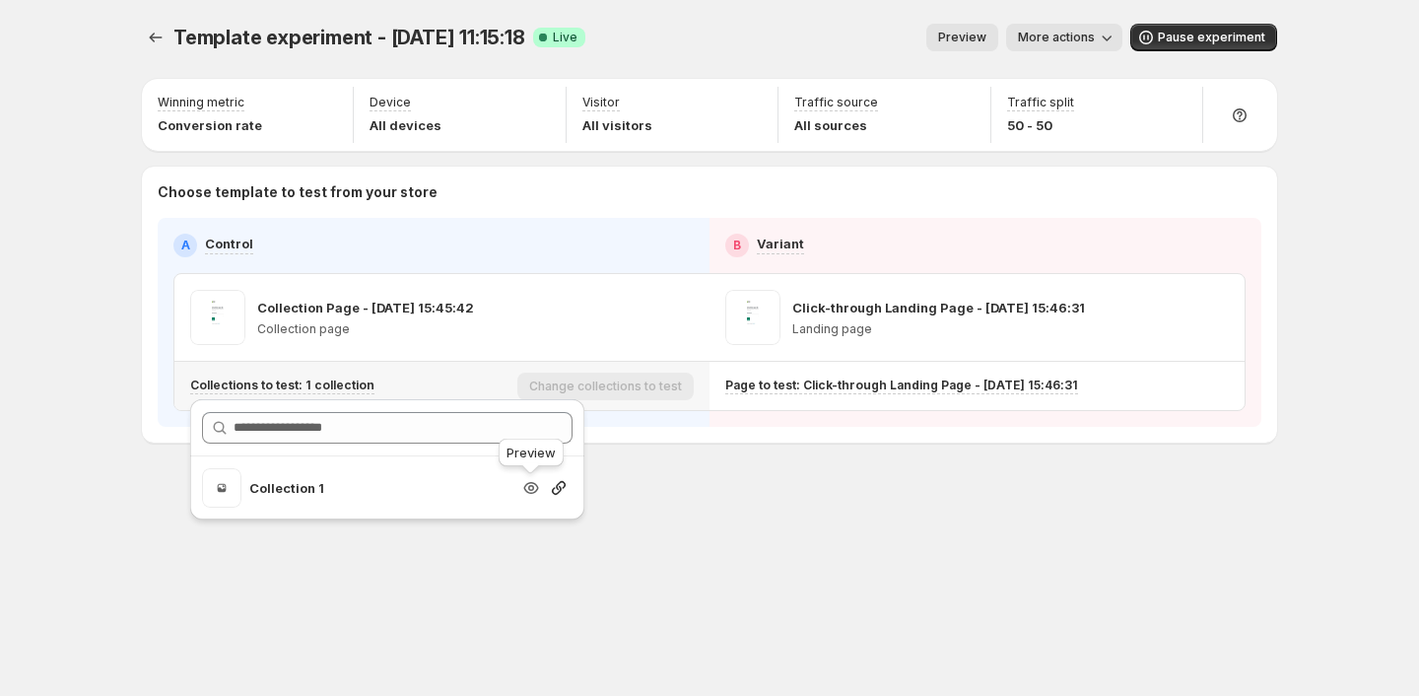
click at [533, 489] on icon "button" at bounding box center [531, 488] width 20 height 20
click at [525, 487] on icon "button" at bounding box center [531, 488] width 20 height 20
click at [987, 34] on span "Preview" at bounding box center [962, 38] width 48 height 16
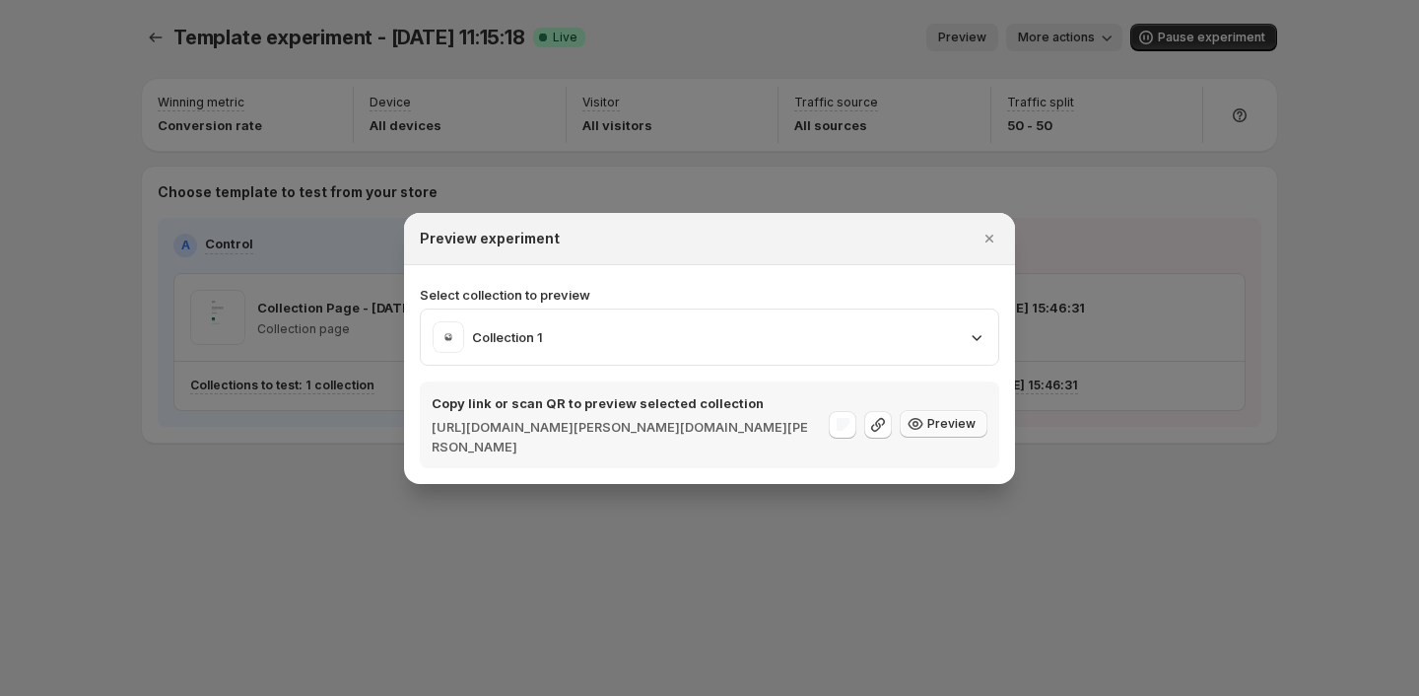
click at [940, 433] on button "Preview" at bounding box center [944, 424] width 88 height 28
click at [887, 427] on icon ":r17t:" at bounding box center [878, 425] width 20 height 20
click at [1106, 262] on div at bounding box center [709, 348] width 1419 height 696
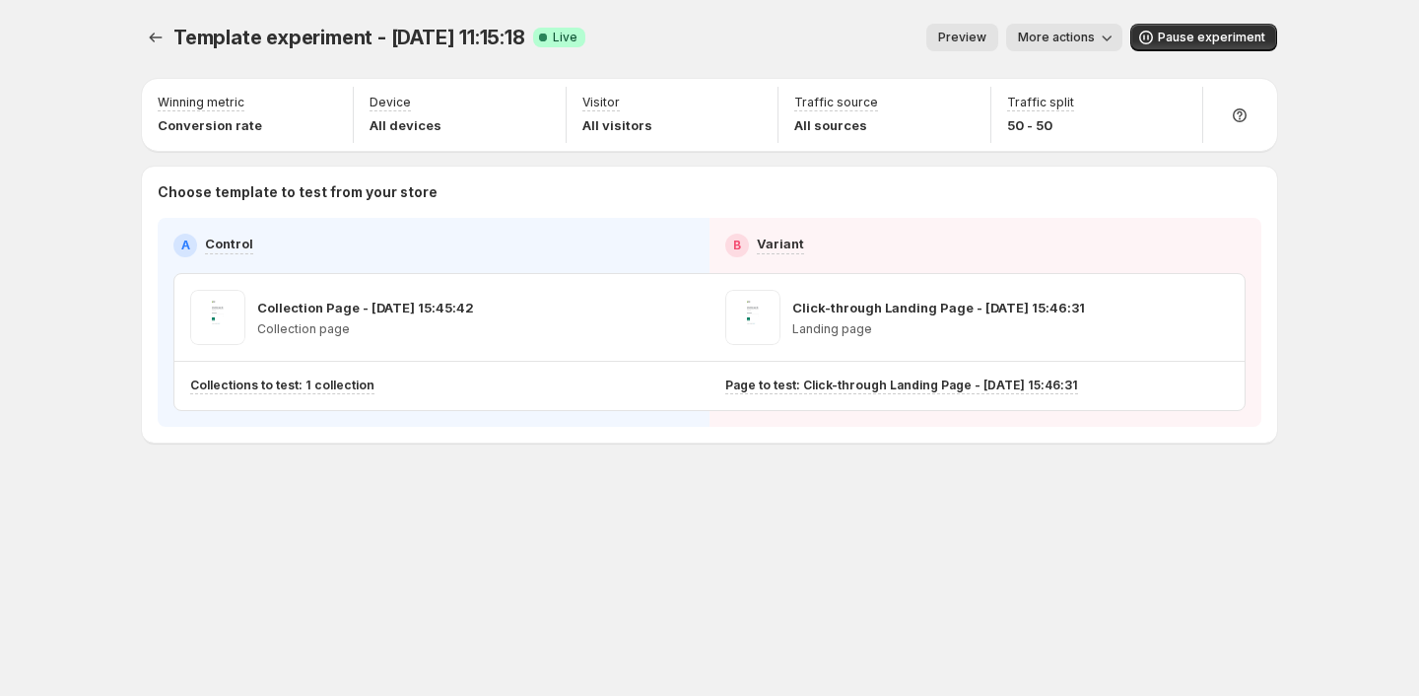
click at [1075, 37] on span "More actions" at bounding box center [1056, 38] width 77 height 16
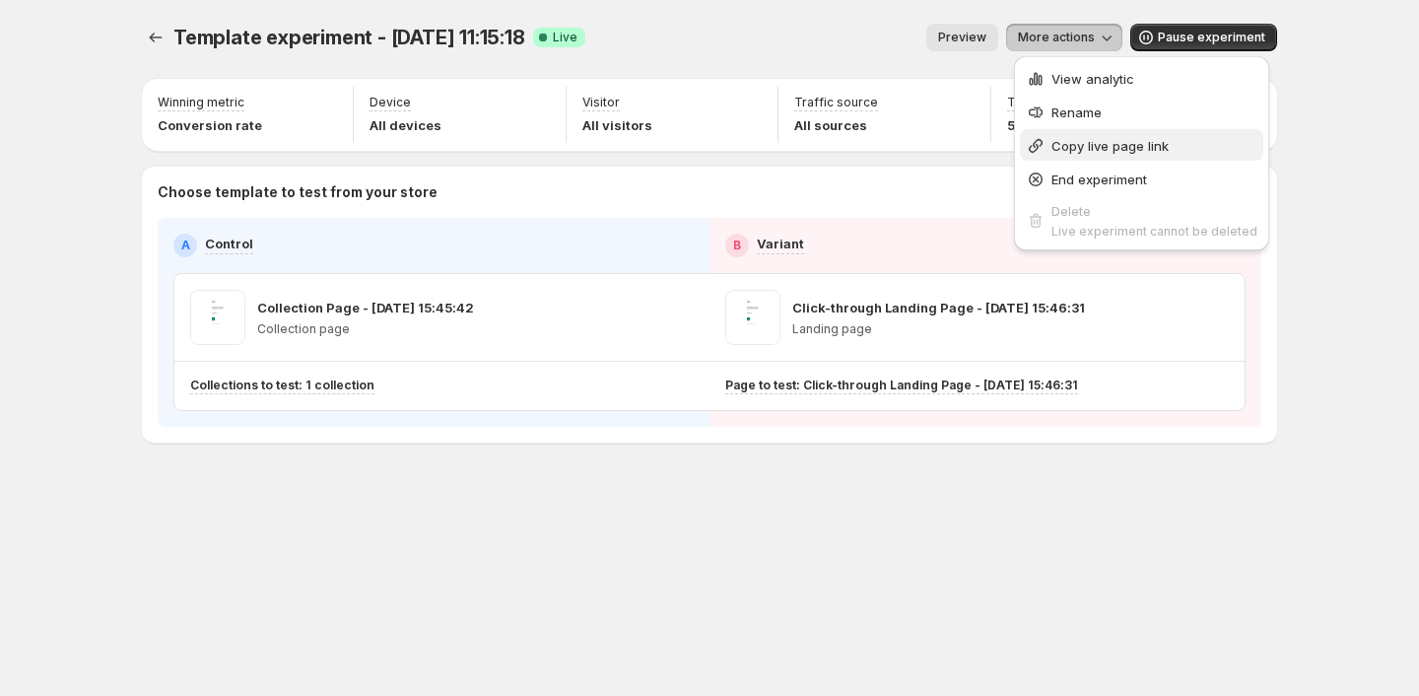
click at [1140, 143] on span "Copy live page link" at bounding box center [1110, 146] width 117 height 16
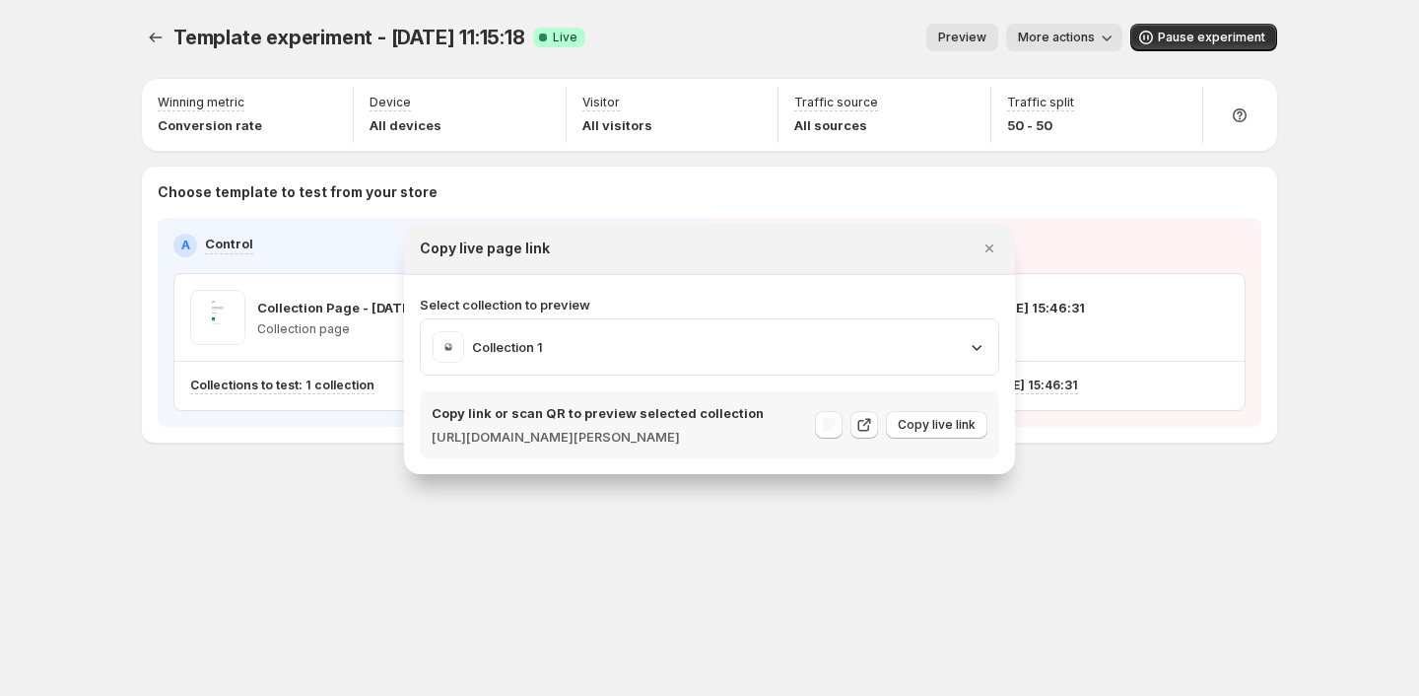
click at [499, 239] on h2 "Copy live page link" at bounding box center [485, 249] width 130 height 20
copy div "Copy live page link"
click at [524, 296] on p "Select collection to preview" at bounding box center [710, 305] width 580 height 20
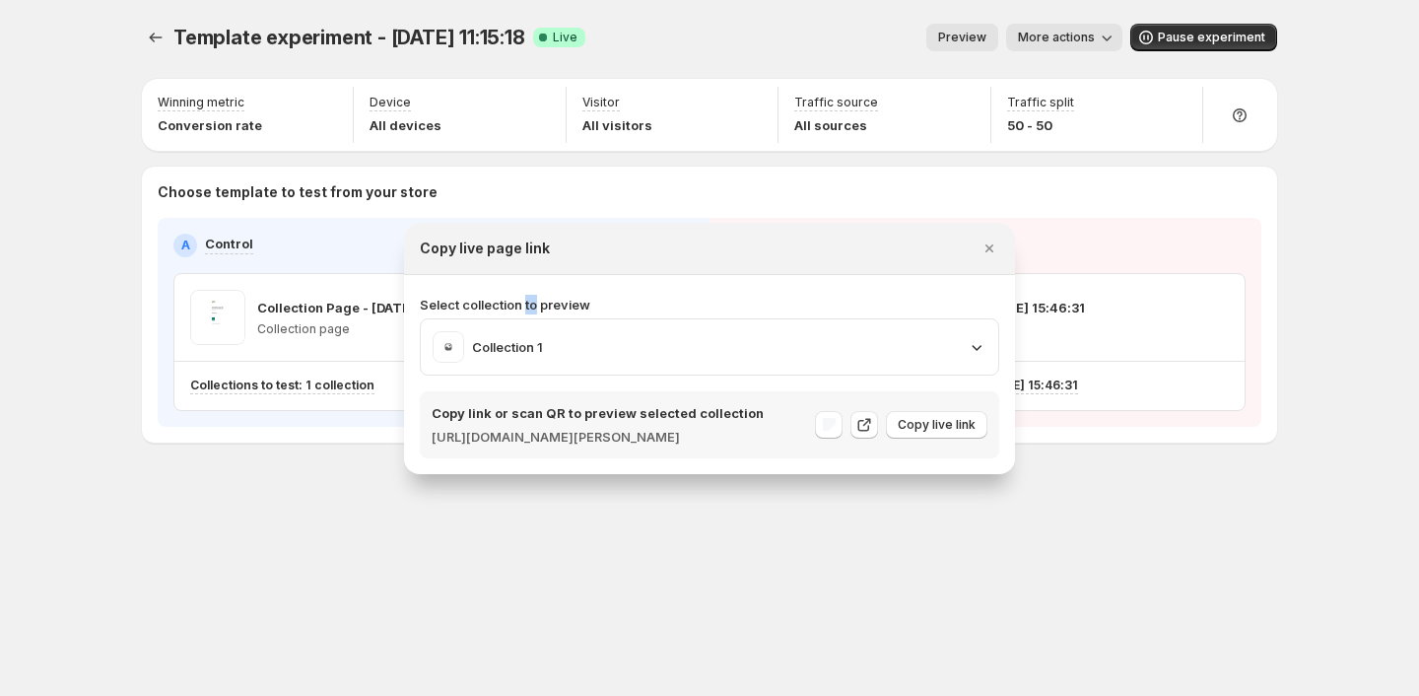
click at [524, 296] on p "Select collection to preview" at bounding box center [710, 305] width 580 height 20
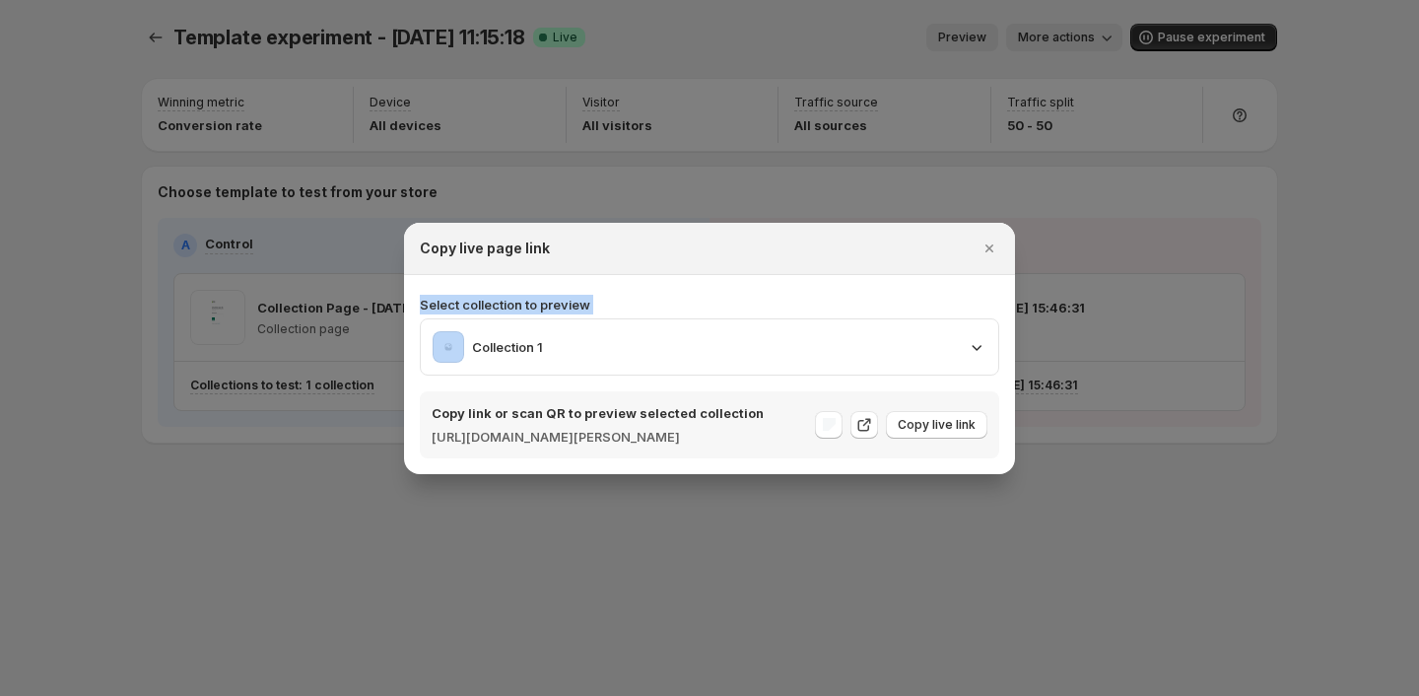
click at [524, 296] on p "Select collection to preview" at bounding box center [710, 305] width 580 height 20
copy p "Select collection to preview"
click at [855, 350] on div "Collection 1" at bounding box center [710, 347] width 554 height 32
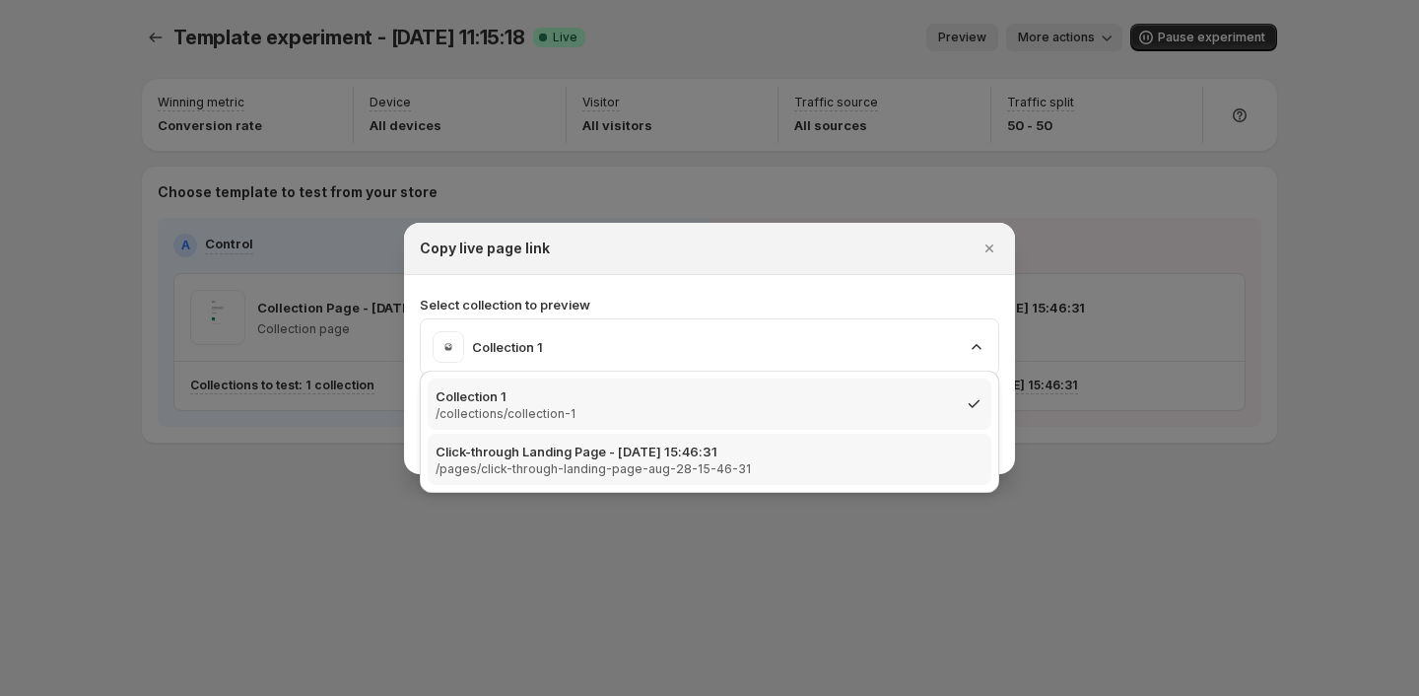
click at [702, 445] on p "Click-through Landing Page - [DATE] 15:46:31" at bounding box center [704, 452] width 536 height 20
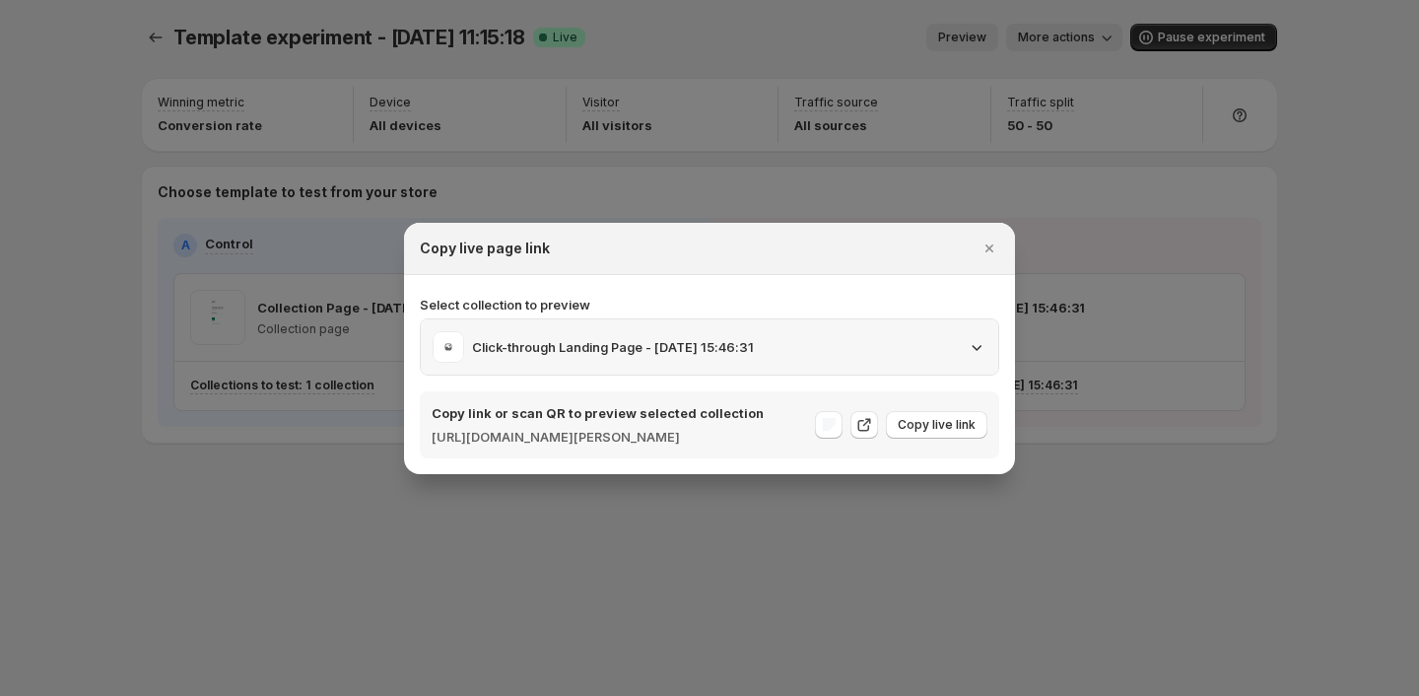
click at [821, 338] on div "Click-through Landing Page - [DATE] 15:46:31" at bounding box center [710, 347] width 554 height 32
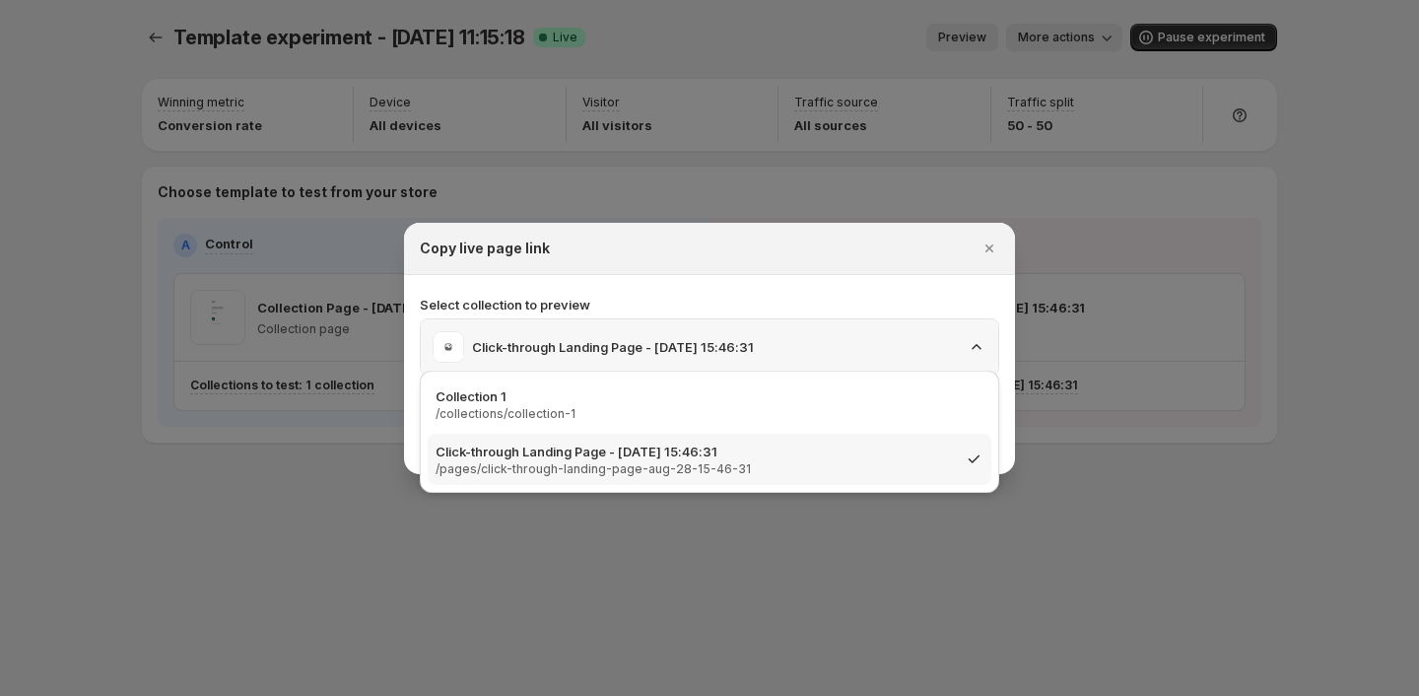
click at [821, 338] on div "Click-through Landing Page - [DATE] 15:46:31" at bounding box center [710, 347] width 554 height 32
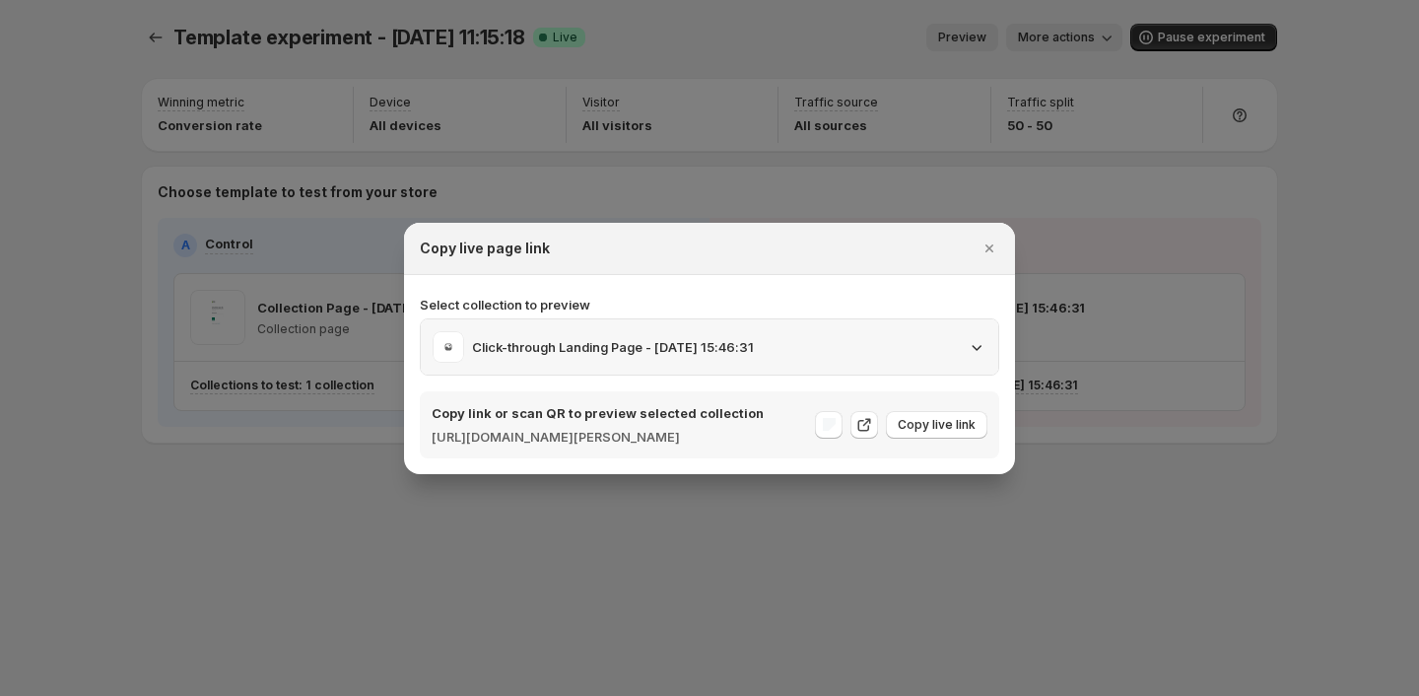
click at [821, 338] on div "Click-through Landing Page - [DATE] 15:46:31" at bounding box center [710, 347] width 554 height 32
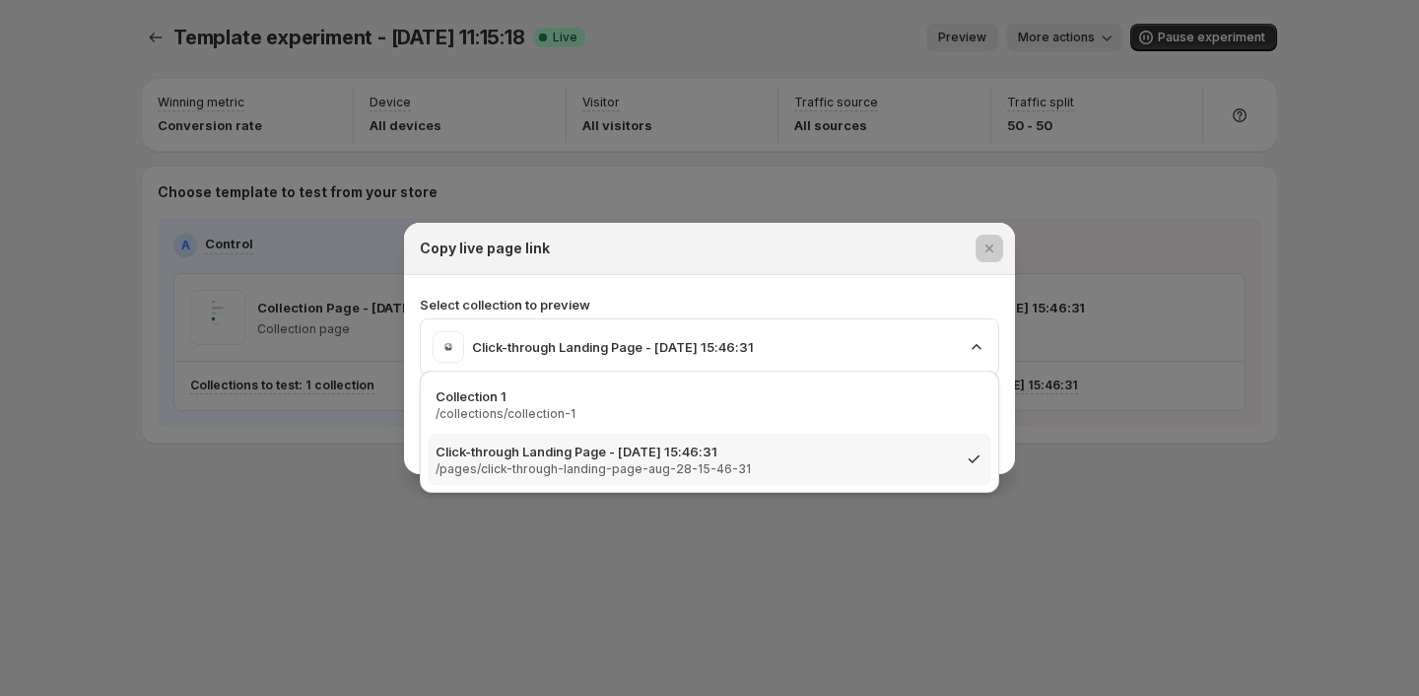
click at [208, 493] on div at bounding box center [709, 348] width 1419 height 696
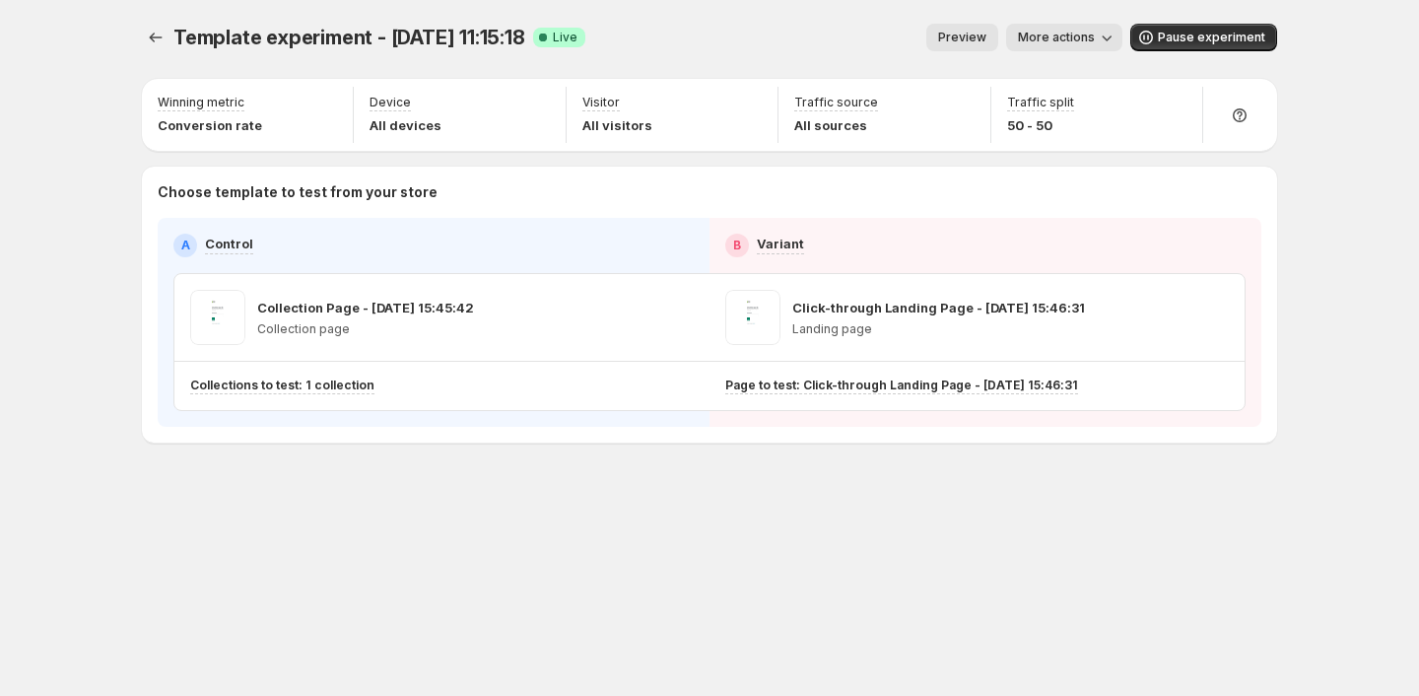
click at [1309, 9] on div "Template experiment - [DATE] 11:15:18. This page is ready Template experiment -…" at bounding box center [709, 348] width 1419 height 696
